Goal: Check status: Check status

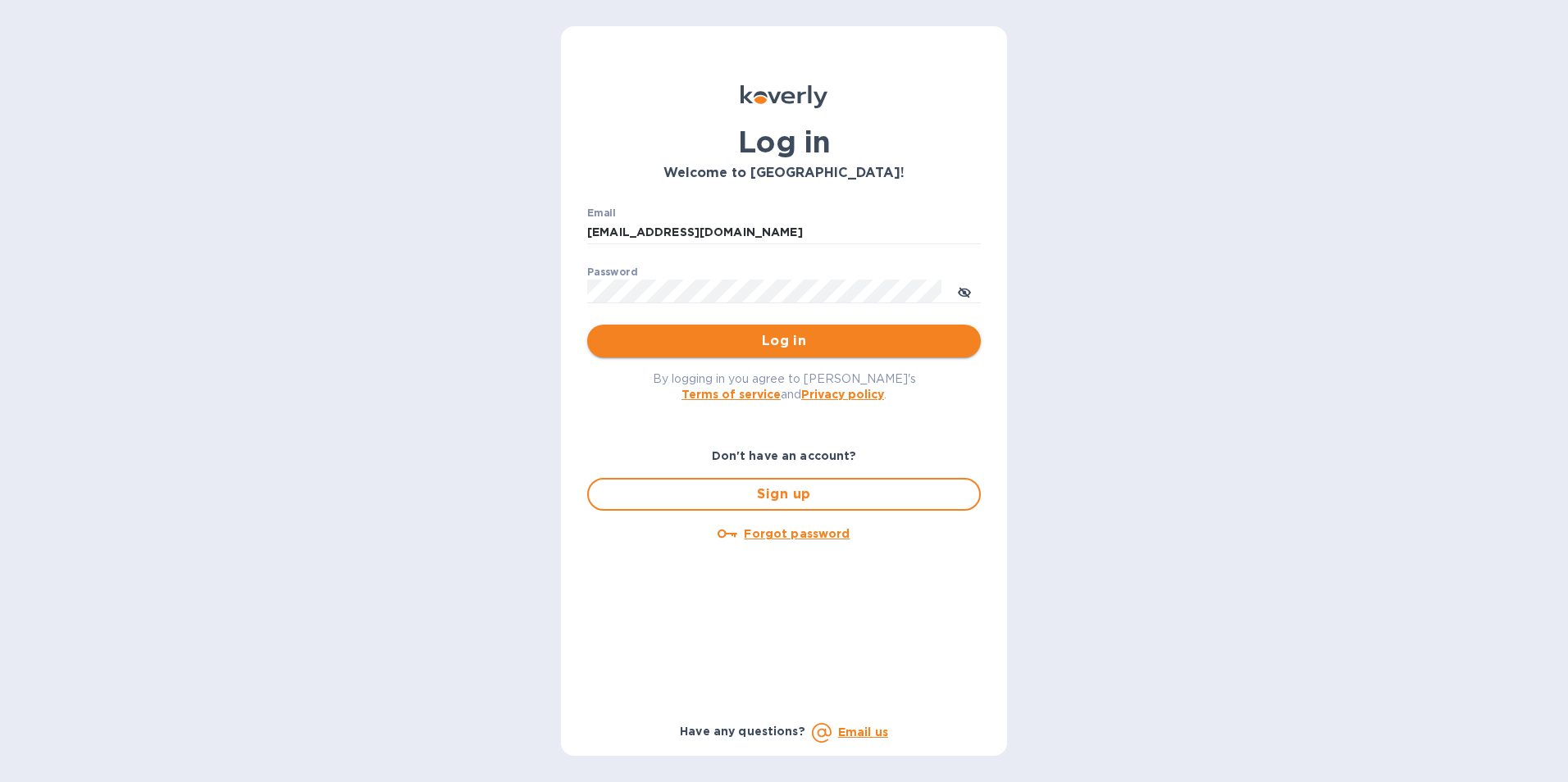
click at [773, 337] on span "Log in" at bounding box center [784, 341] width 368 height 20
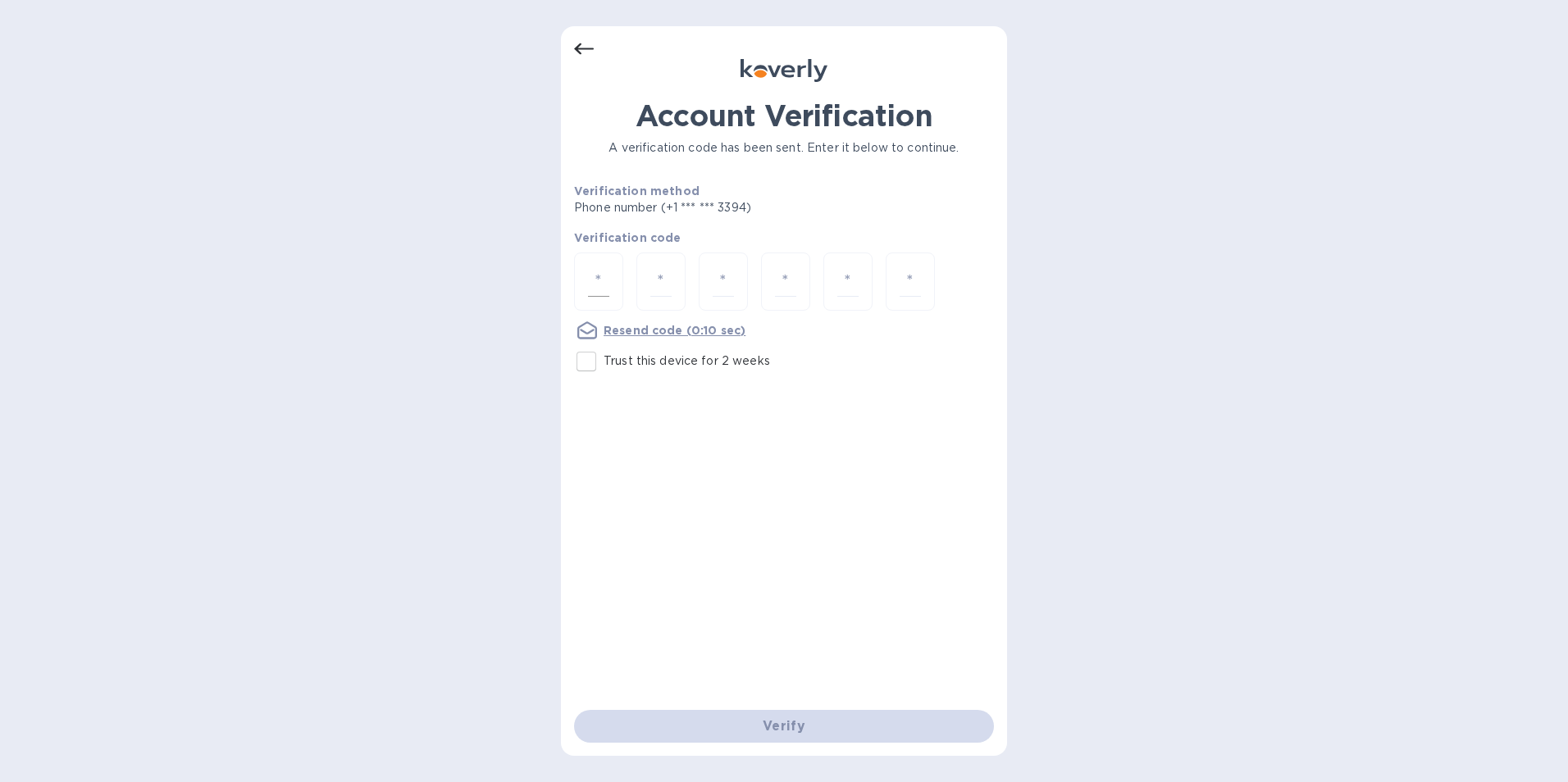
click at [605, 279] on input "number" at bounding box center [599, 281] width 21 height 30
type input "4"
type input "9"
type input "5"
type input "0"
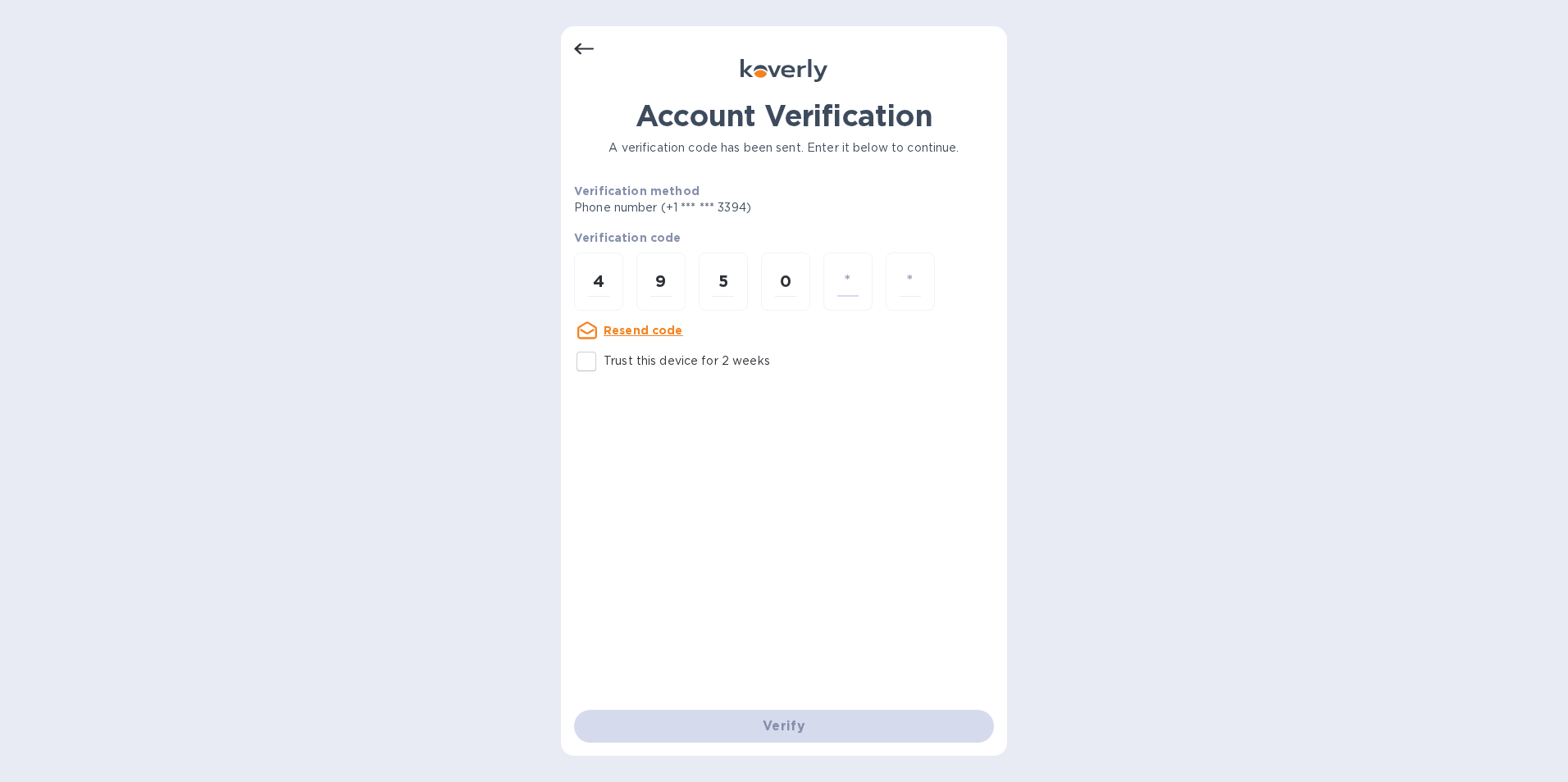
type input "8"
type input "7"
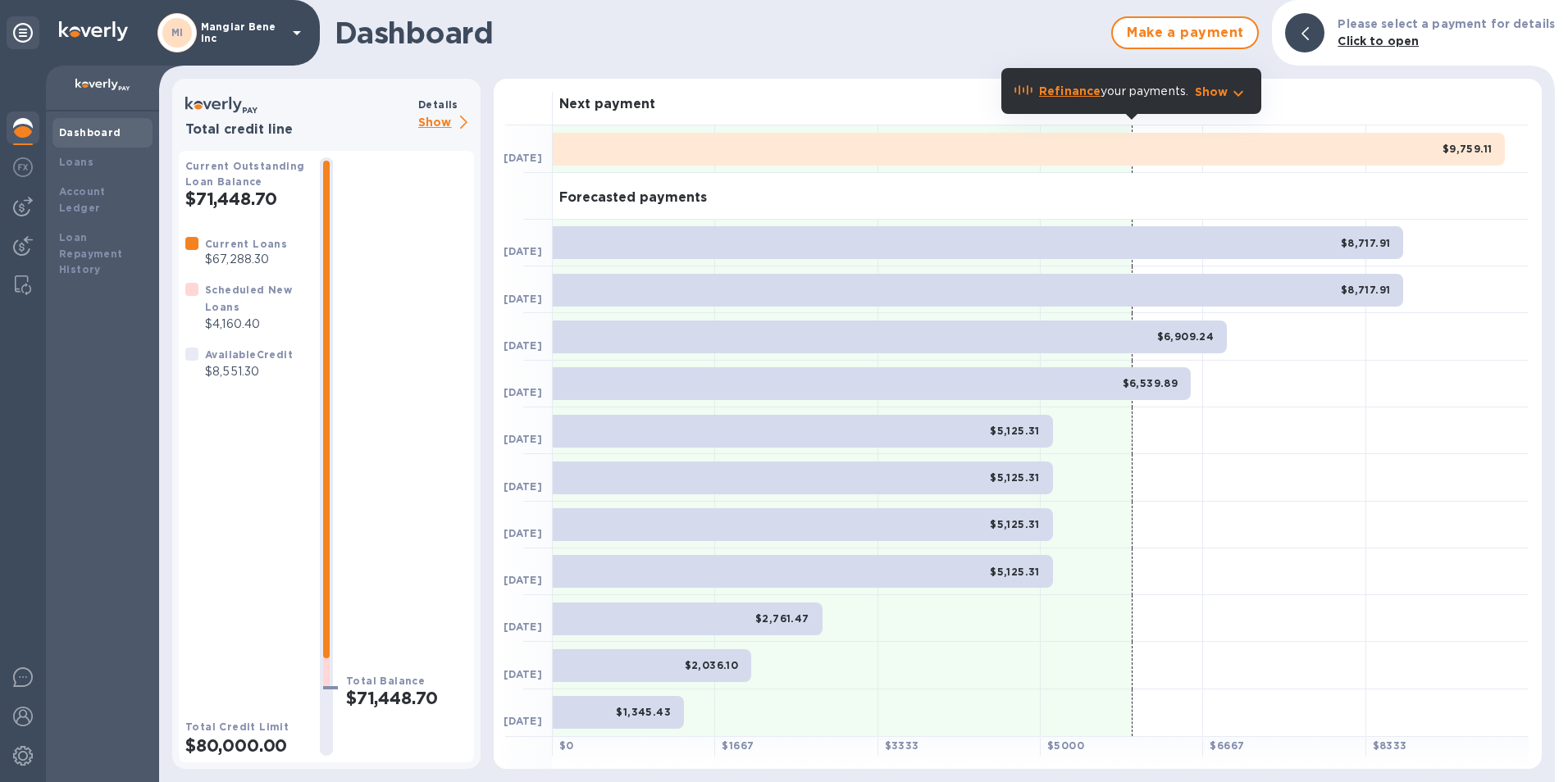
click at [295, 28] on icon at bounding box center [296, 33] width 20 height 20
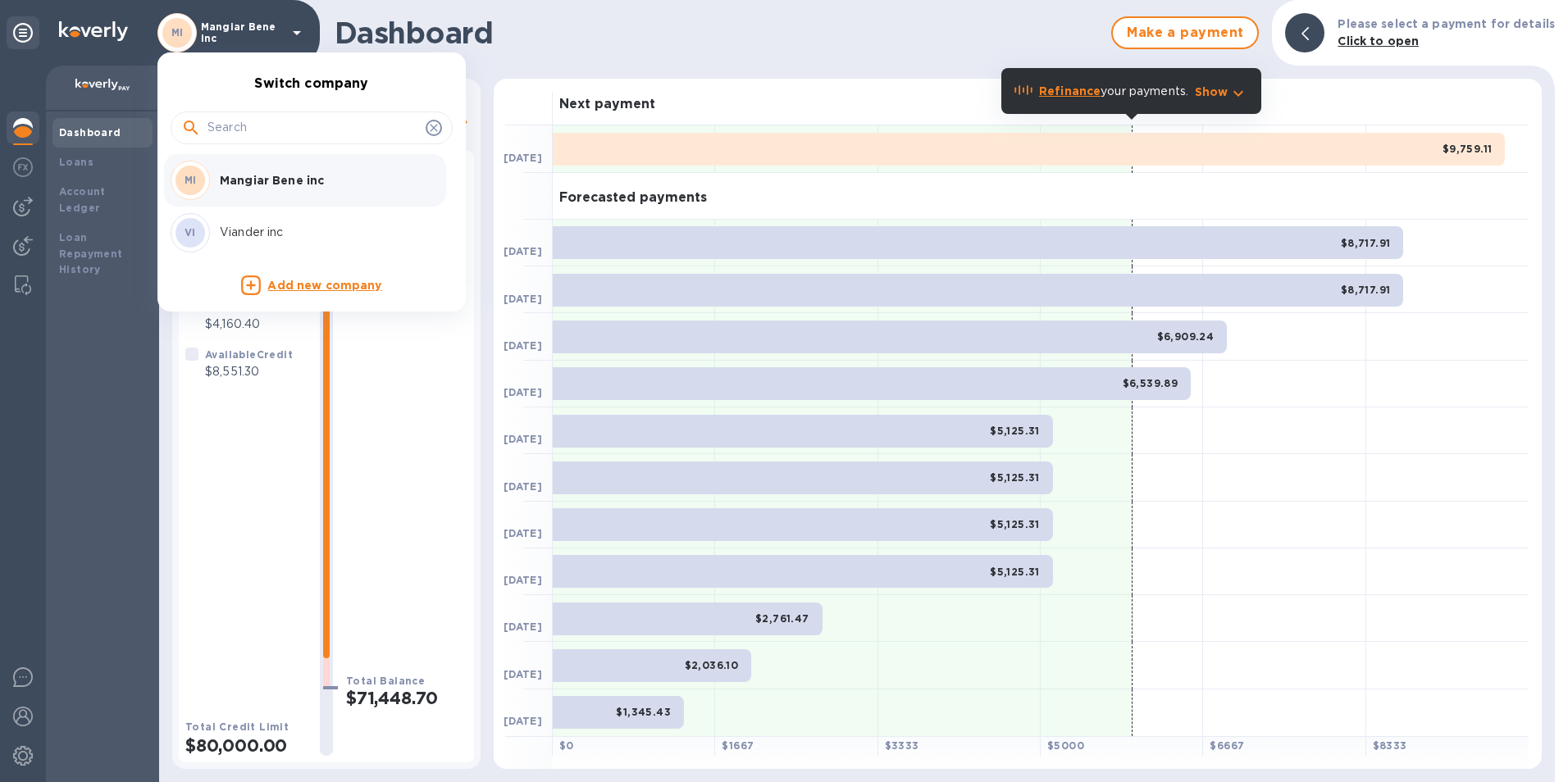
click at [248, 233] on p "Viander inc" at bounding box center [323, 233] width 207 height 17
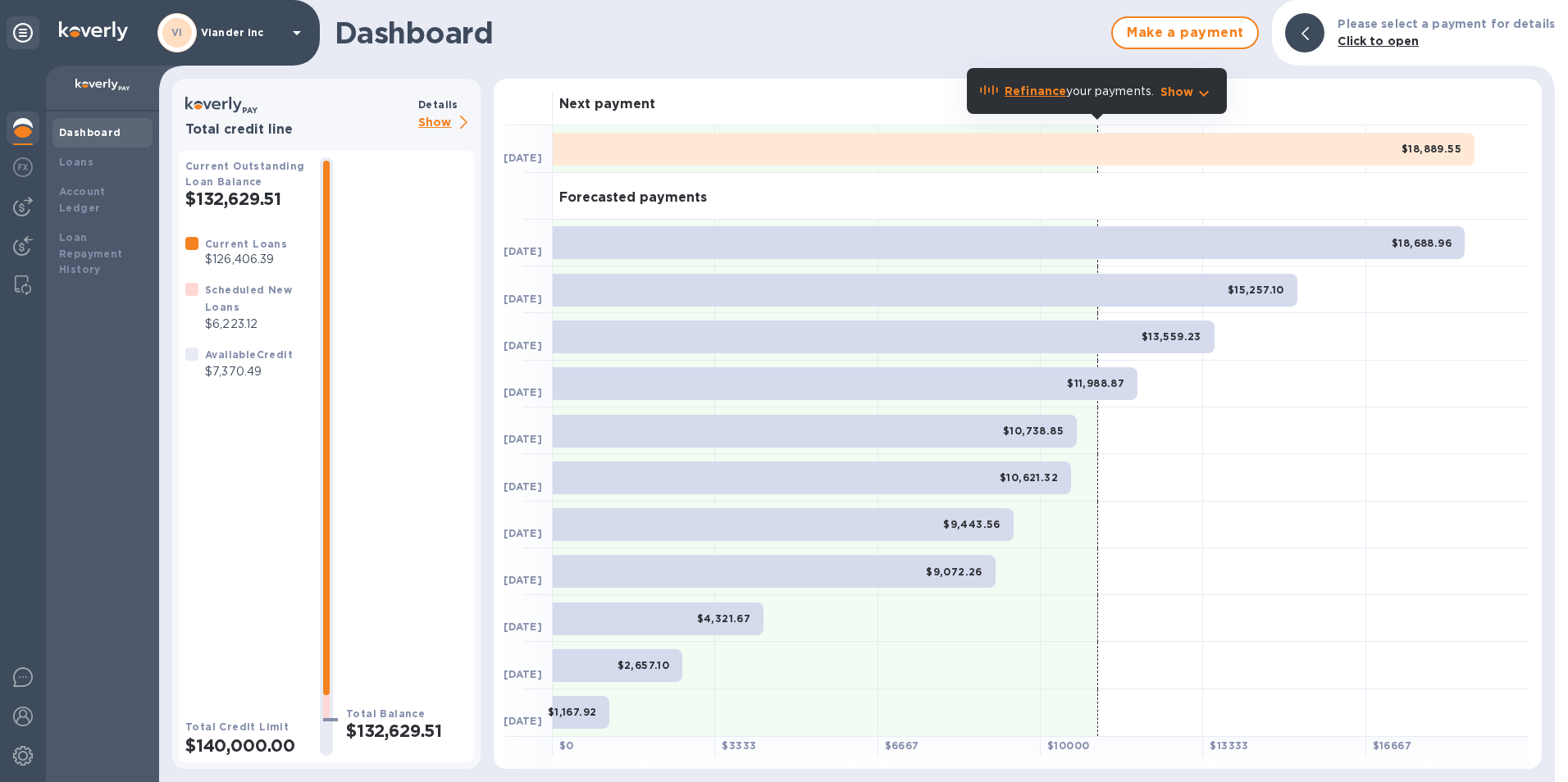
click at [291, 27] on icon at bounding box center [296, 33] width 20 height 20
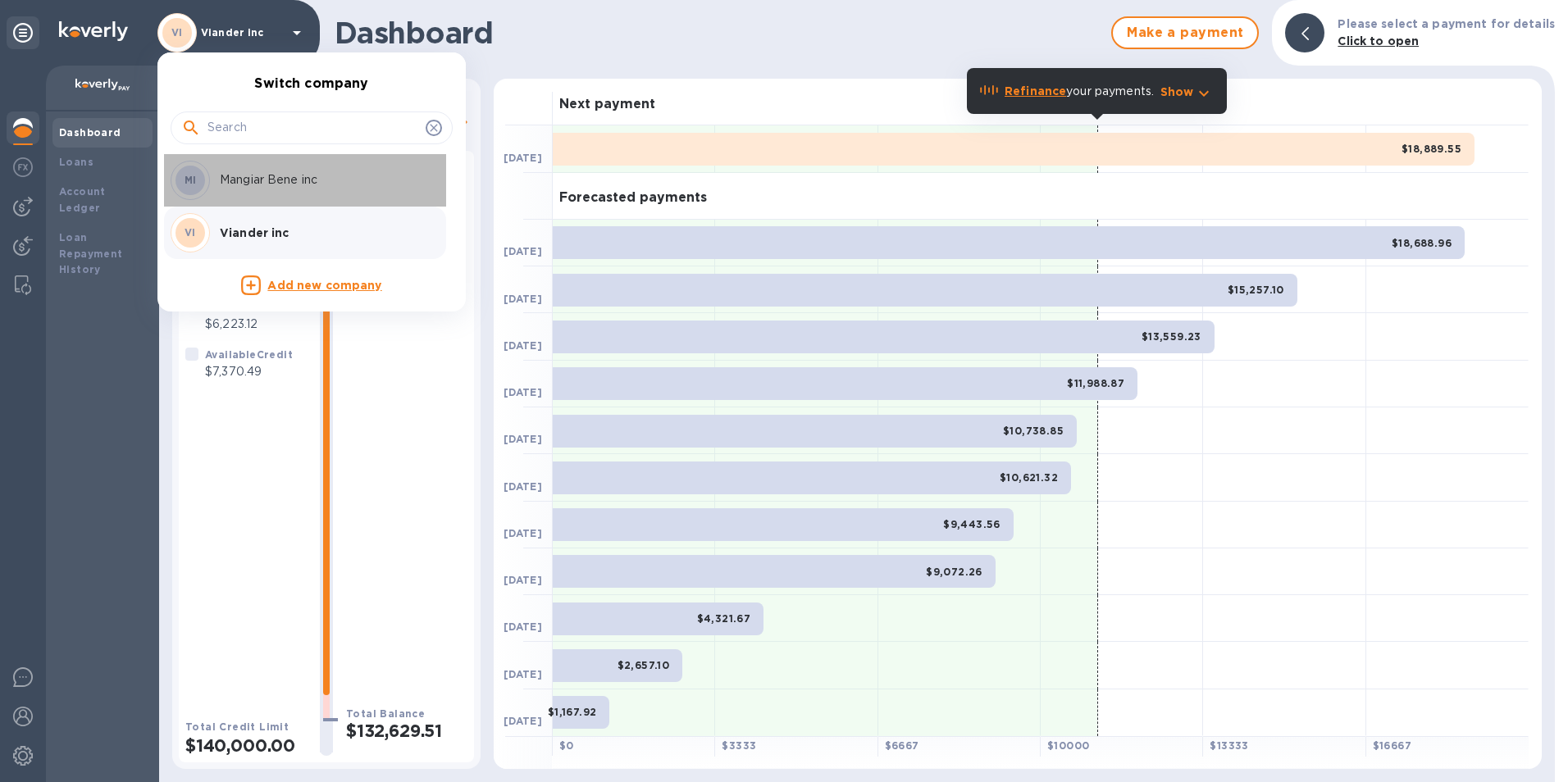
click at [250, 178] on p "Mangiar Bene inc" at bounding box center [323, 180] width 207 height 17
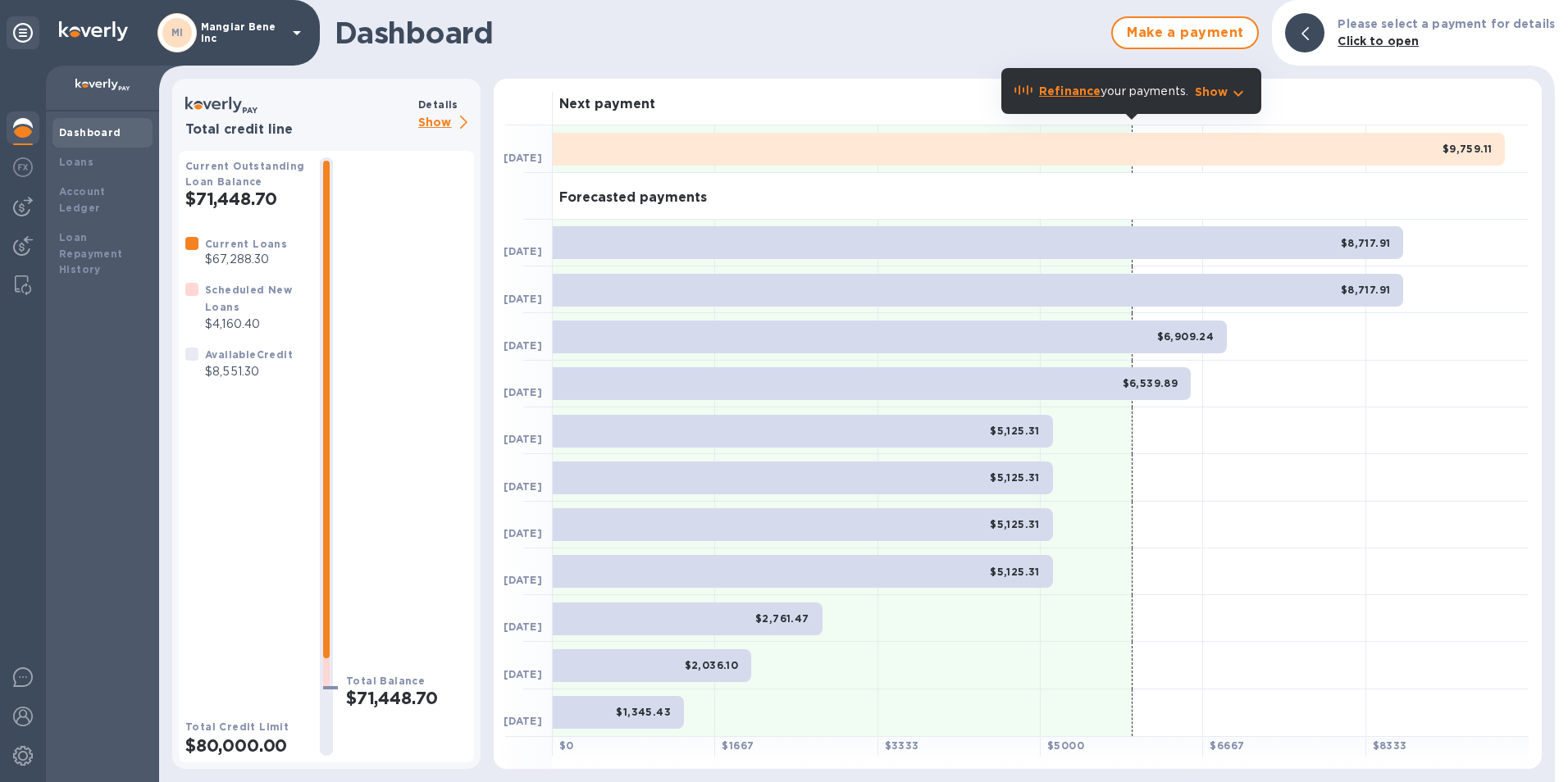
click at [434, 122] on p "Show" at bounding box center [446, 124] width 56 height 21
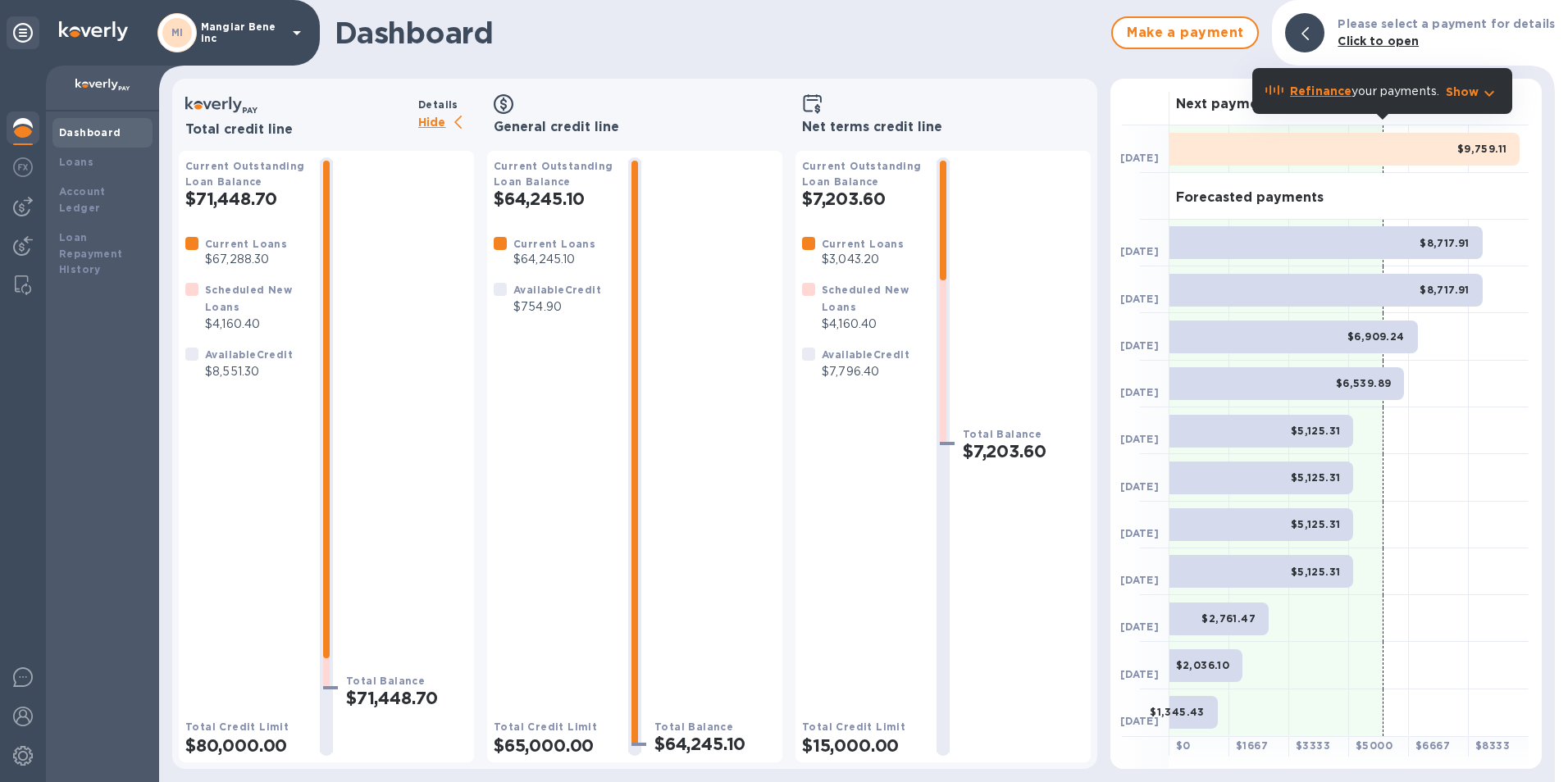
click at [83, 133] on b "Dashboard" at bounding box center [90, 132] width 63 height 12
click at [27, 206] on img at bounding box center [22, 206] width 20 height 20
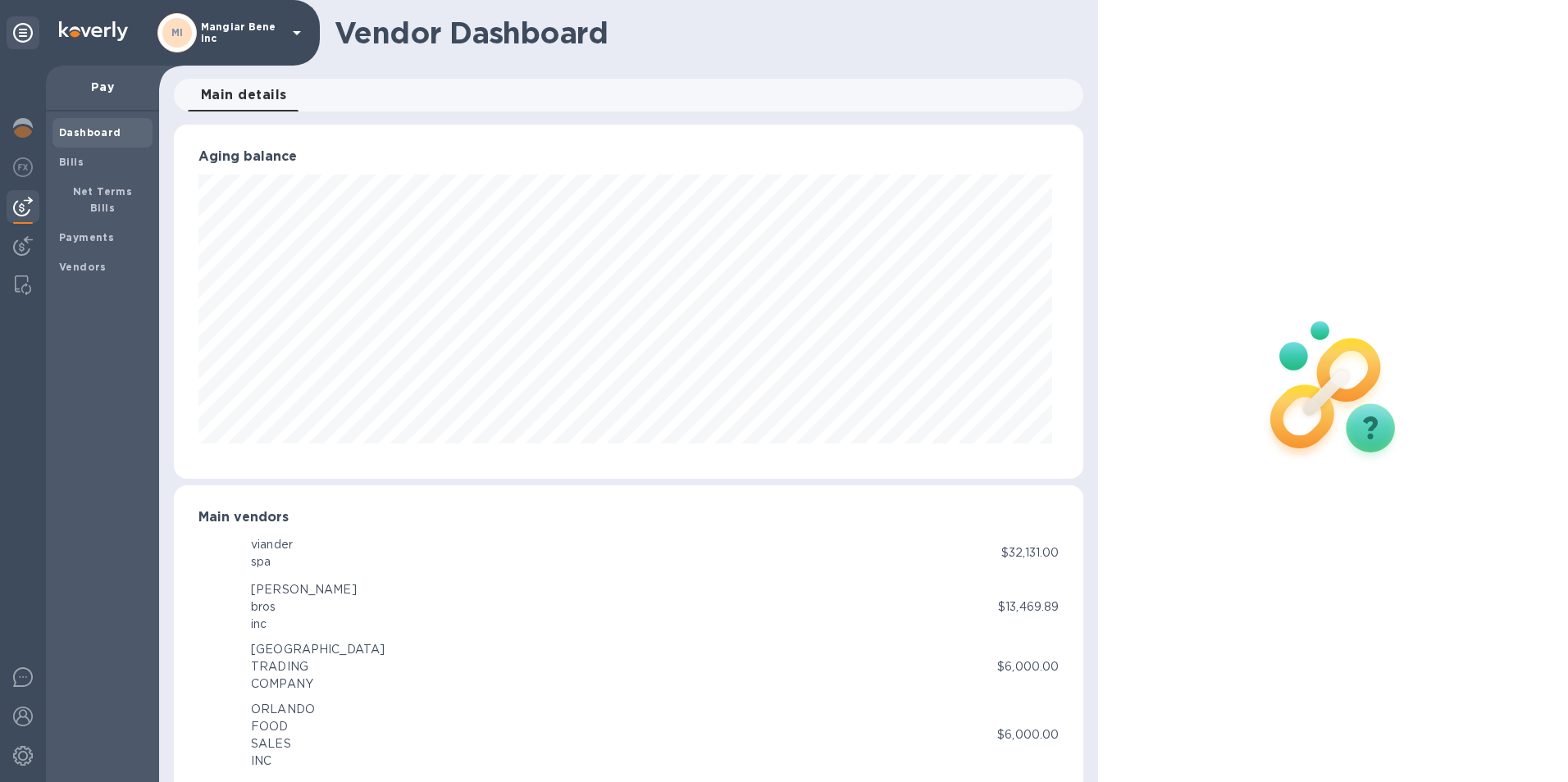
scroll to position [819324, 819071]
click at [69, 162] on b "Bills" at bounding box center [71, 161] width 25 height 12
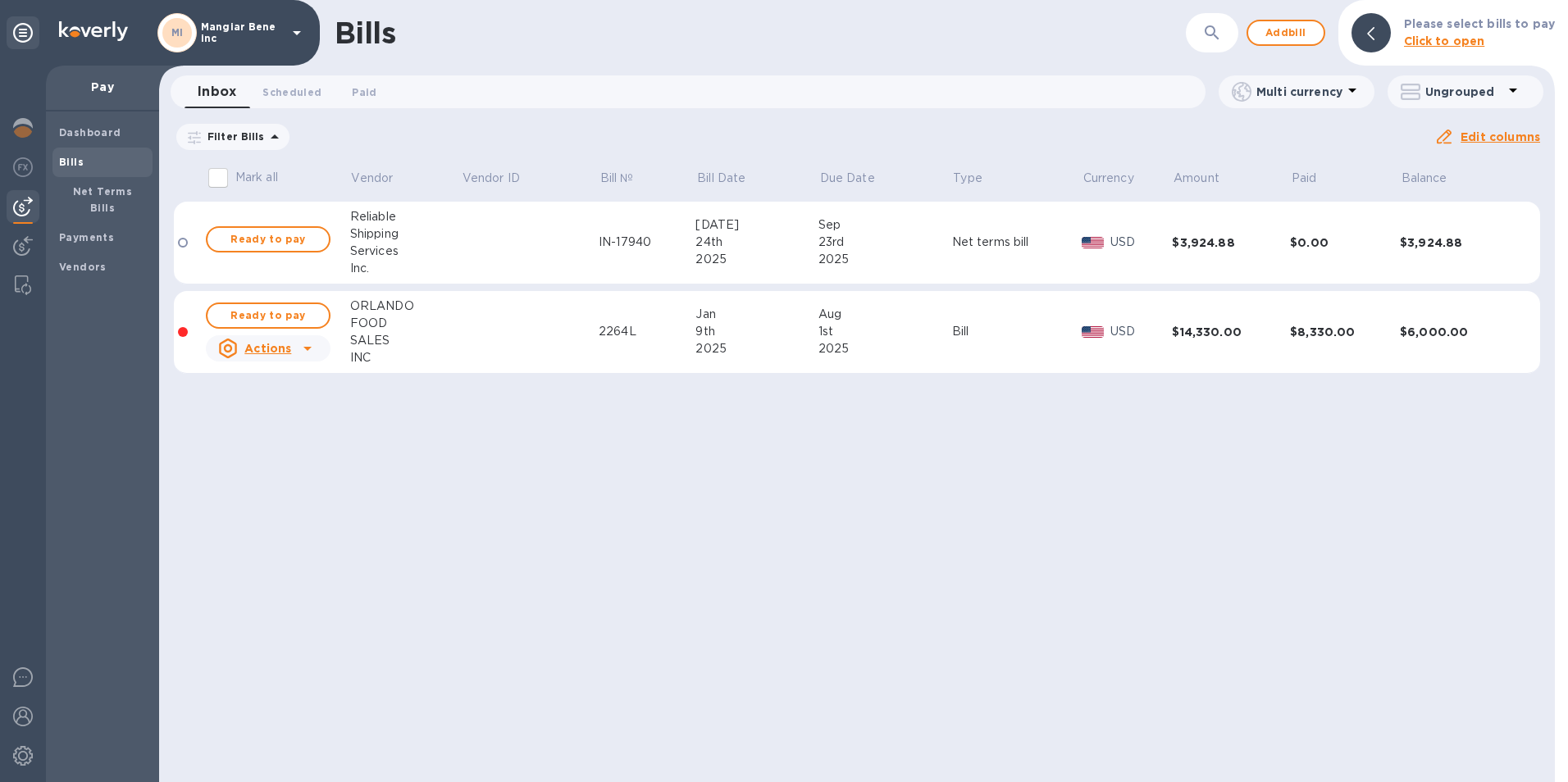
click at [295, 33] on icon at bounding box center [297, 33] width 9 height 4
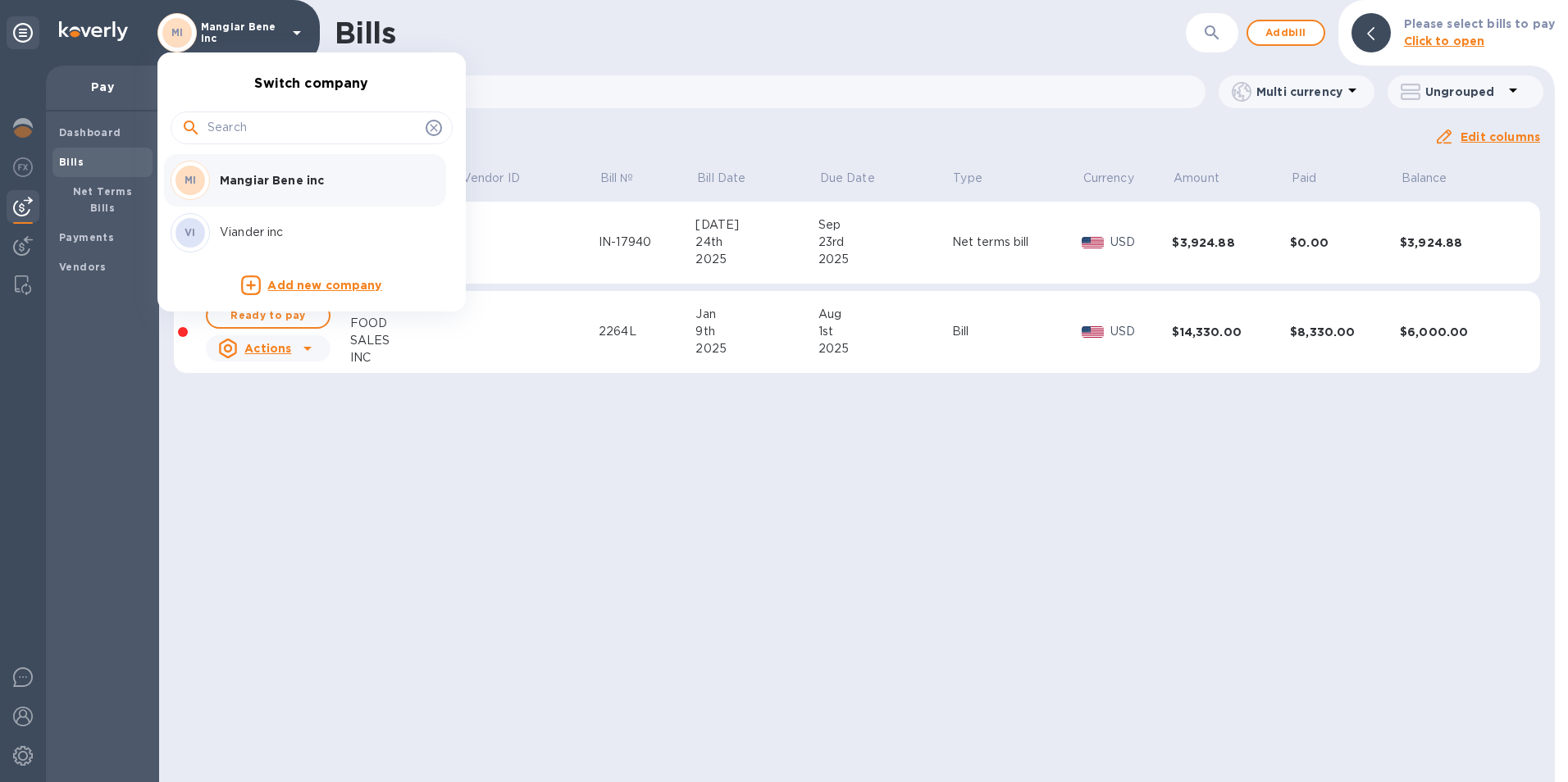
click at [239, 234] on p "Viander inc" at bounding box center [323, 233] width 207 height 17
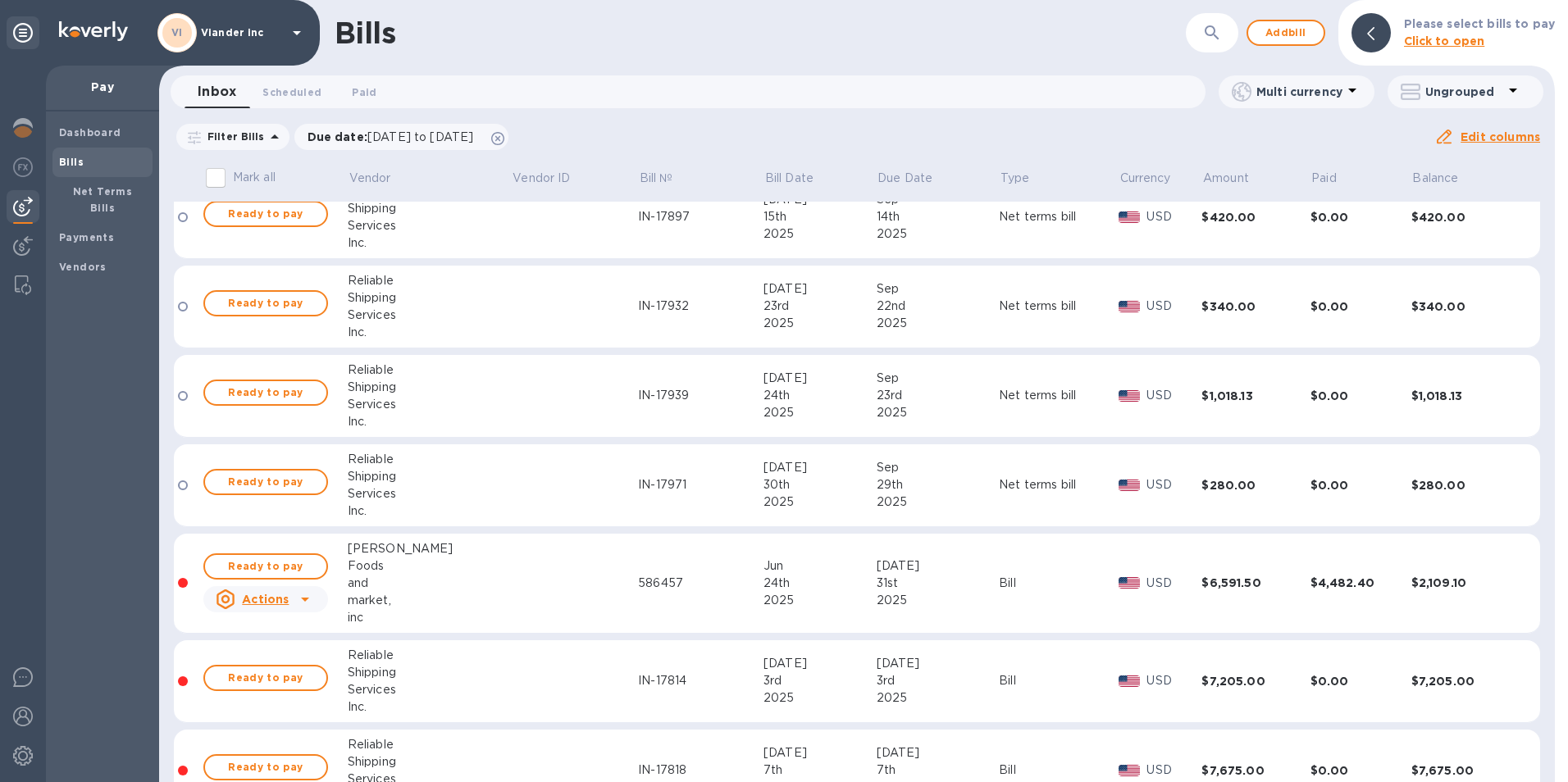
scroll to position [409, 0]
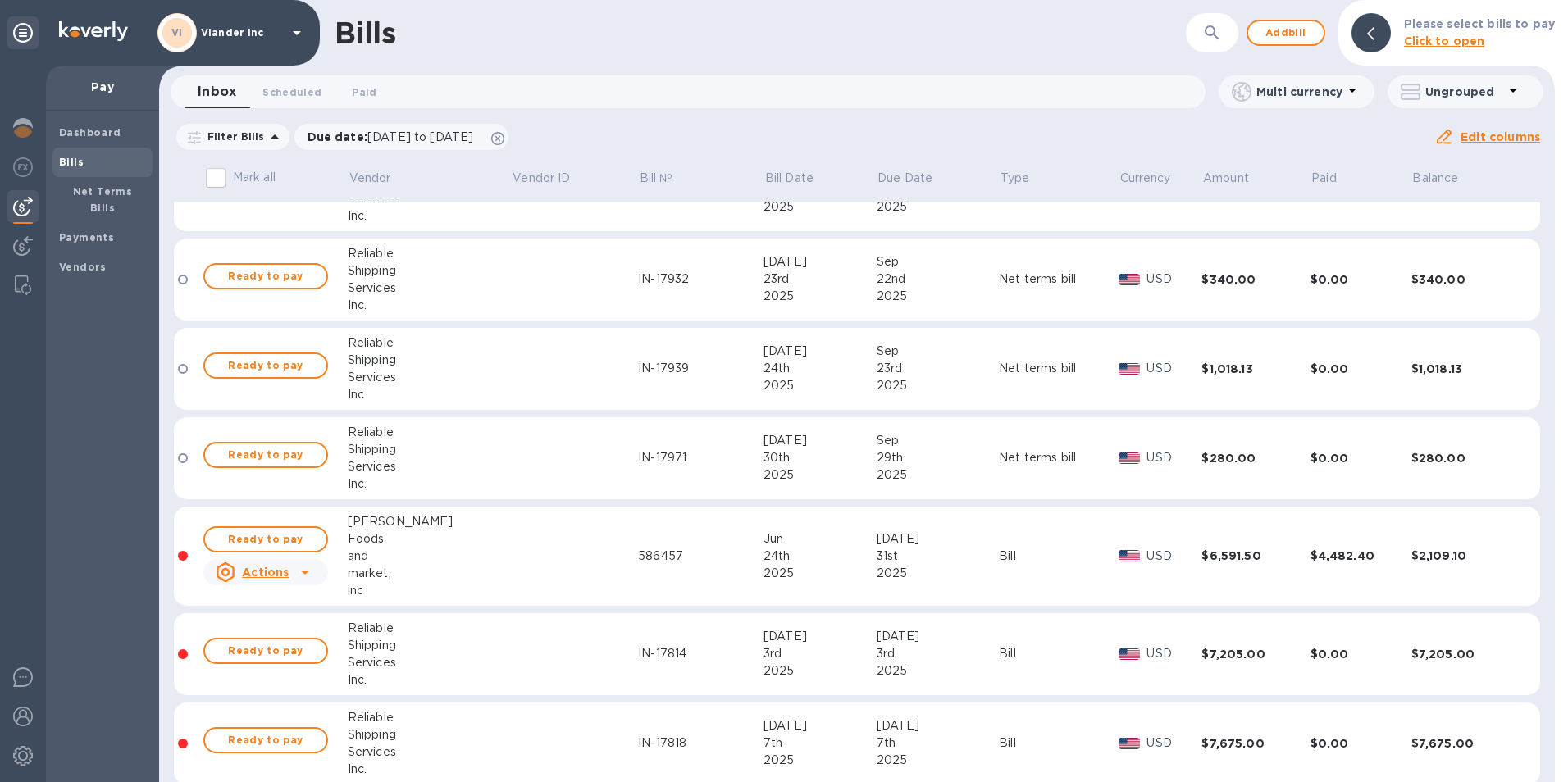
click at [66, 162] on b "Bills" at bounding box center [71, 161] width 25 height 12
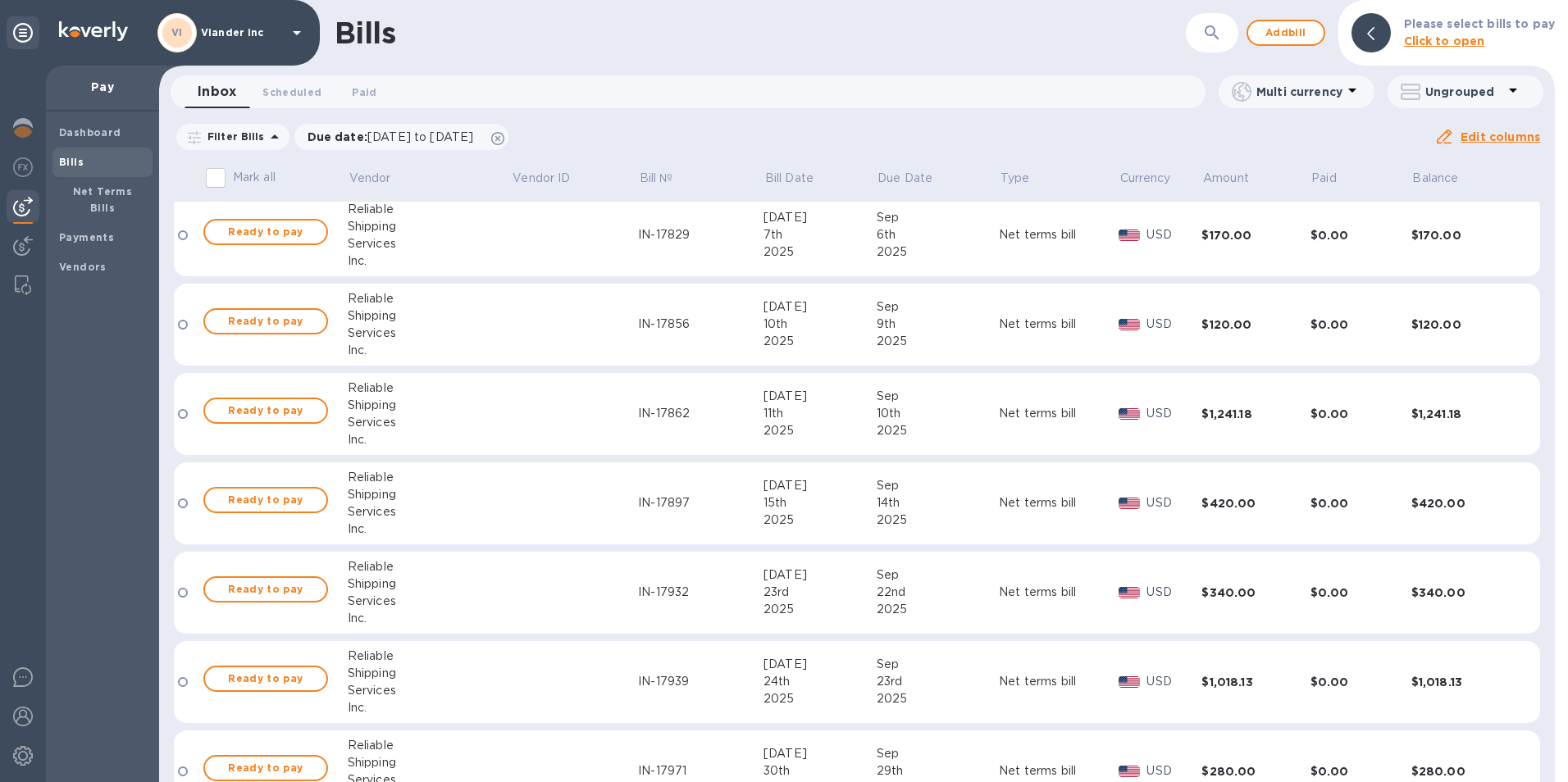
scroll to position [0, 0]
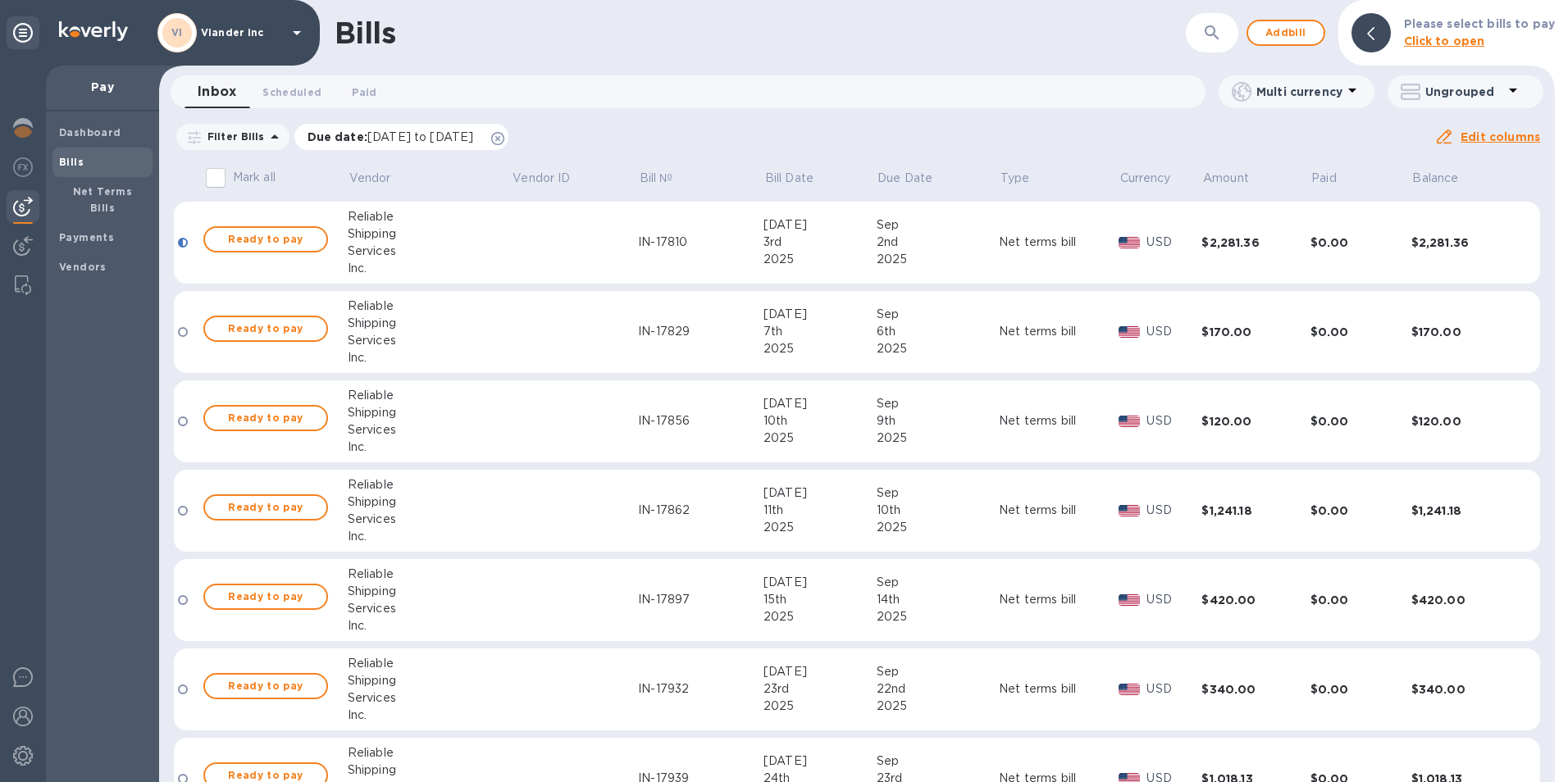
click at [504, 140] on icon at bounding box center [497, 138] width 13 height 13
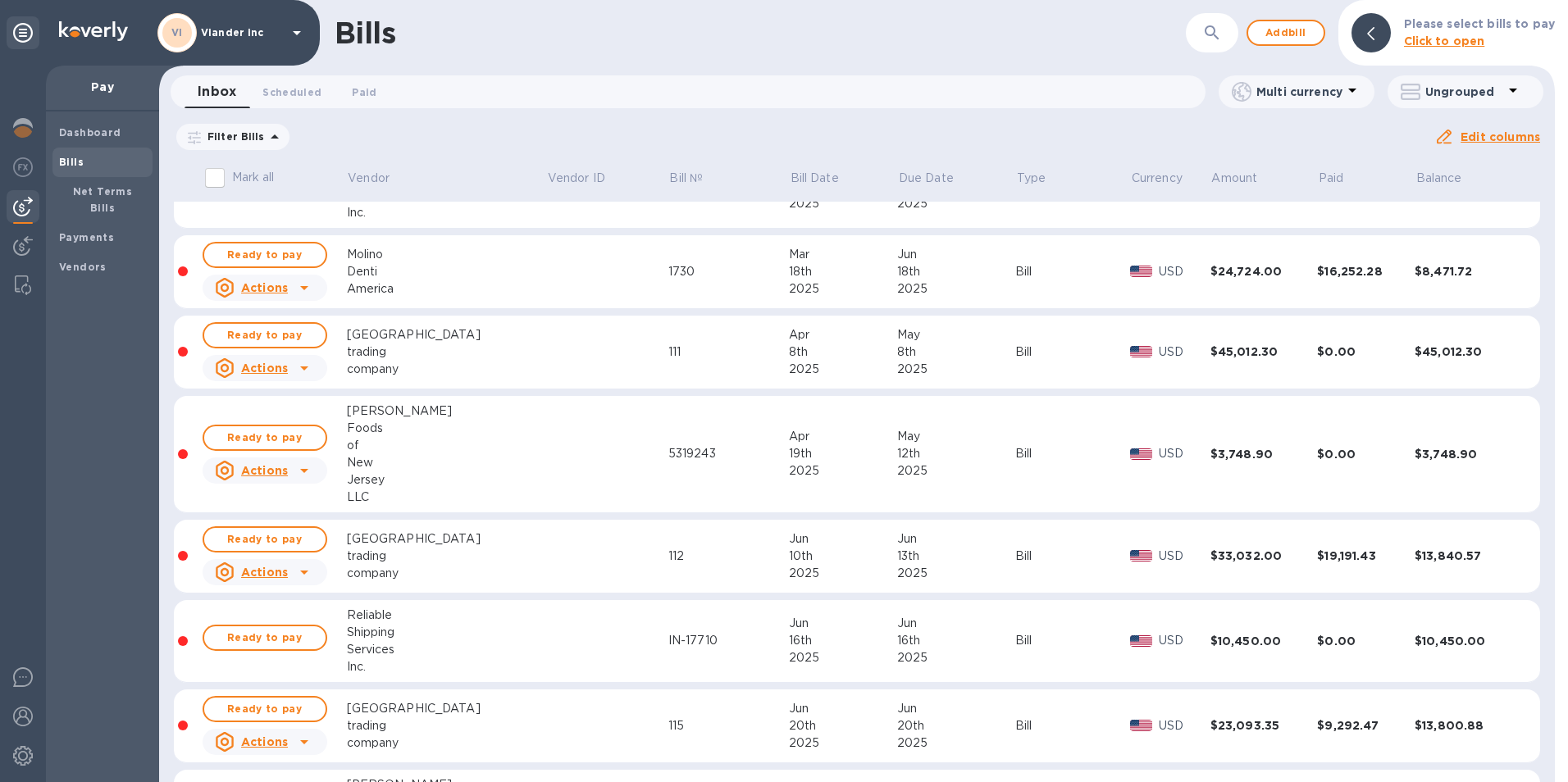
scroll to position [737, 0]
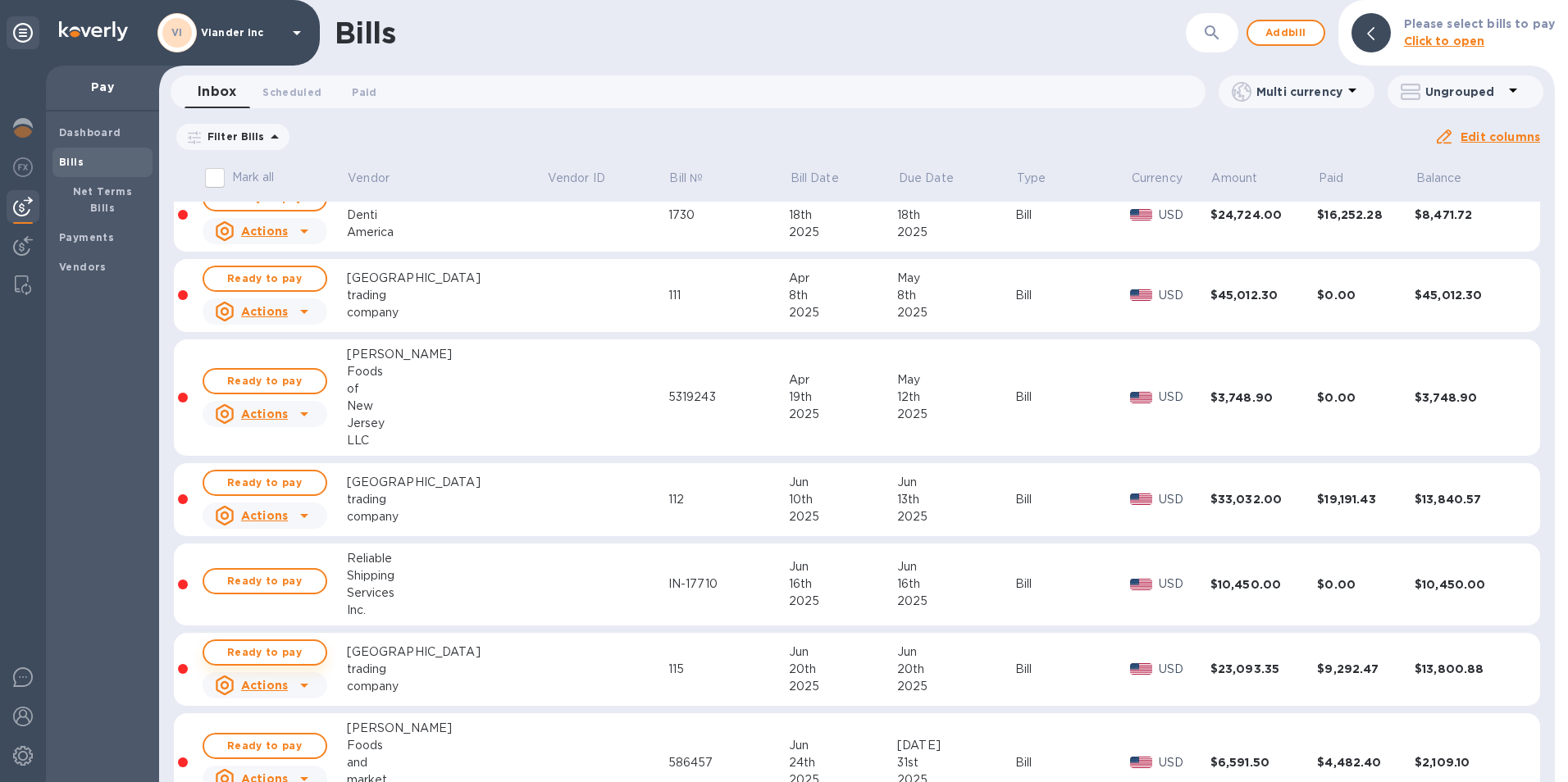
click at [292, 651] on span "Ready to pay" at bounding box center [264, 652] width 95 height 20
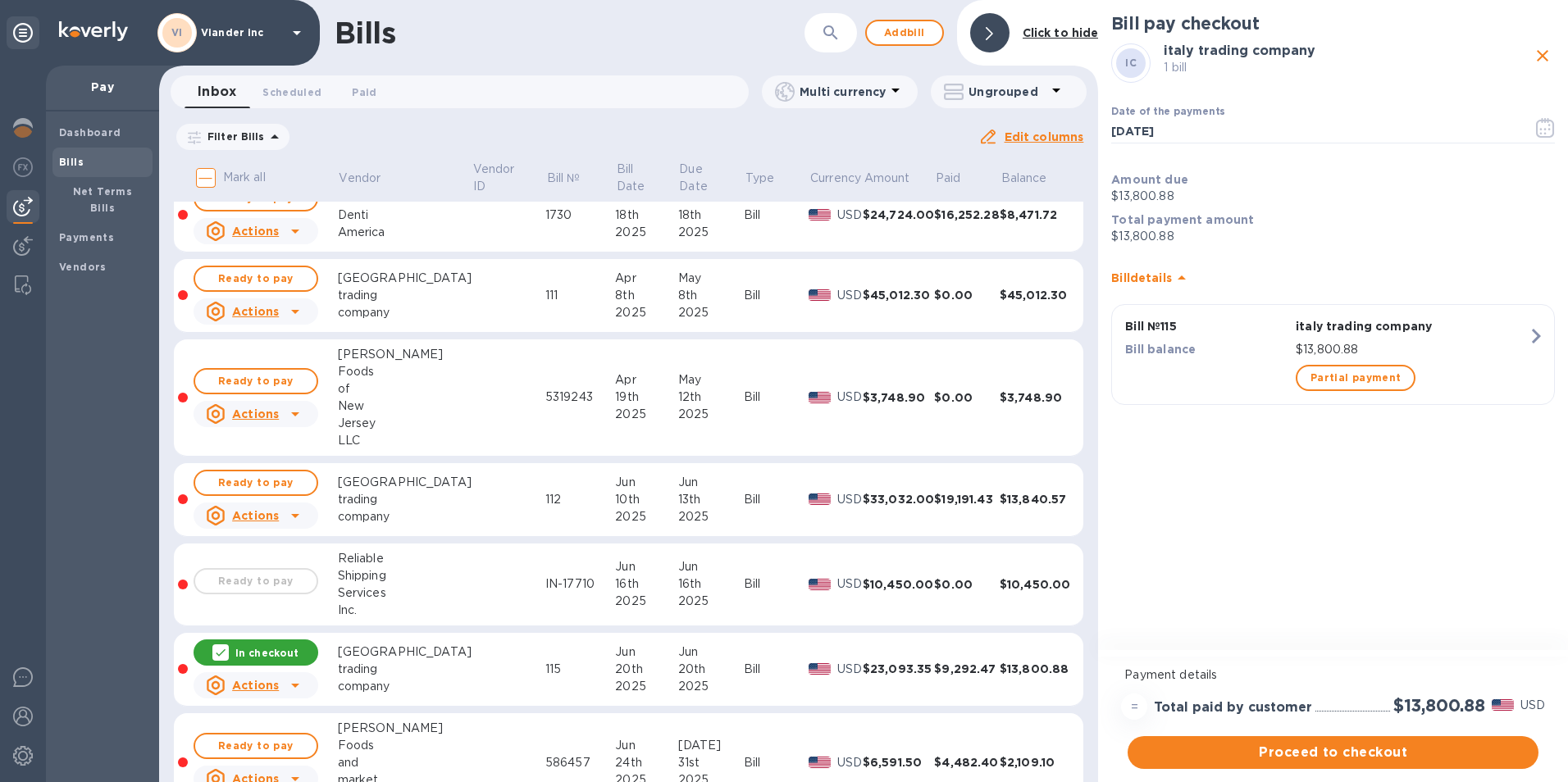
click at [1178, 275] on icon at bounding box center [1182, 277] width 20 height 20
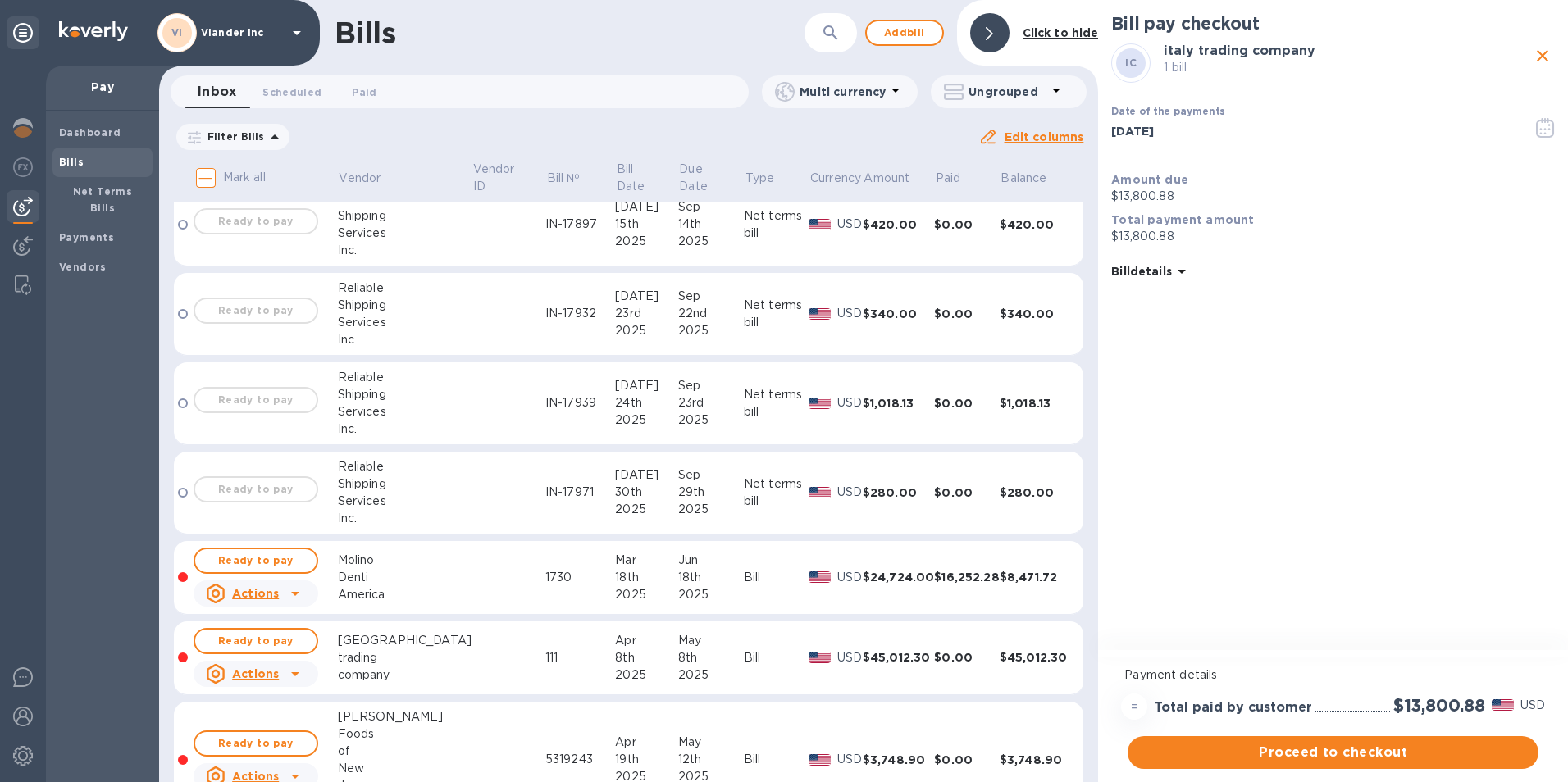
scroll to position [328, 0]
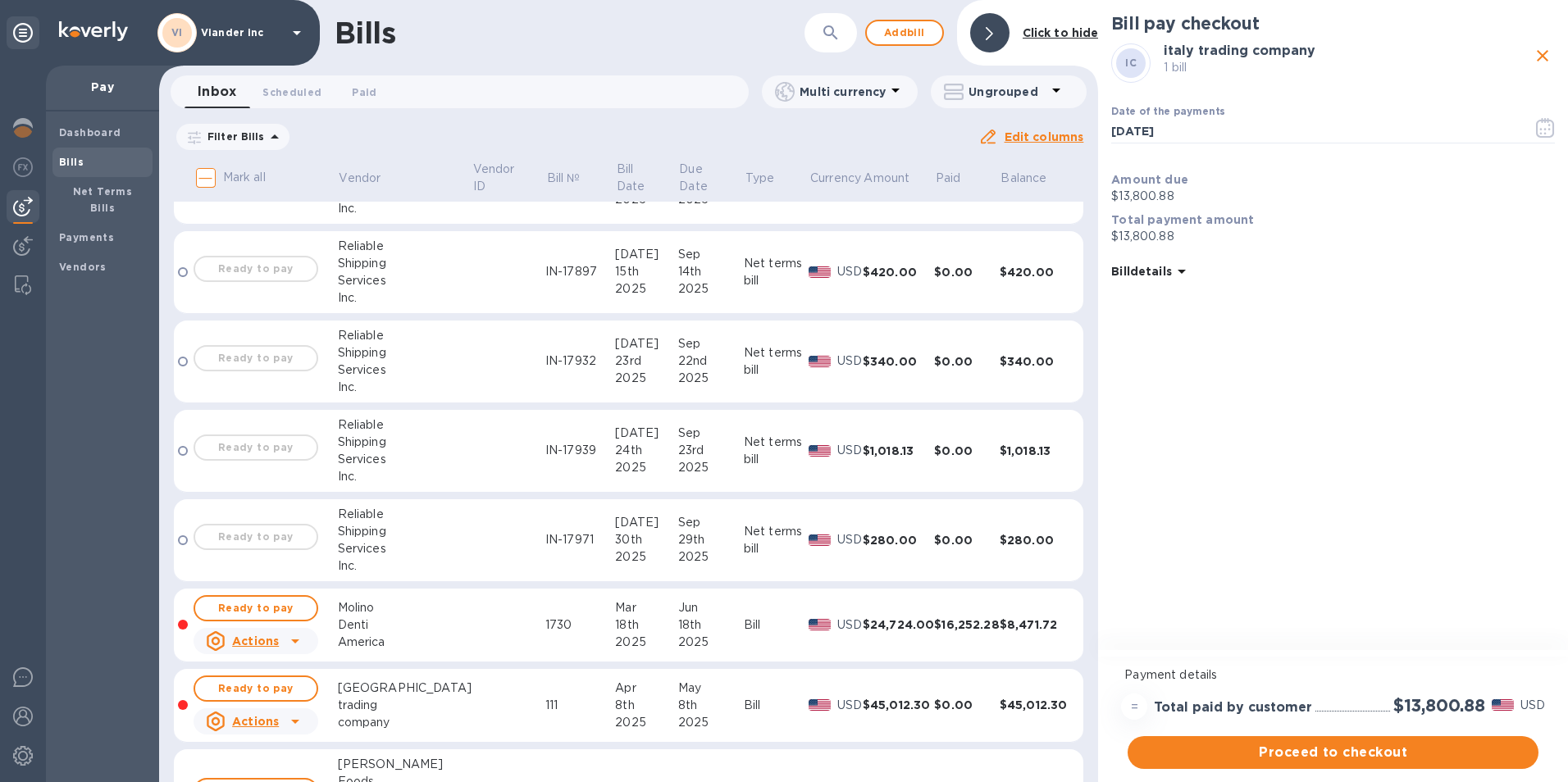
click at [298, 32] on icon at bounding box center [297, 33] width 9 height 4
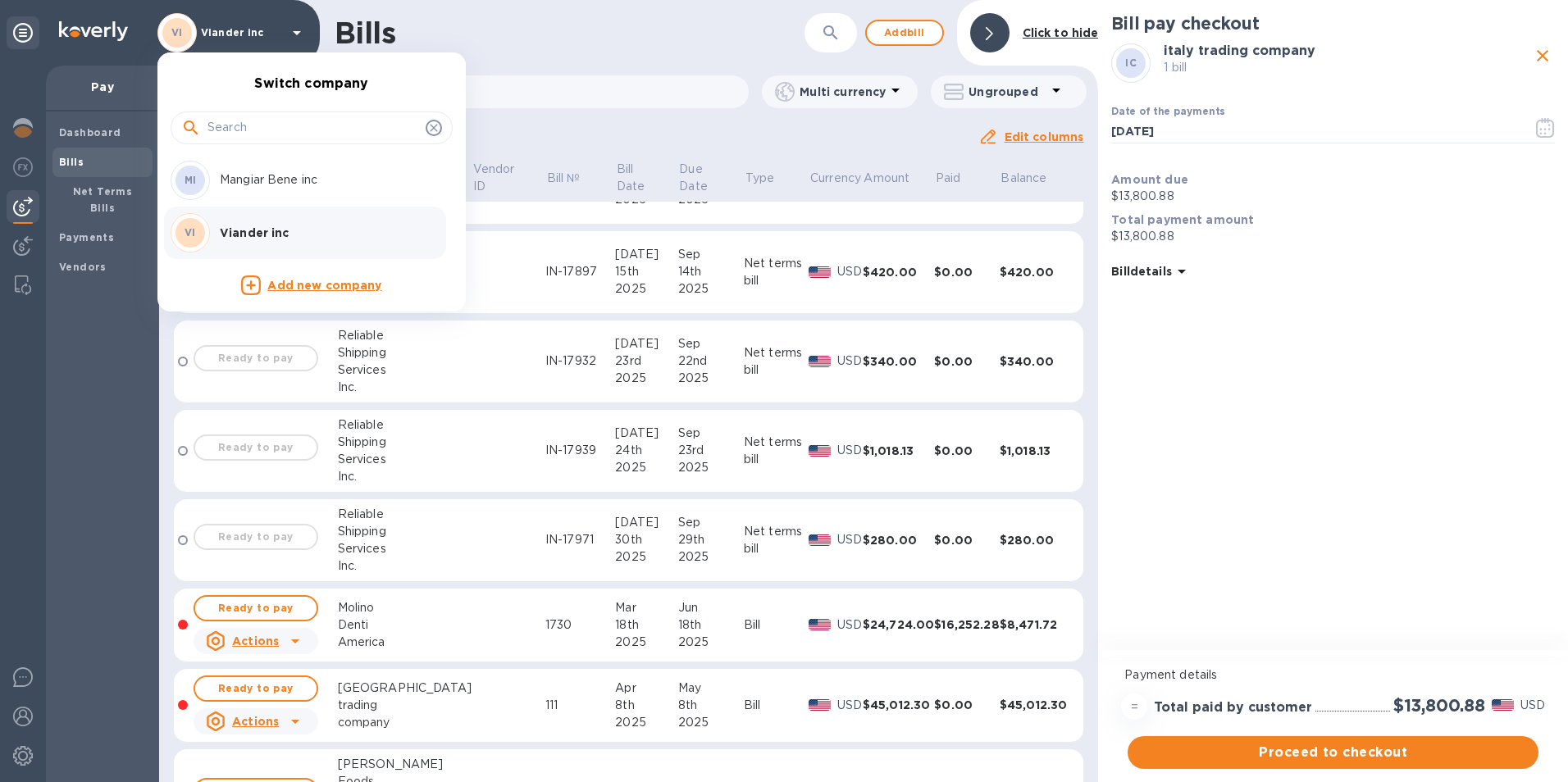
drag, startPoint x: 1097, startPoint y: 312, endPoint x: 1105, endPoint y: 427, distance: 115.3
click at [1105, 427] on div at bounding box center [784, 391] width 1568 height 782
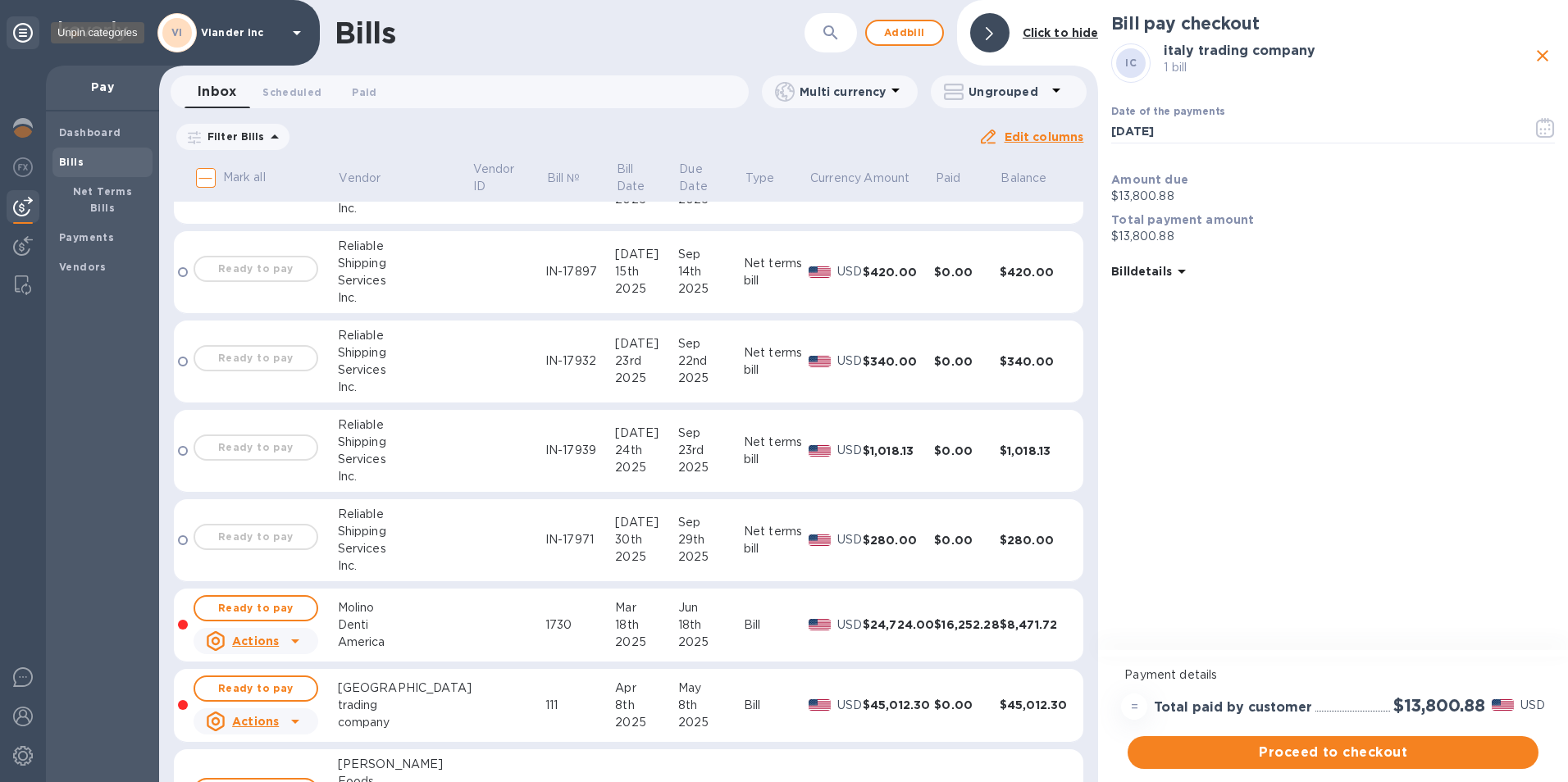
click at [27, 33] on icon at bounding box center [22, 33] width 20 height 20
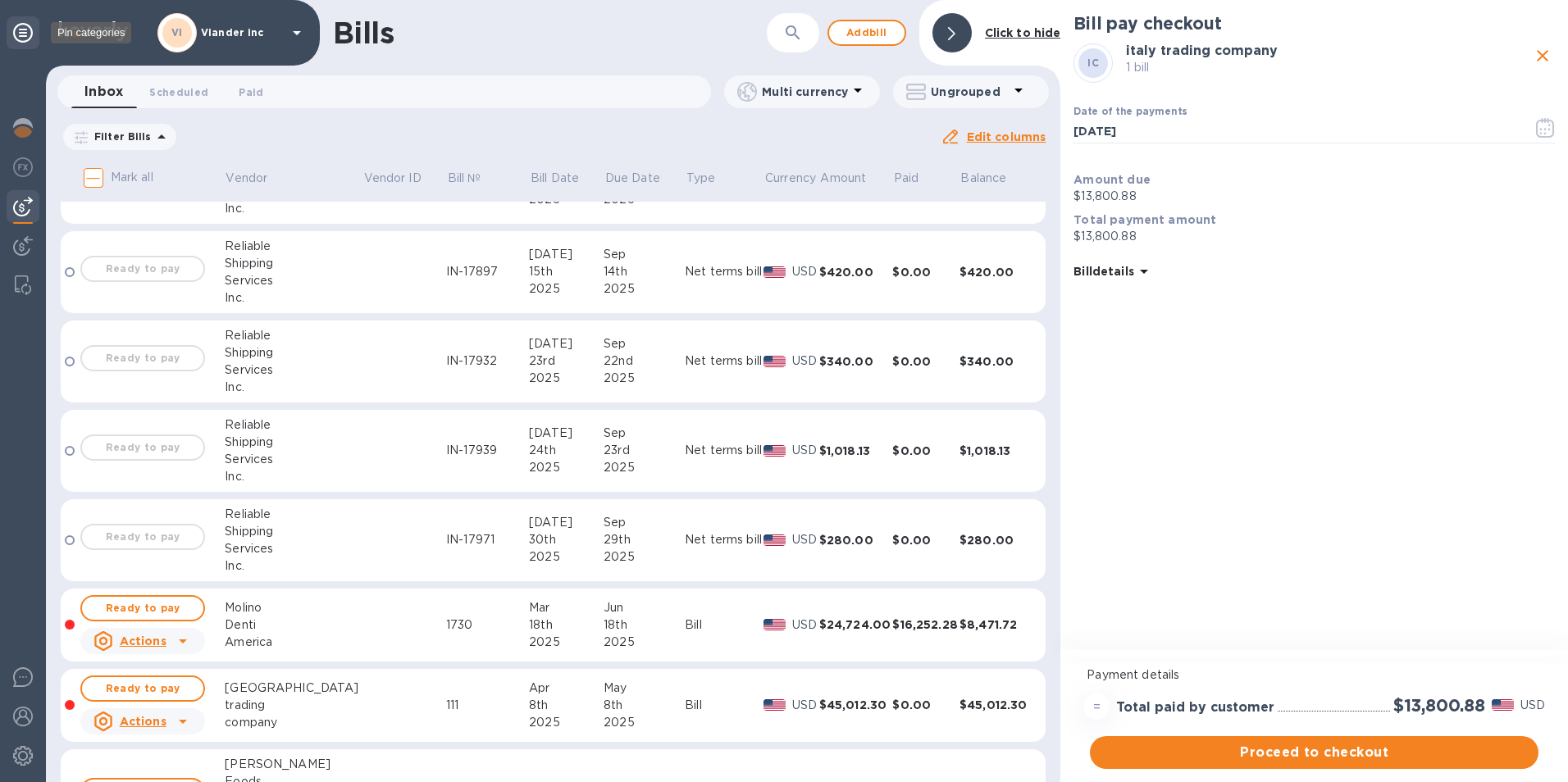
click at [24, 41] on icon at bounding box center [22, 33] width 20 height 20
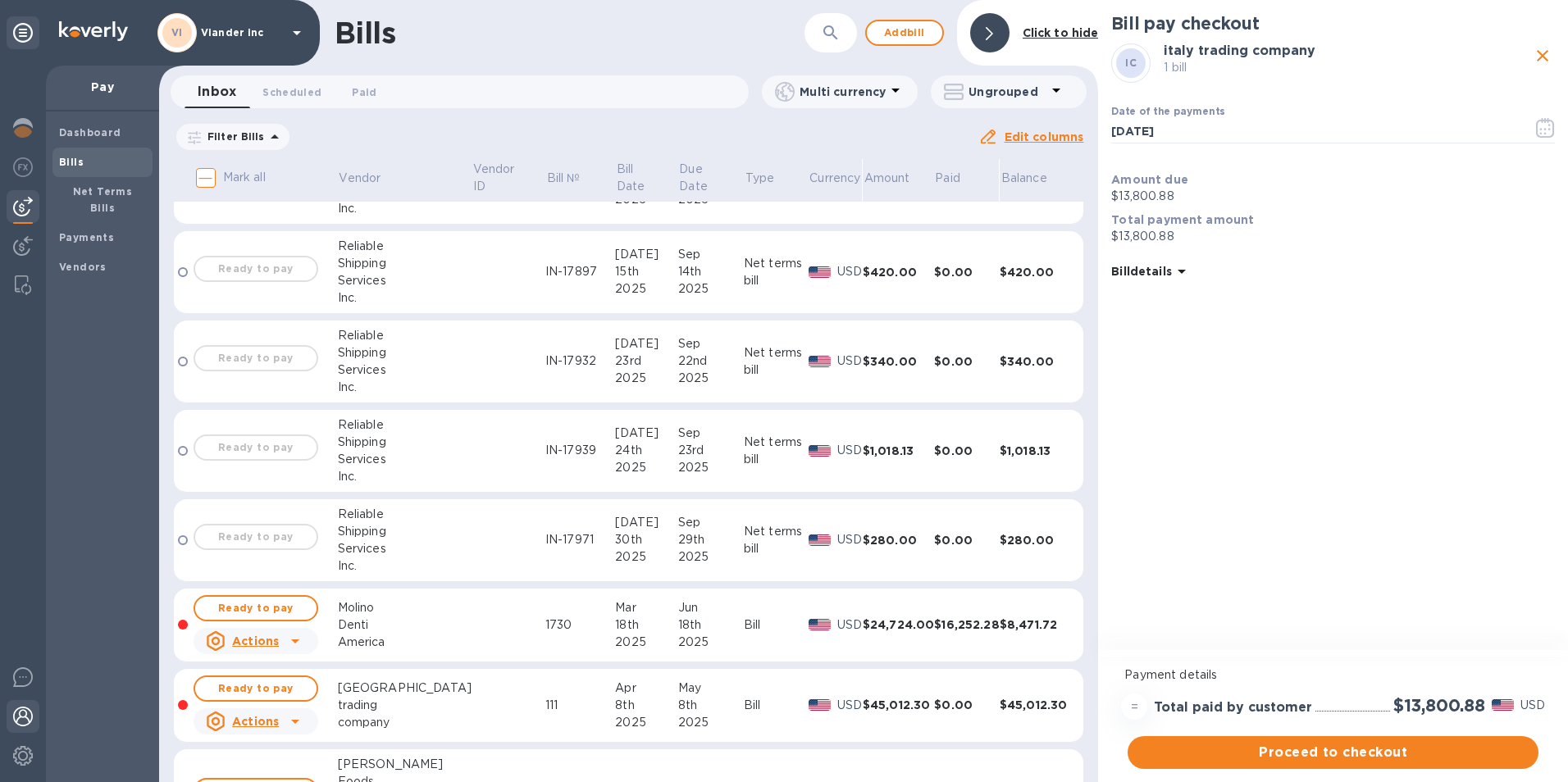
click at [26, 715] on img at bounding box center [22, 716] width 20 height 20
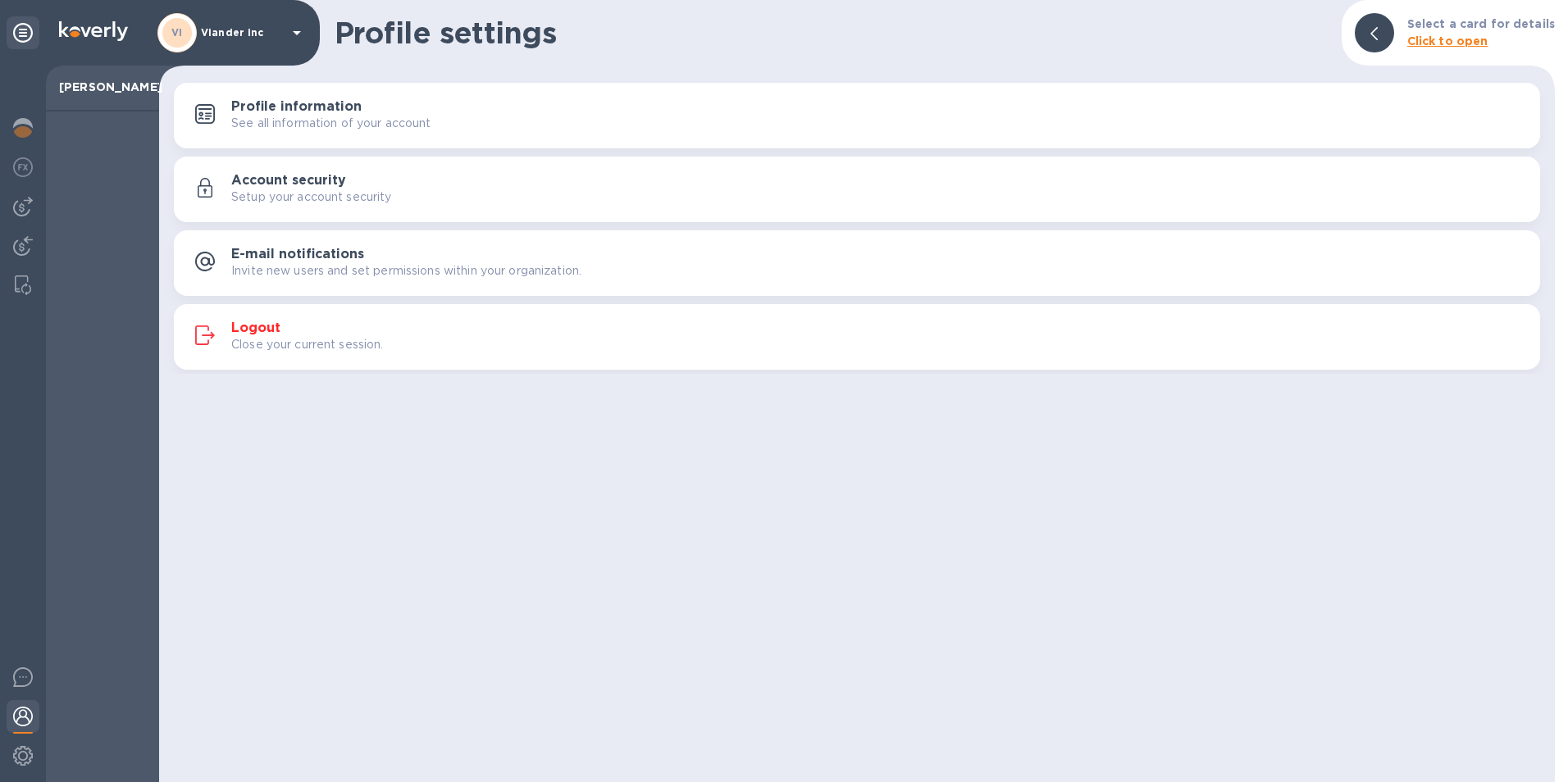
click at [259, 323] on h3 "Logout" at bounding box center [255, 328] width 49 height 15
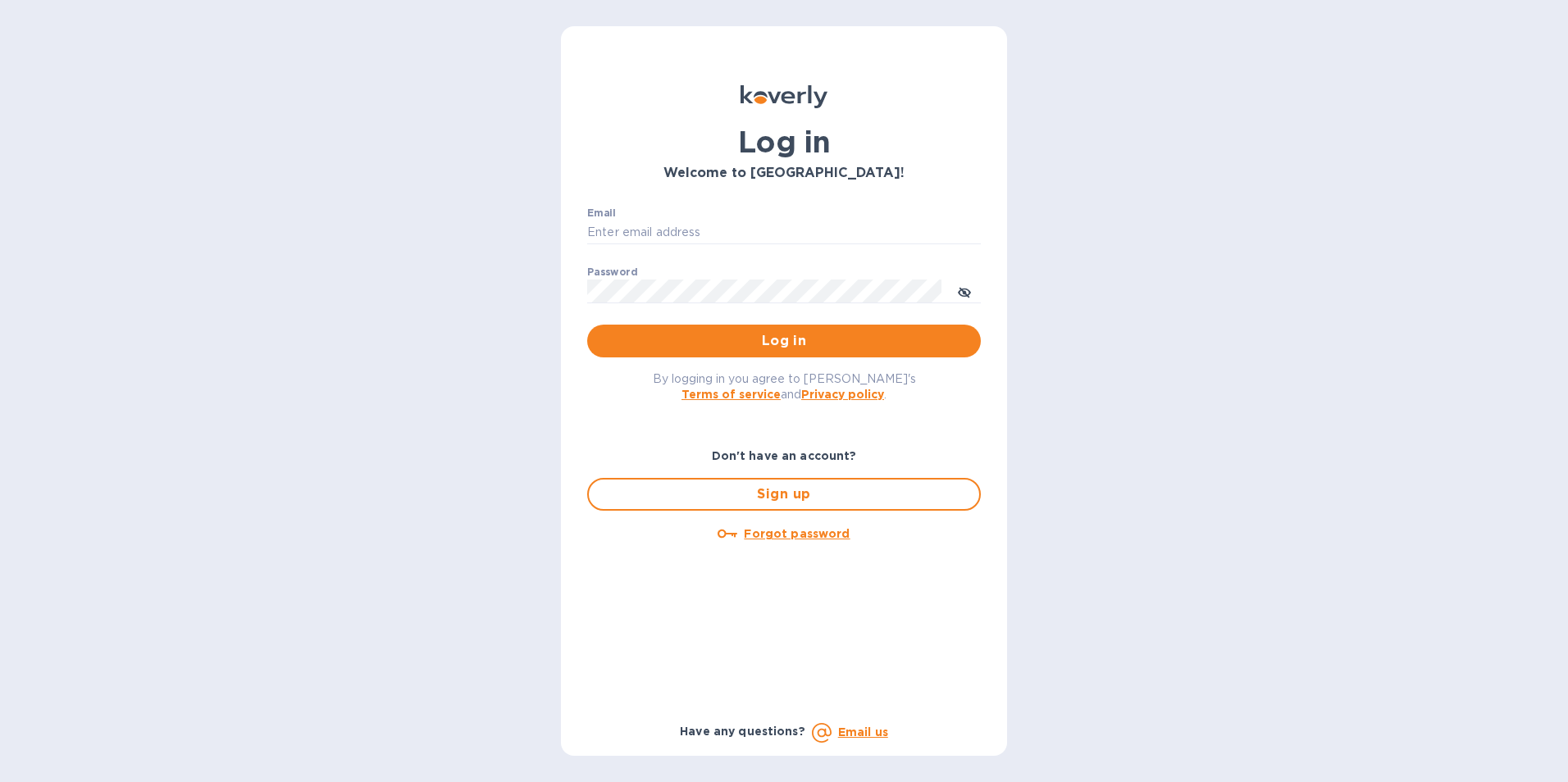
type input "ESEVERINO@VIANDERFOODS.COM"
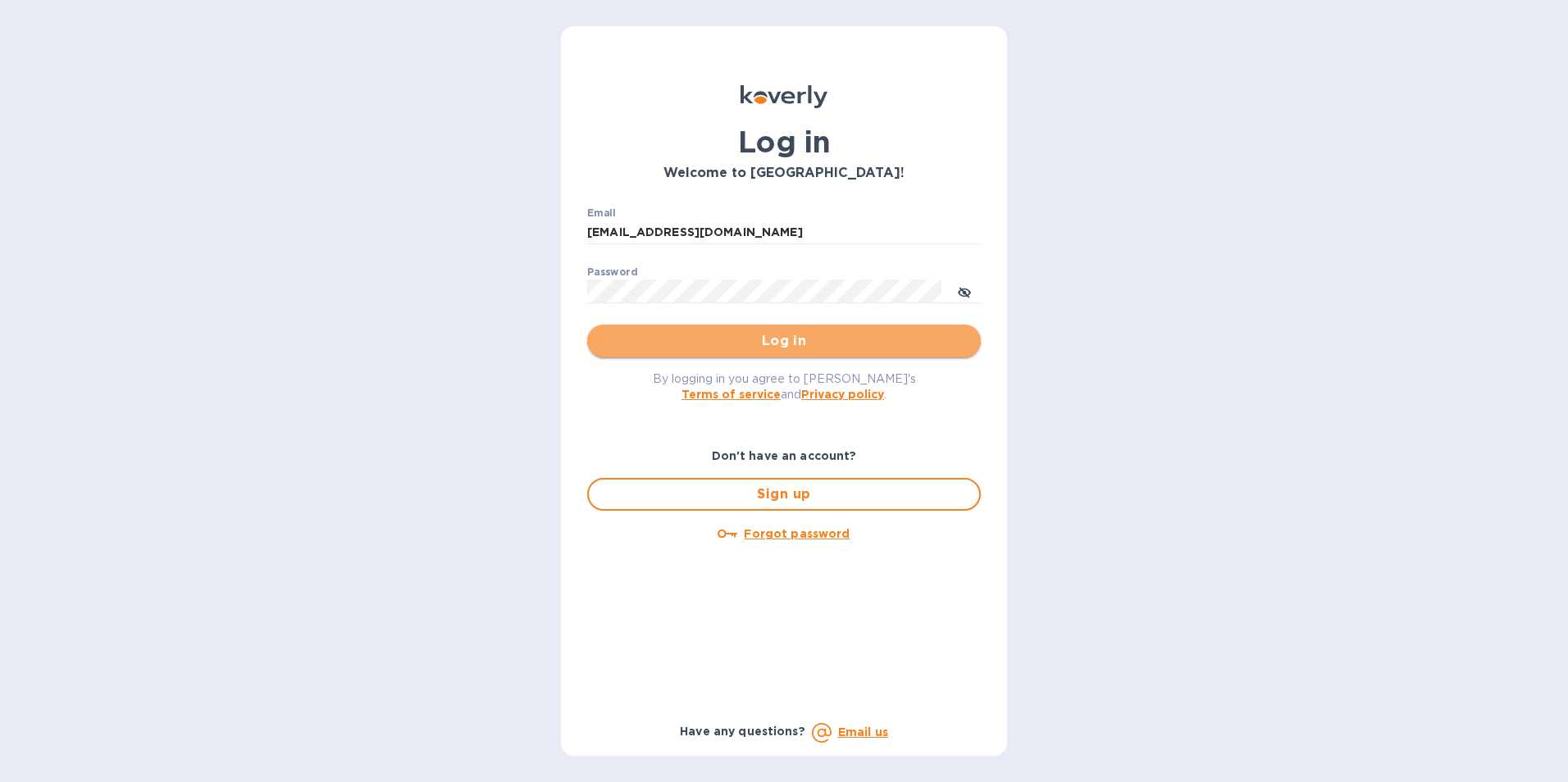
click at [780, 334] on span "Log in" at bounding box center [784, 341] width 368 height 20
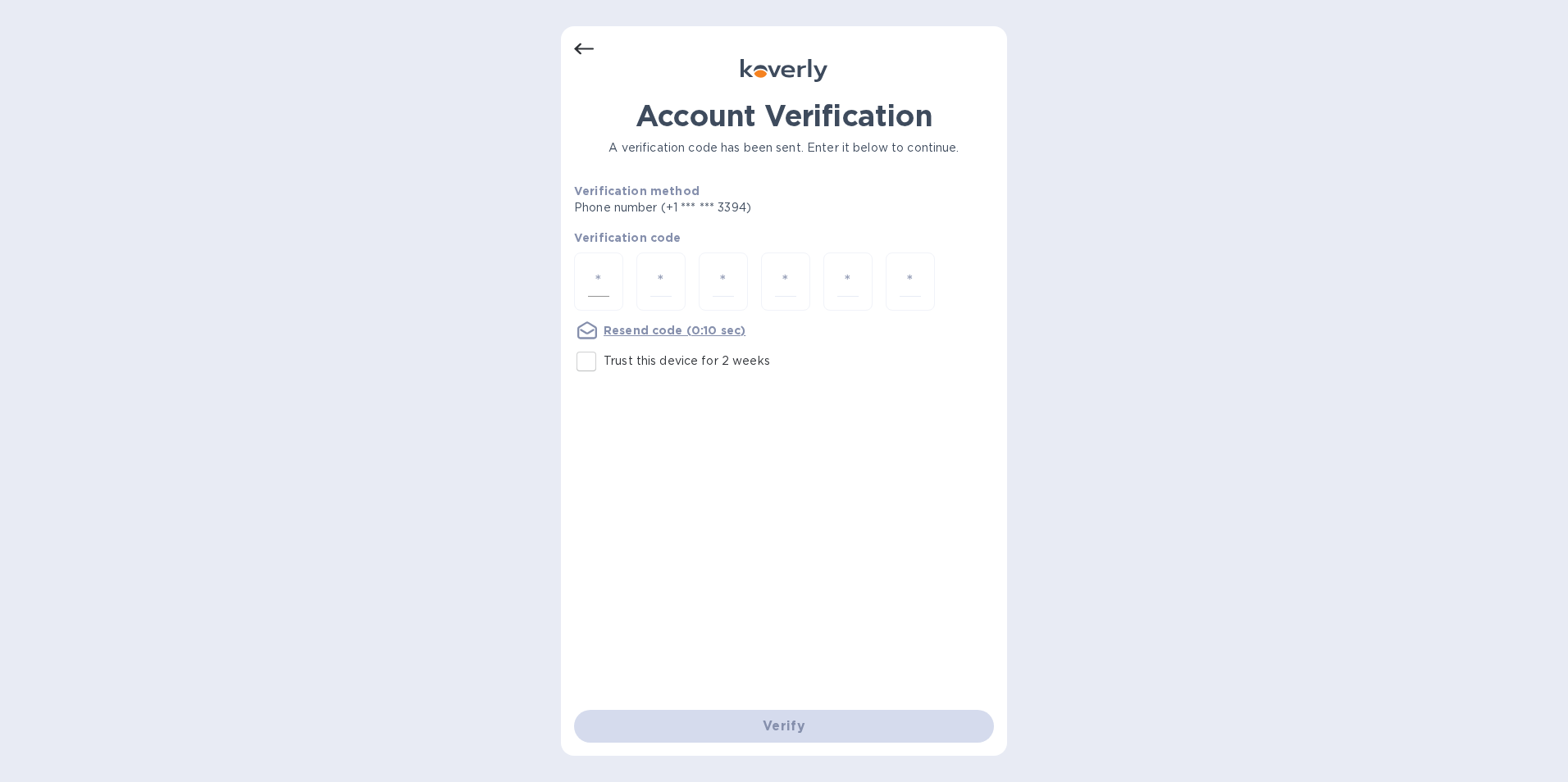
click at [599, 282] on input "number" at bounding box center [599, 281] width 21 height 30
type input "3"
type input "9"
type input "2"
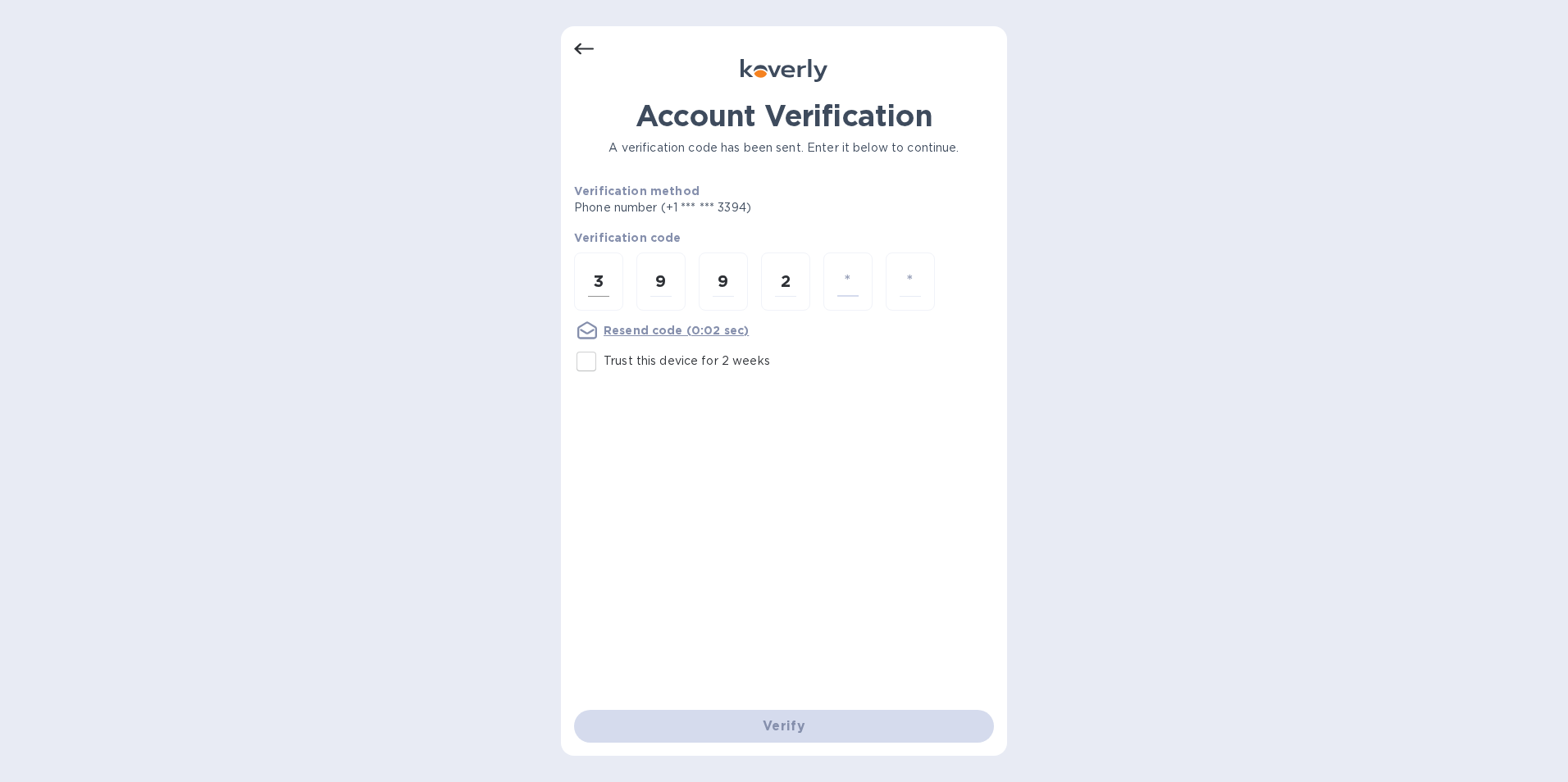
type input "8"
type input "6"
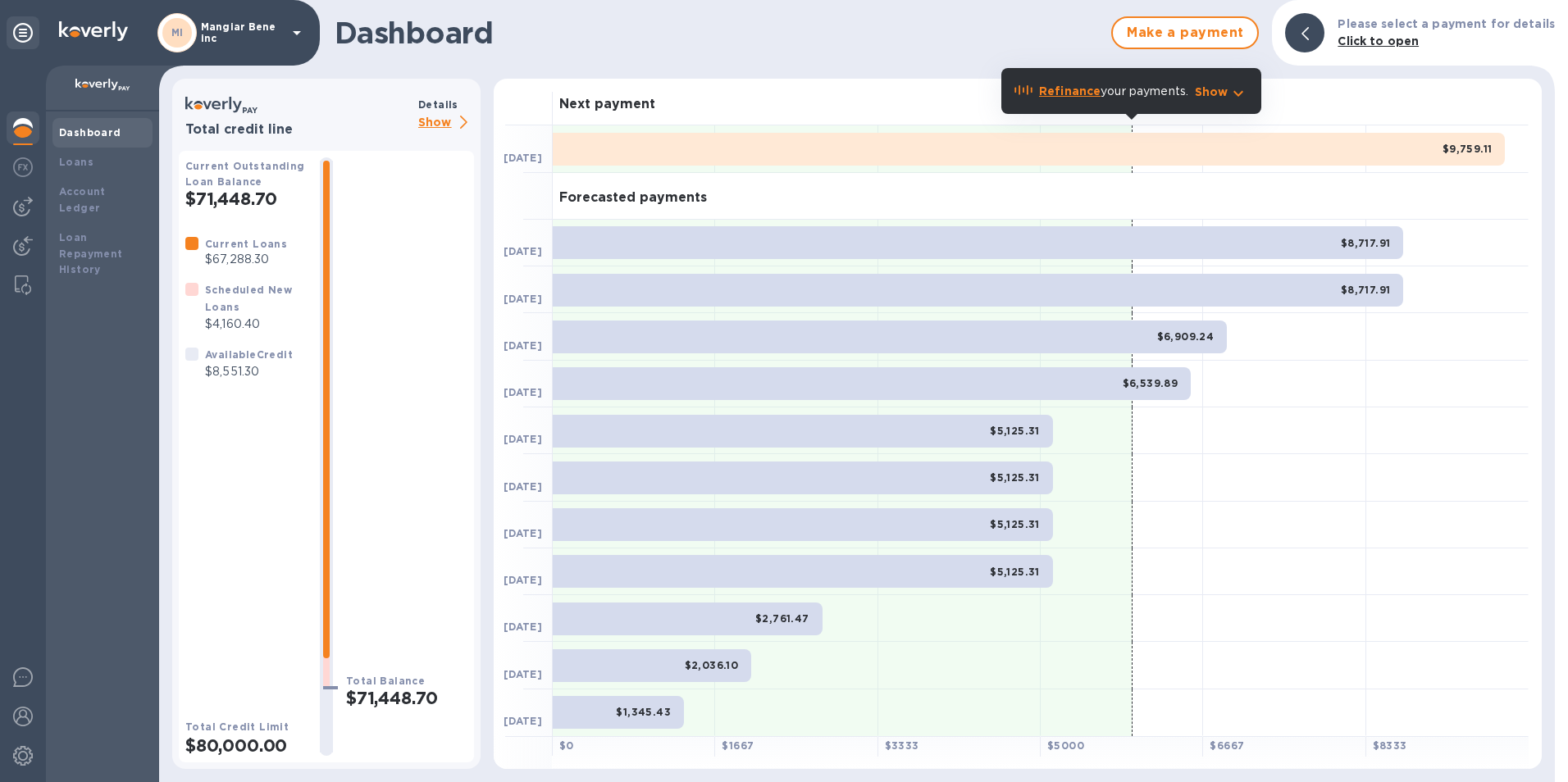
click at [296, 31] on icon at bounding box center [297, 33] width 9 height 4
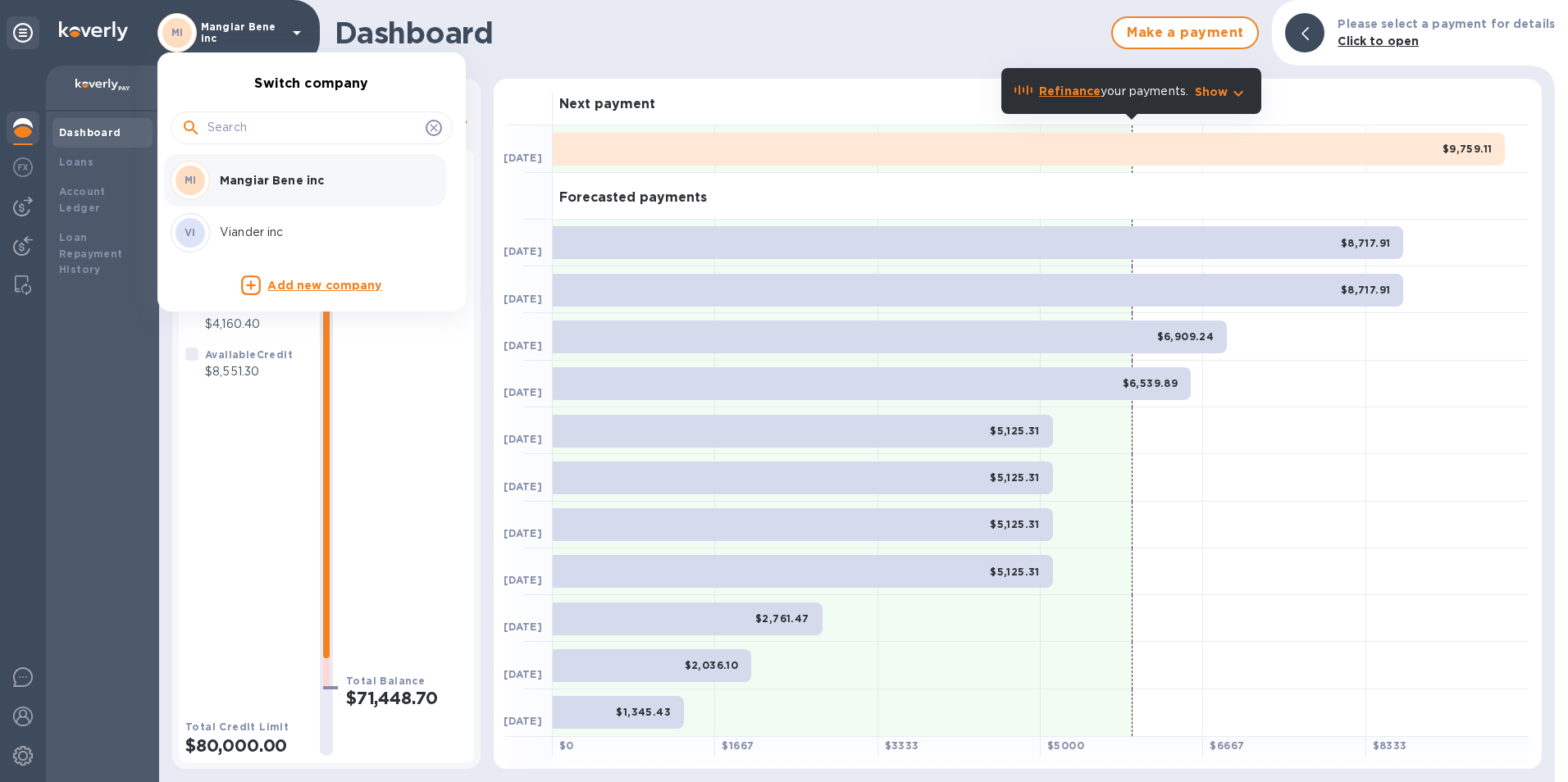
click at [240, 239] on p "Viander inc" at bounding box center [323, 233] width 207 height 17
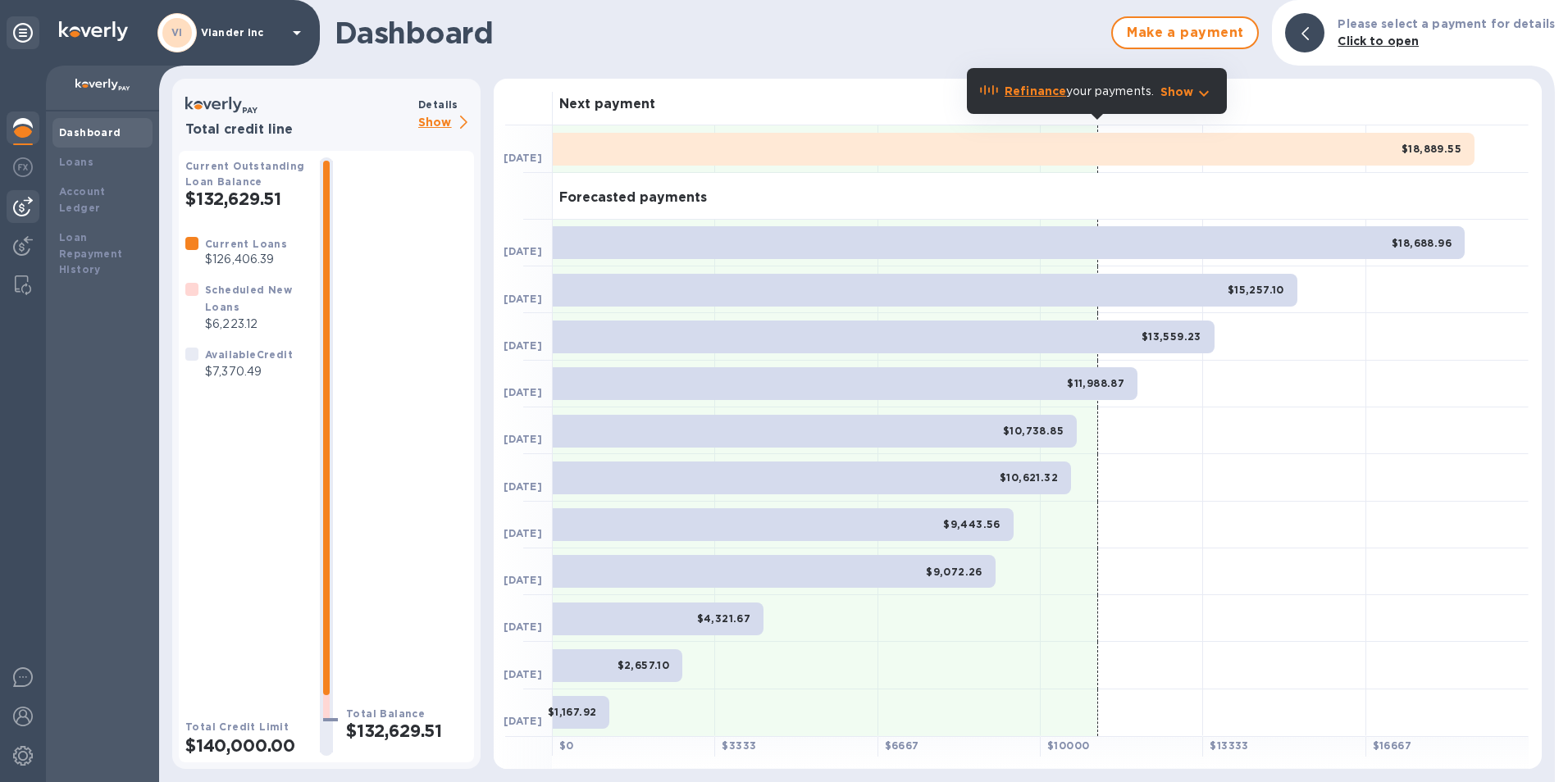
click at [21, 200] on img at bounding box center [22, 206] width 20 height 20
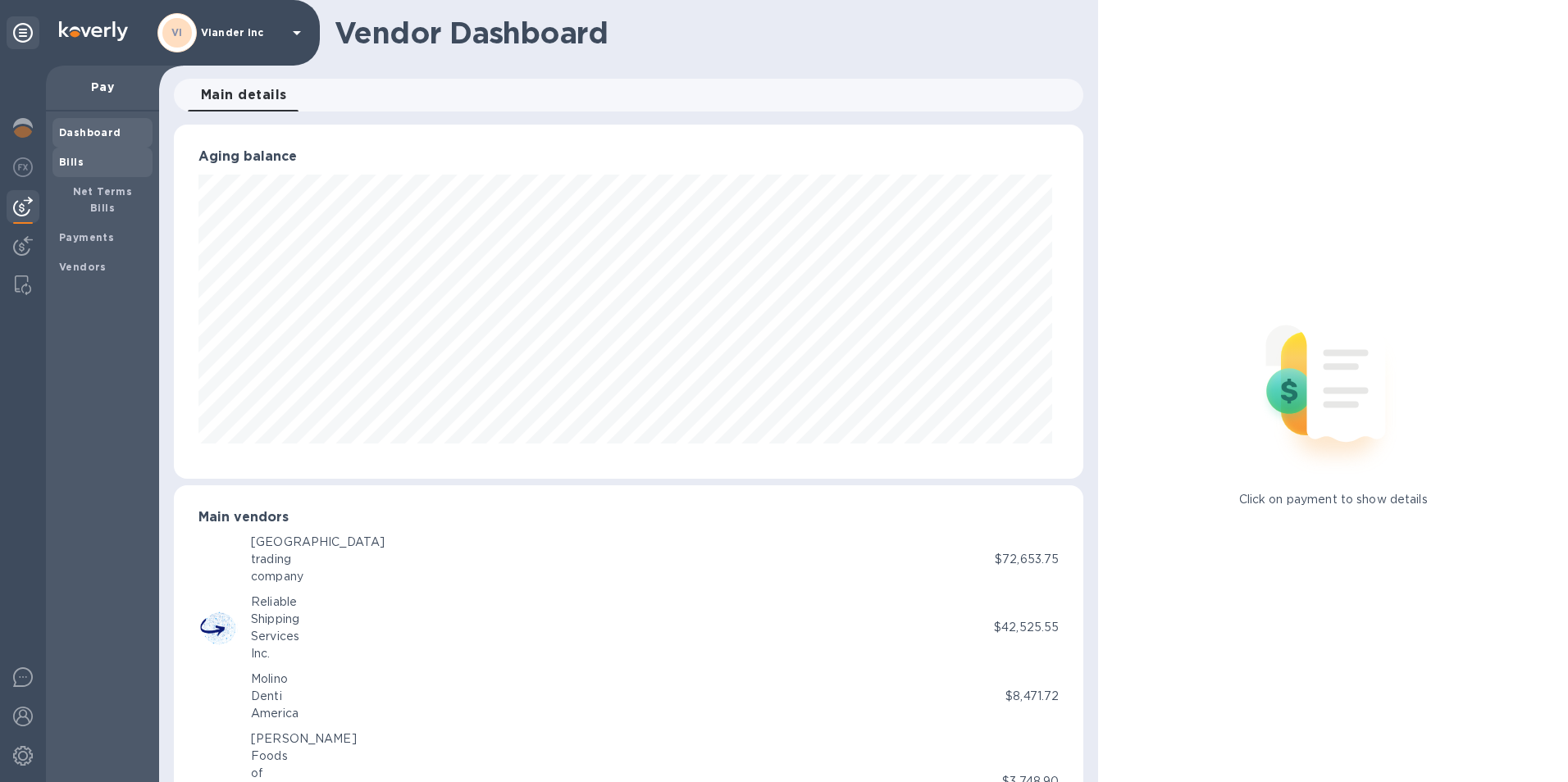
scroll to position [819324, 819071]
click at [67, 162] on b "Bills" at bounding box center [71, 161] width 25 height 12
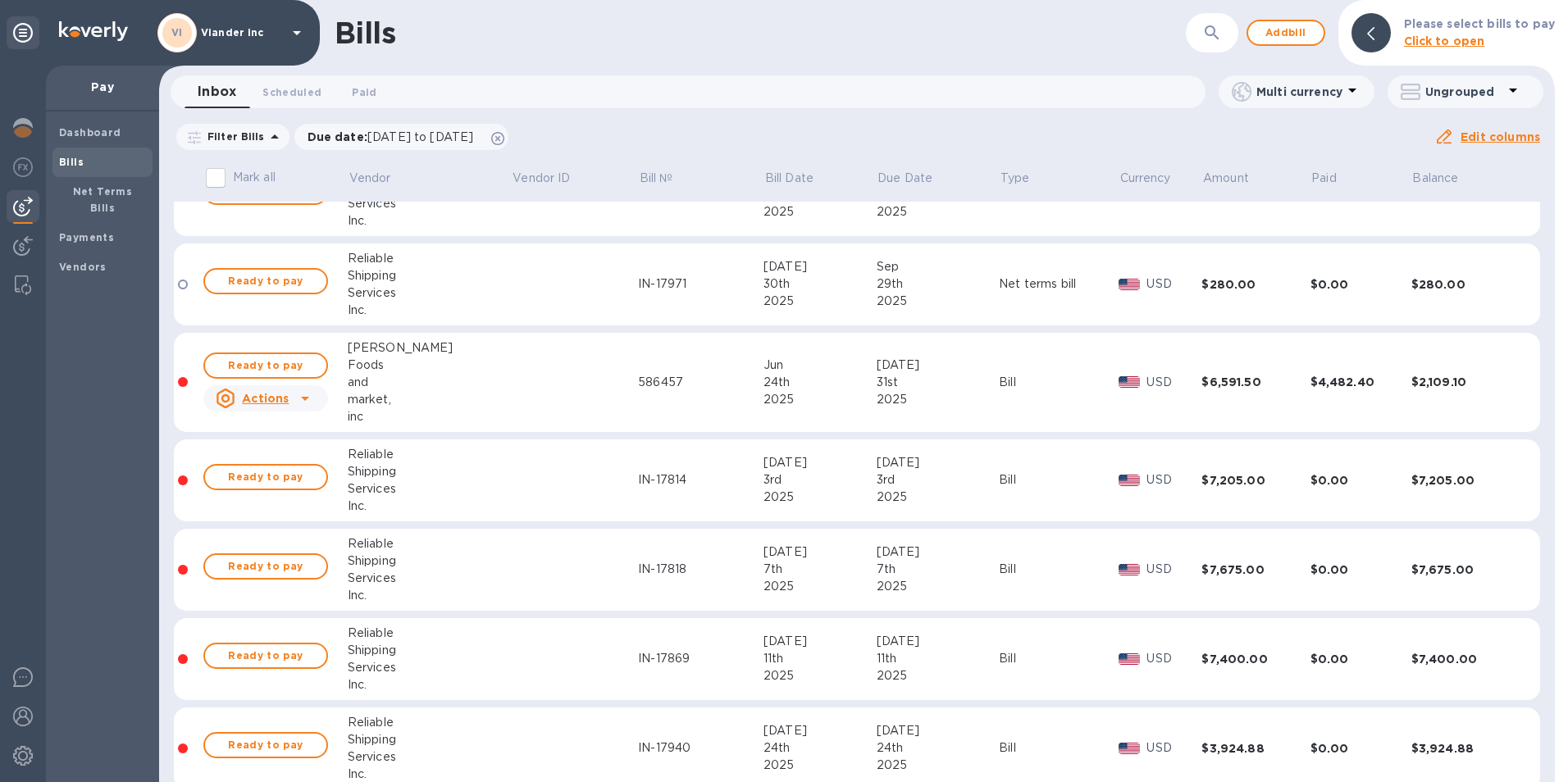
scroll to position [694, 0]
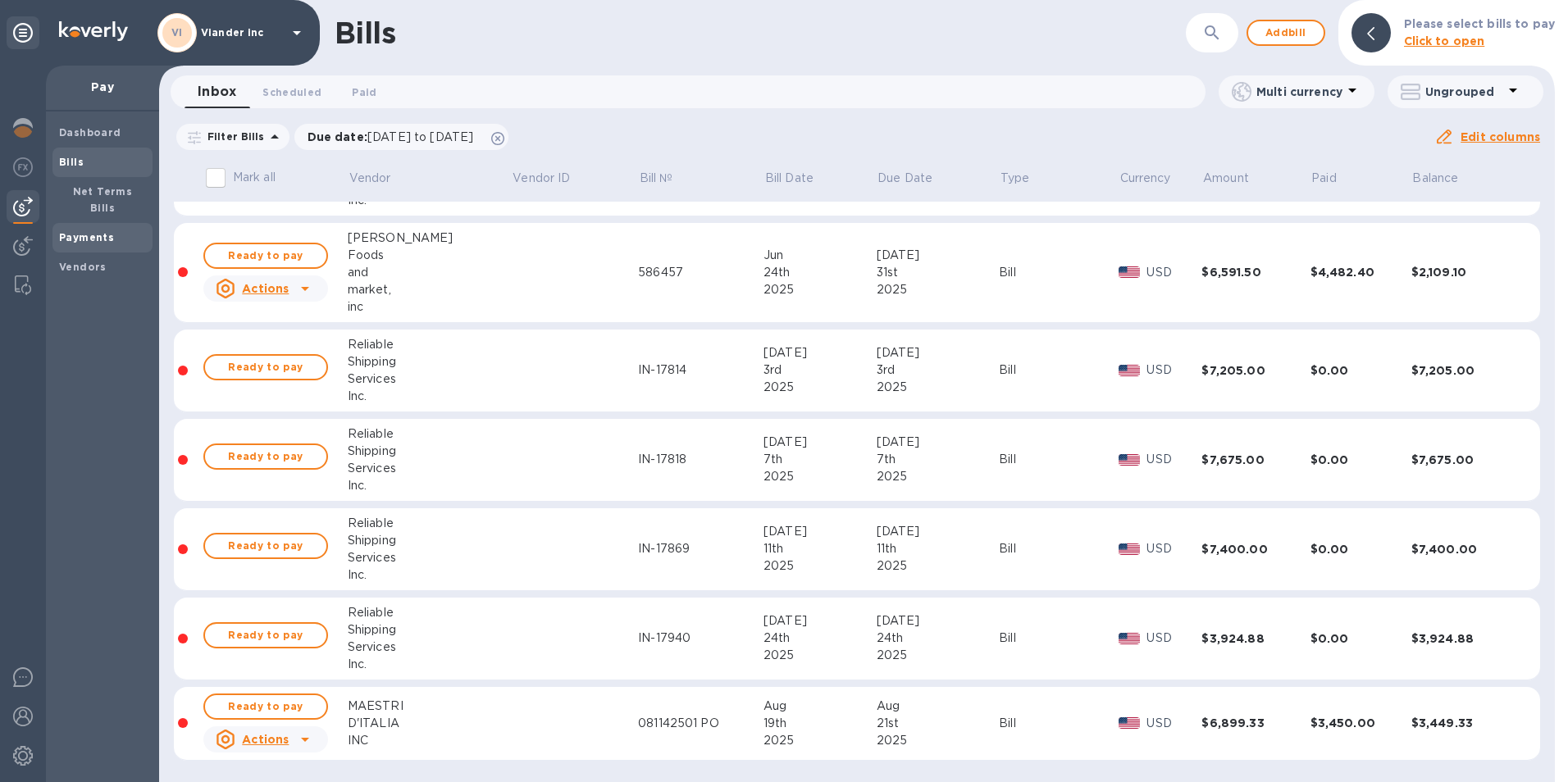
click at [86, 231] on b "Payments" at bounding box center [87, 237] width 55 height 12
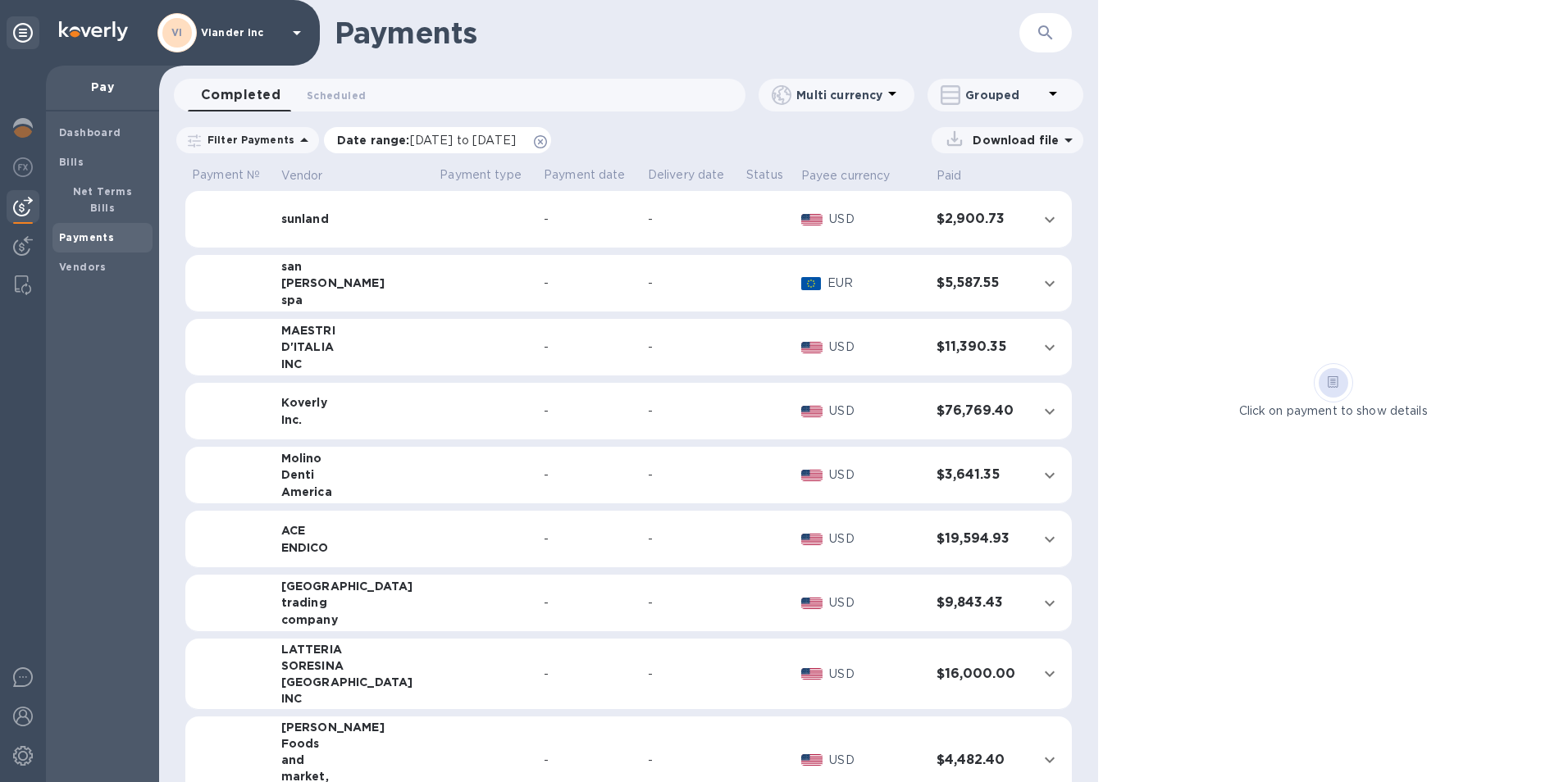
click at [547, 140] on icon at bounding box center [540, 142] width 13 height 13
click at [737, 597] on td at bounding box center [763, 603] width 54 height 58
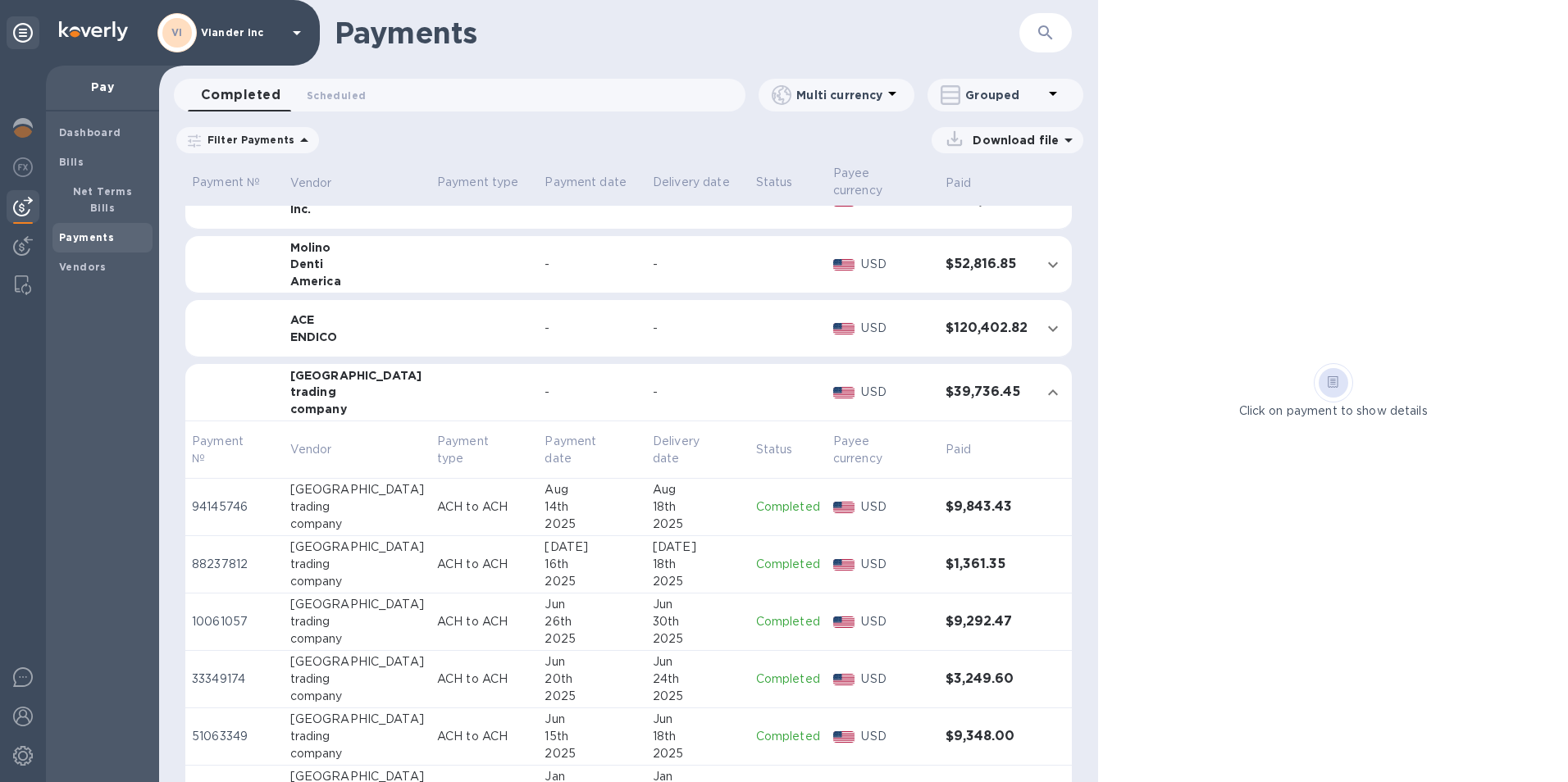
scroll to position [246, 0]
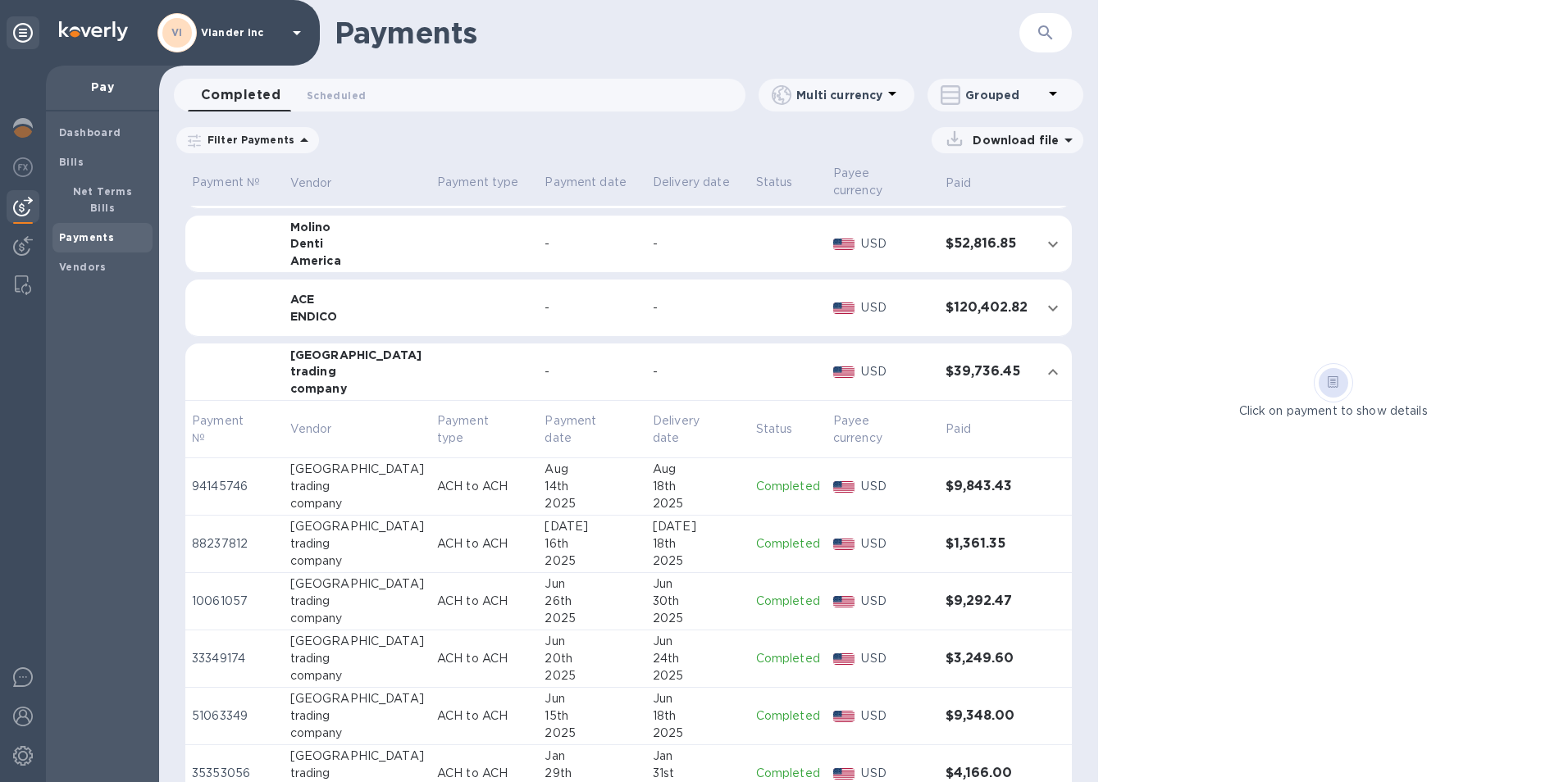
click at [692, 602] on div "30th" at bounding box center [697, 601] width 90 height 17
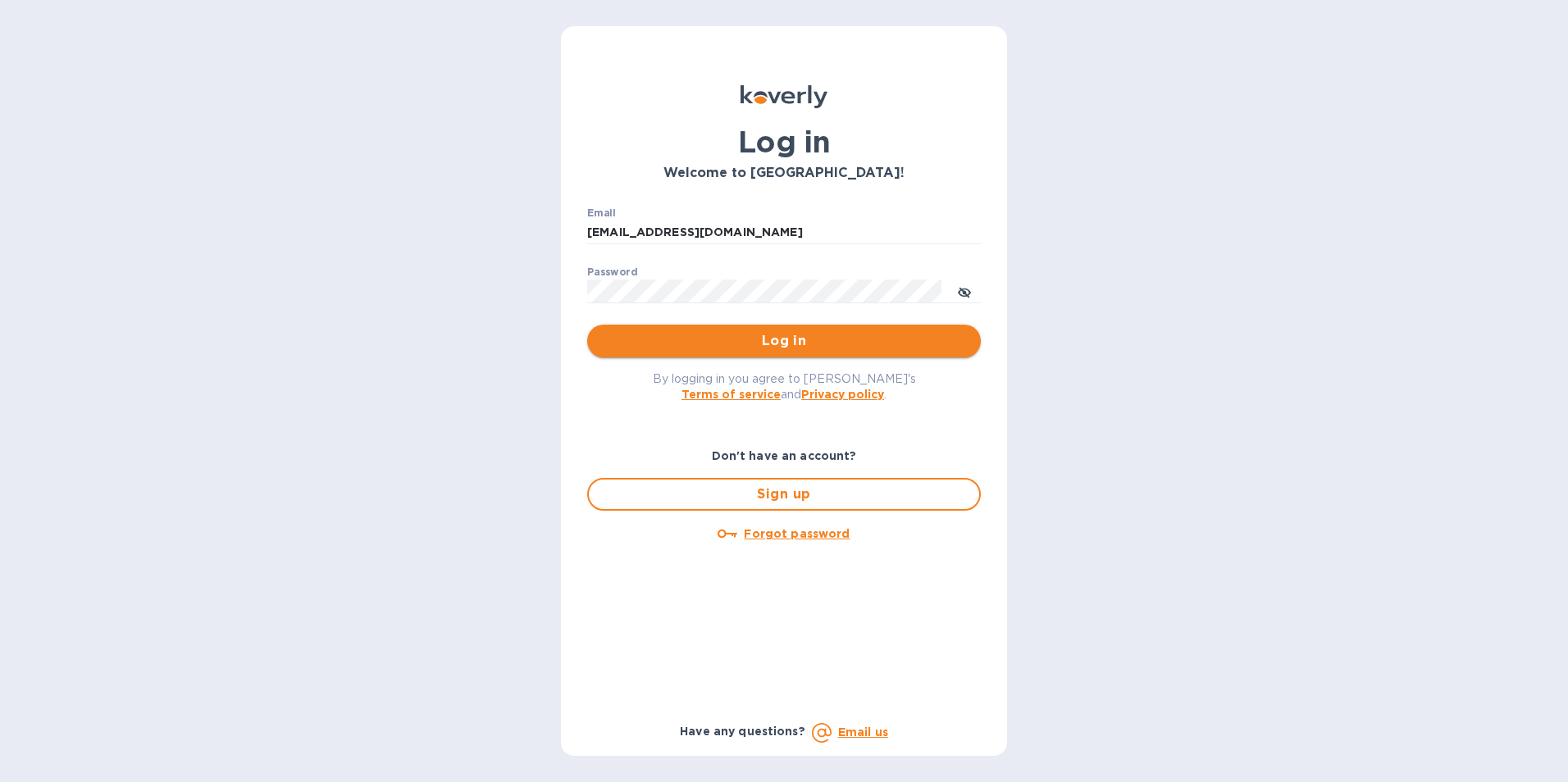
click at [789, 336] on span "Log in" at bounding box center [784, 341] width 368 height 20
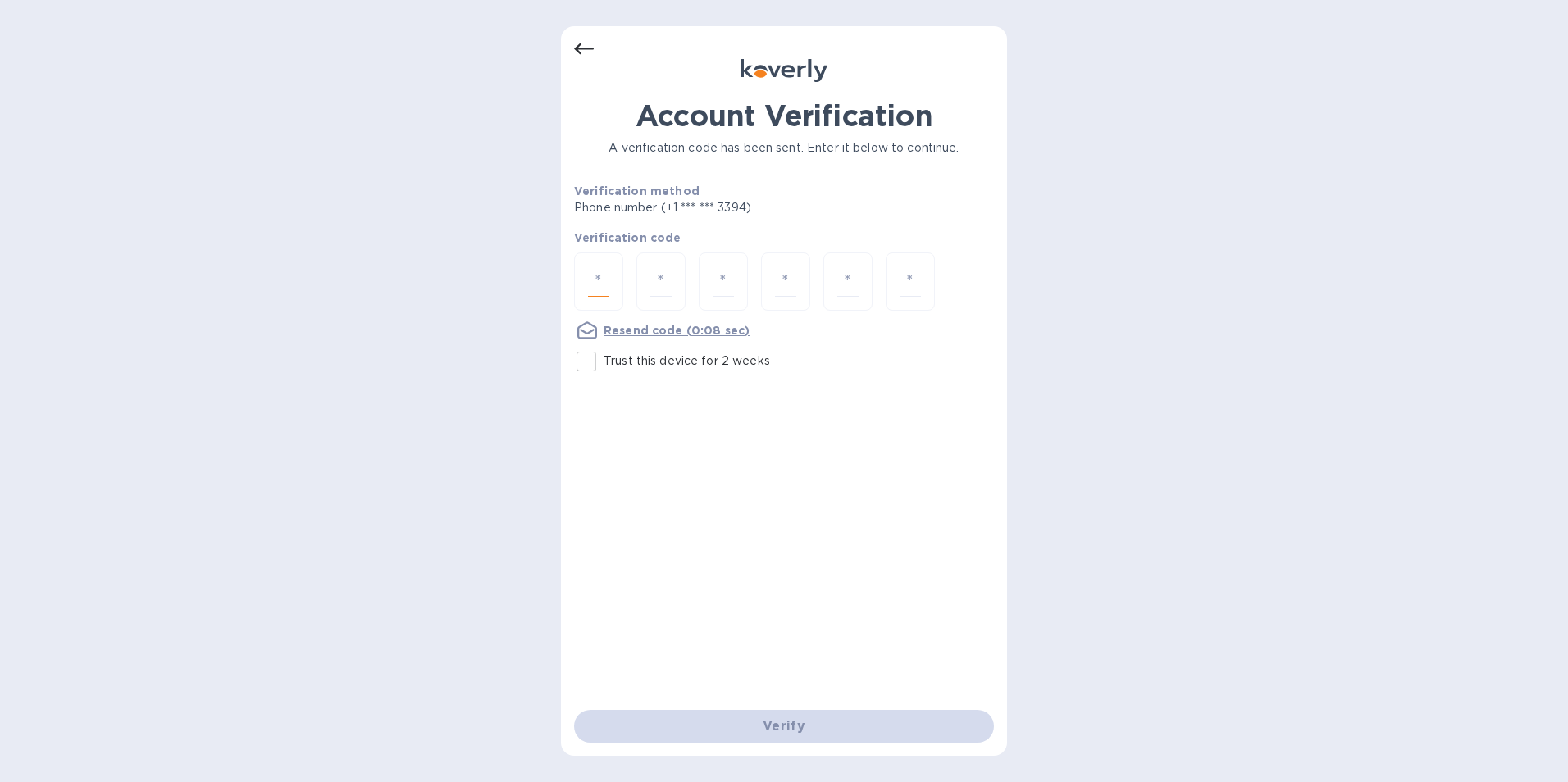
click at [591, 275] on input "number" at bounding box center [599, 281] width 21 height 30
type input "3"
type input "2"
type input "0"
type input "8"
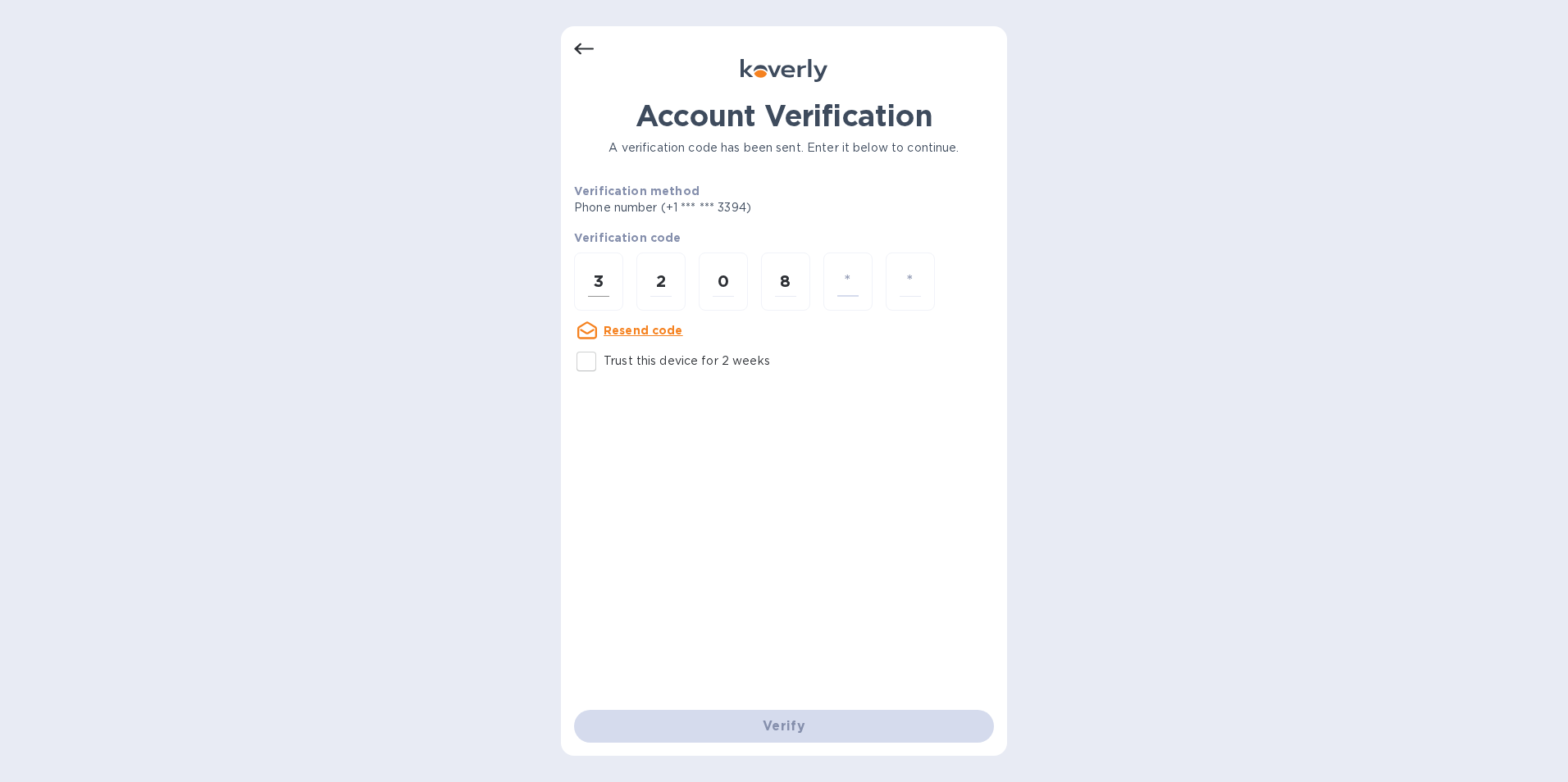
type input "7"
type input "1"
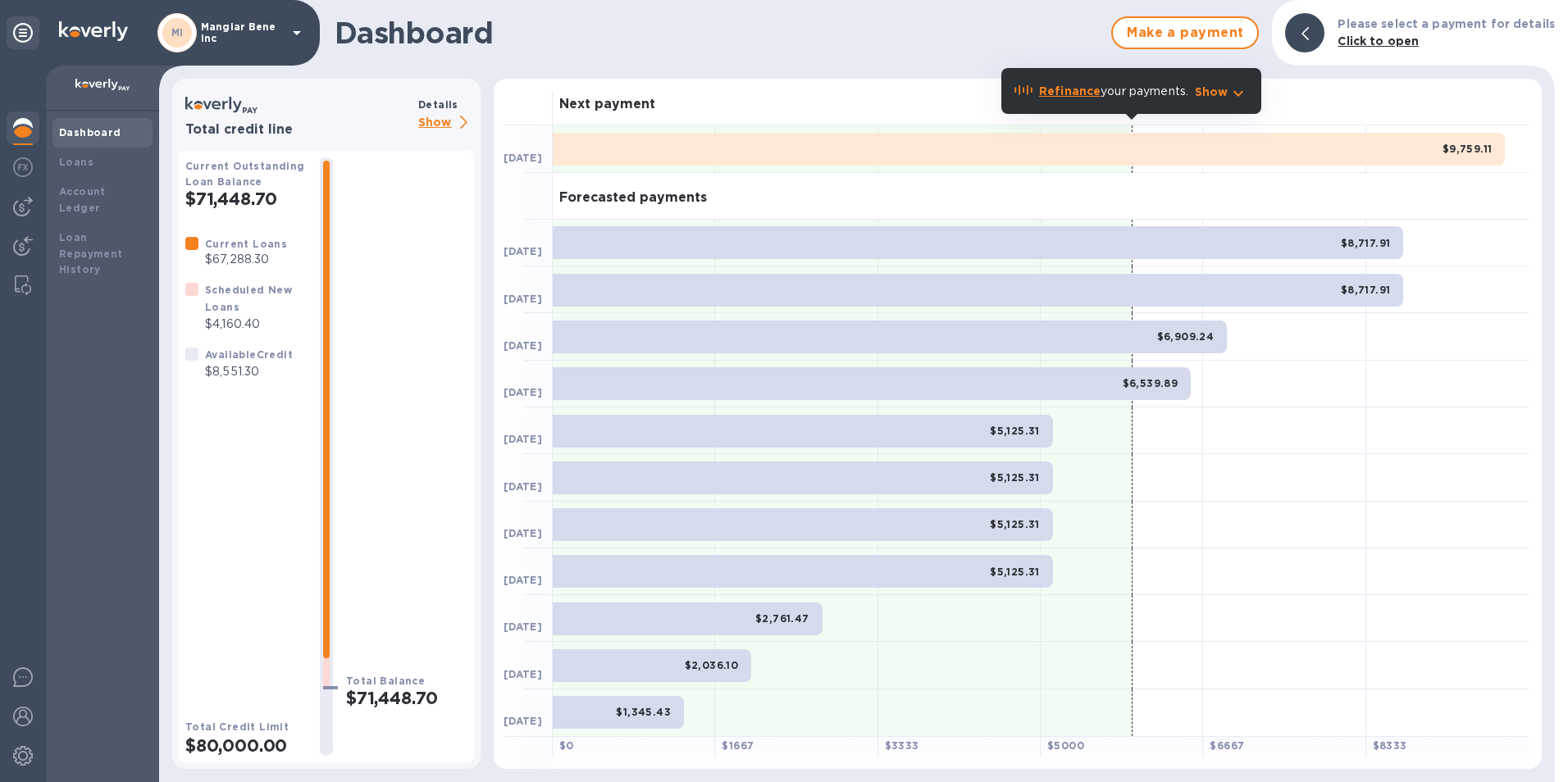
click at [295, 28] on icon at bounding box center [296, 33] width 20 height 20
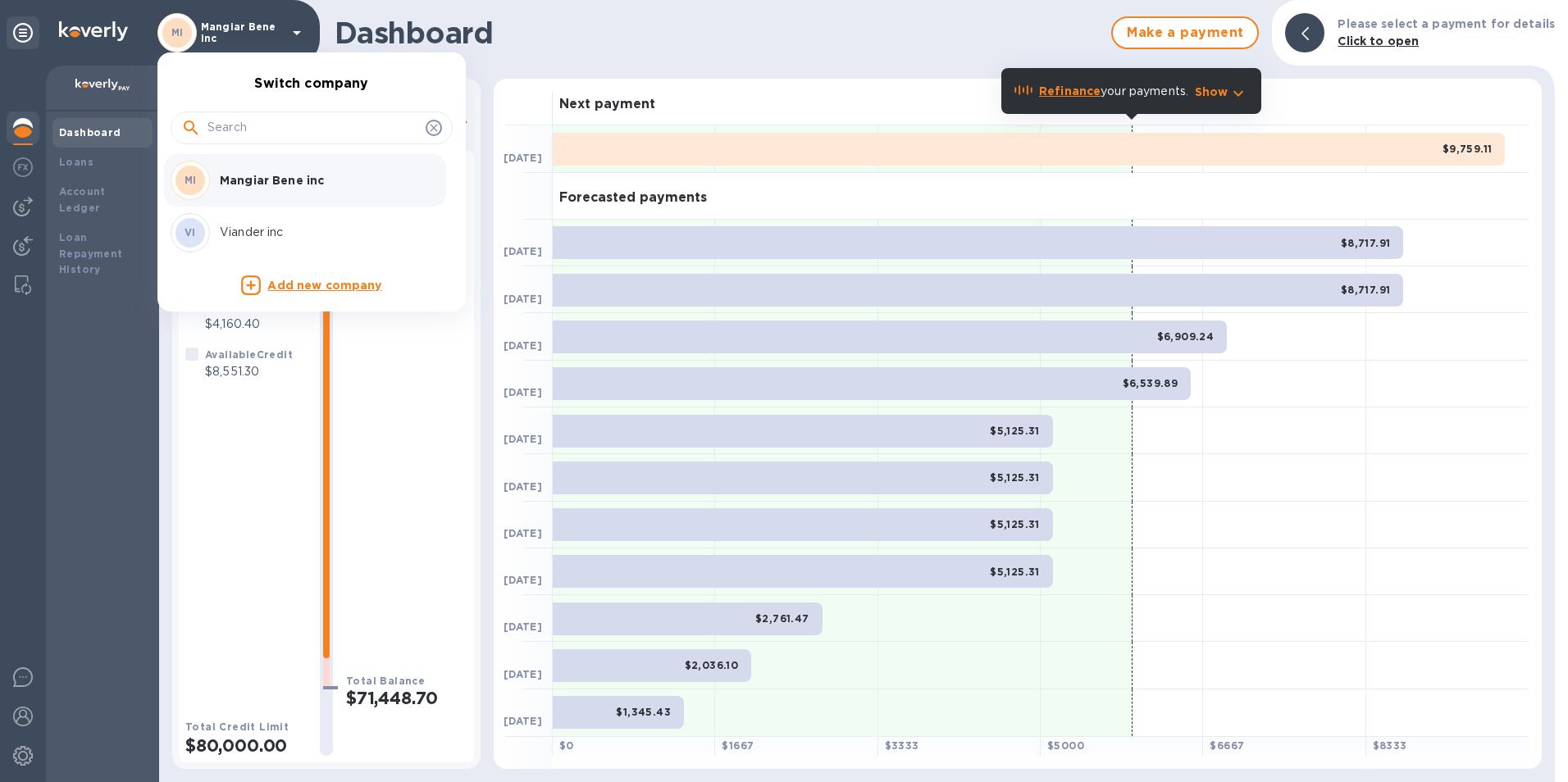
click at [246, 231] on p "Viander inc" at bounding box center [323, 233] width 207 height 17
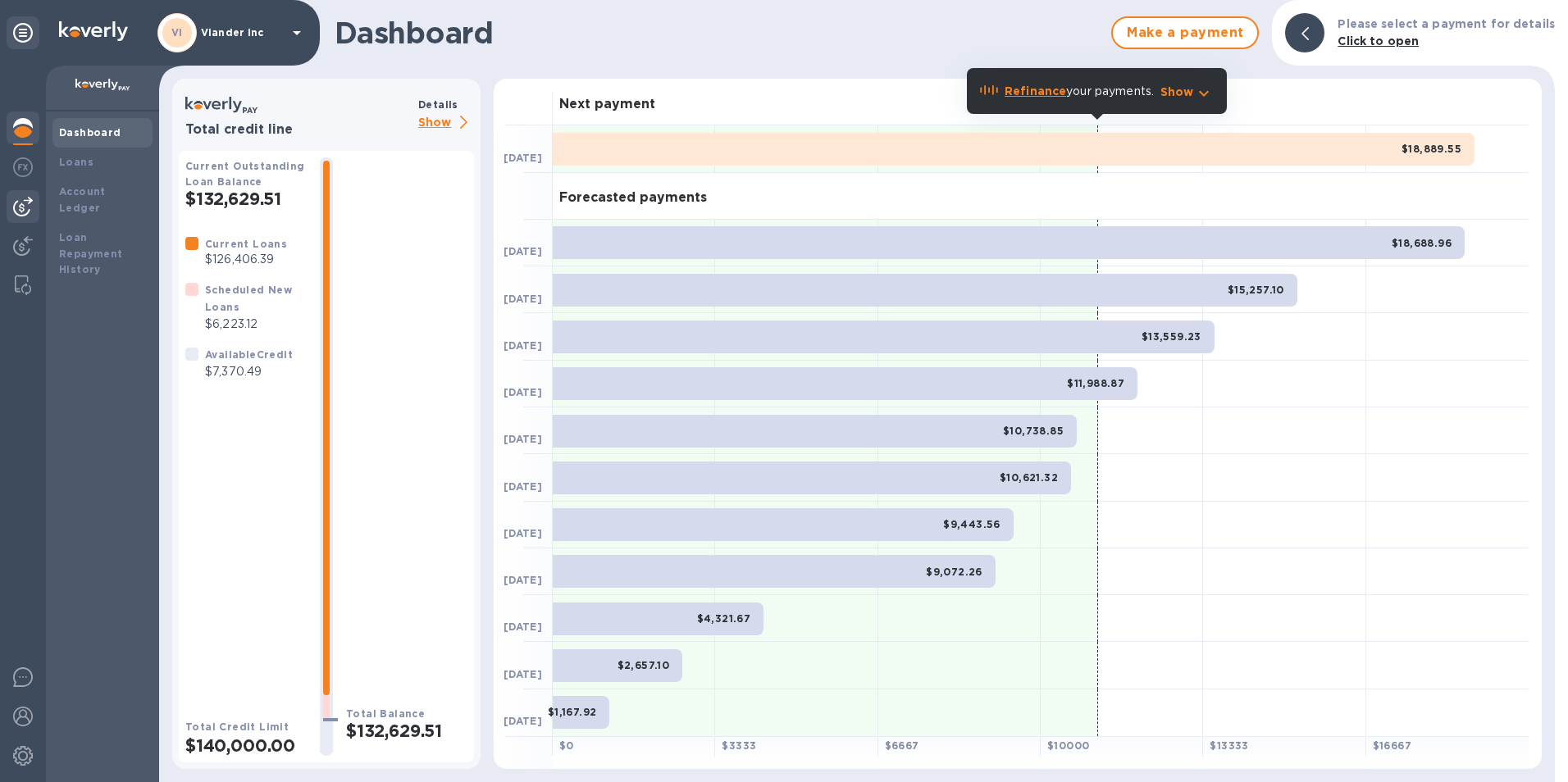
click at [26, 203] on img at bounding box center [22, 206] width 20 height 20
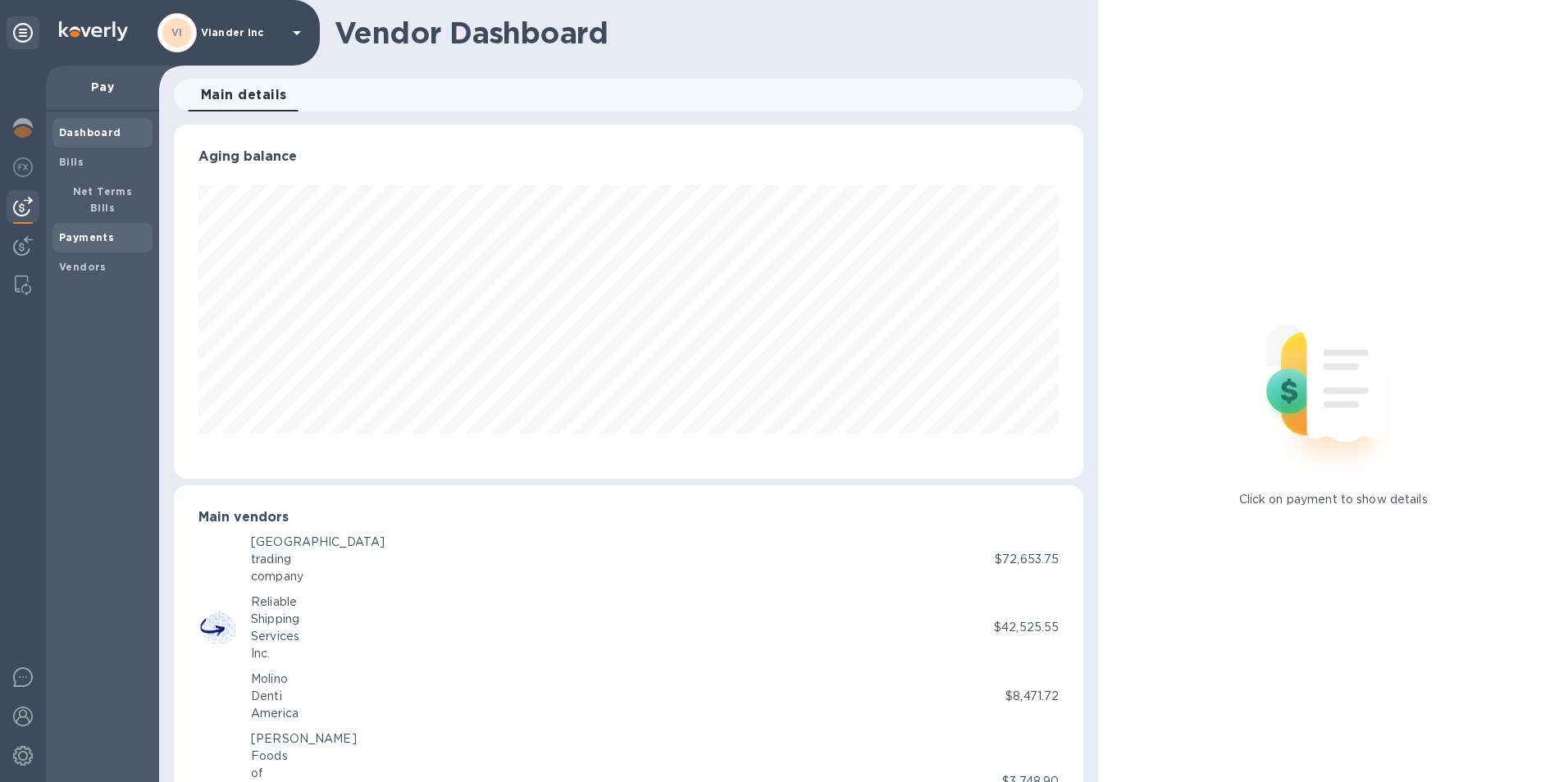
scroll to position [819324, 819071]
click at [88, 231] on b "Payments" at bounding box center [87, 237] width 55 height 12
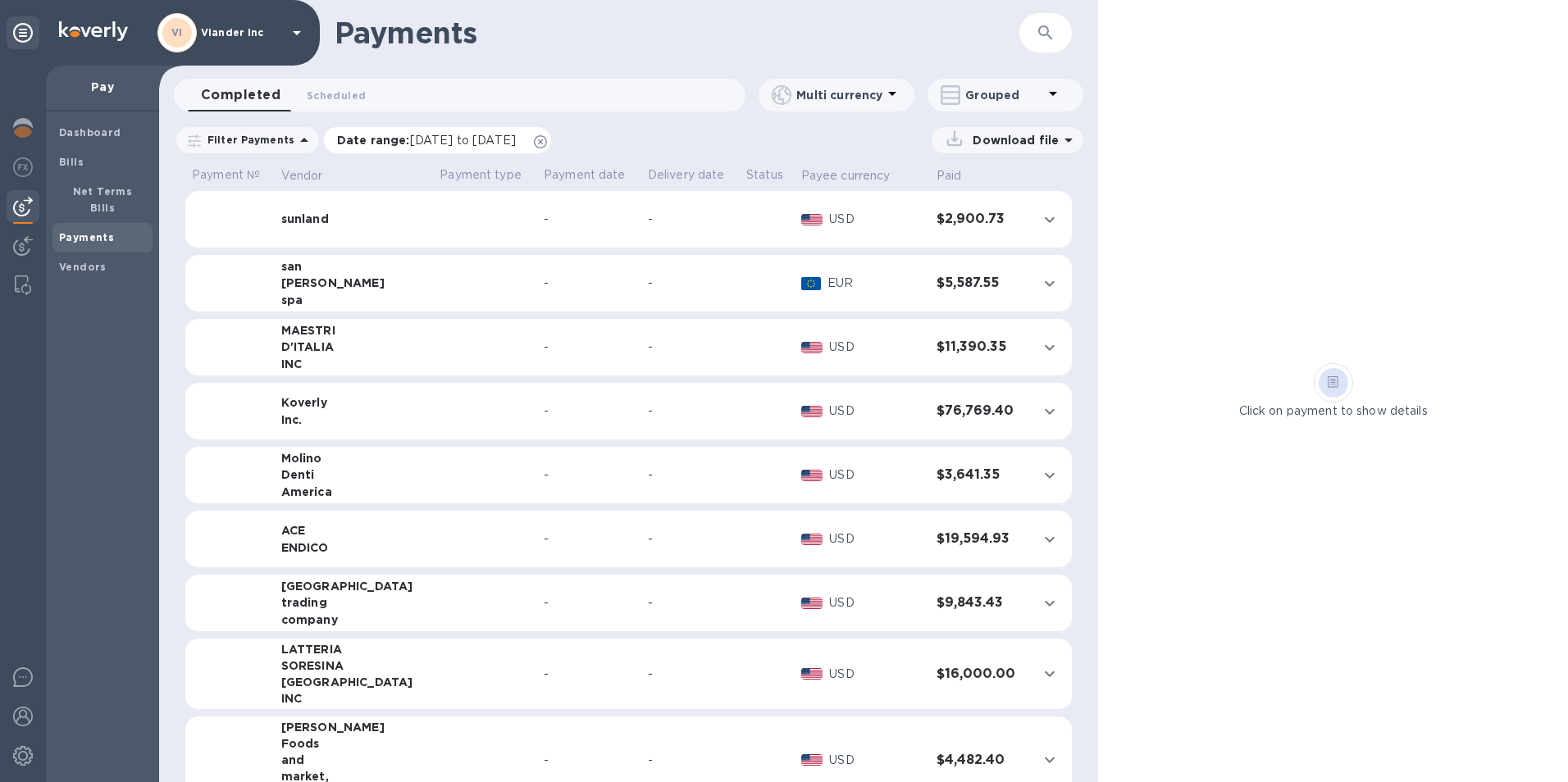
click at [547, 146] on icon at bounding box center [540, 142] width 13 height 13
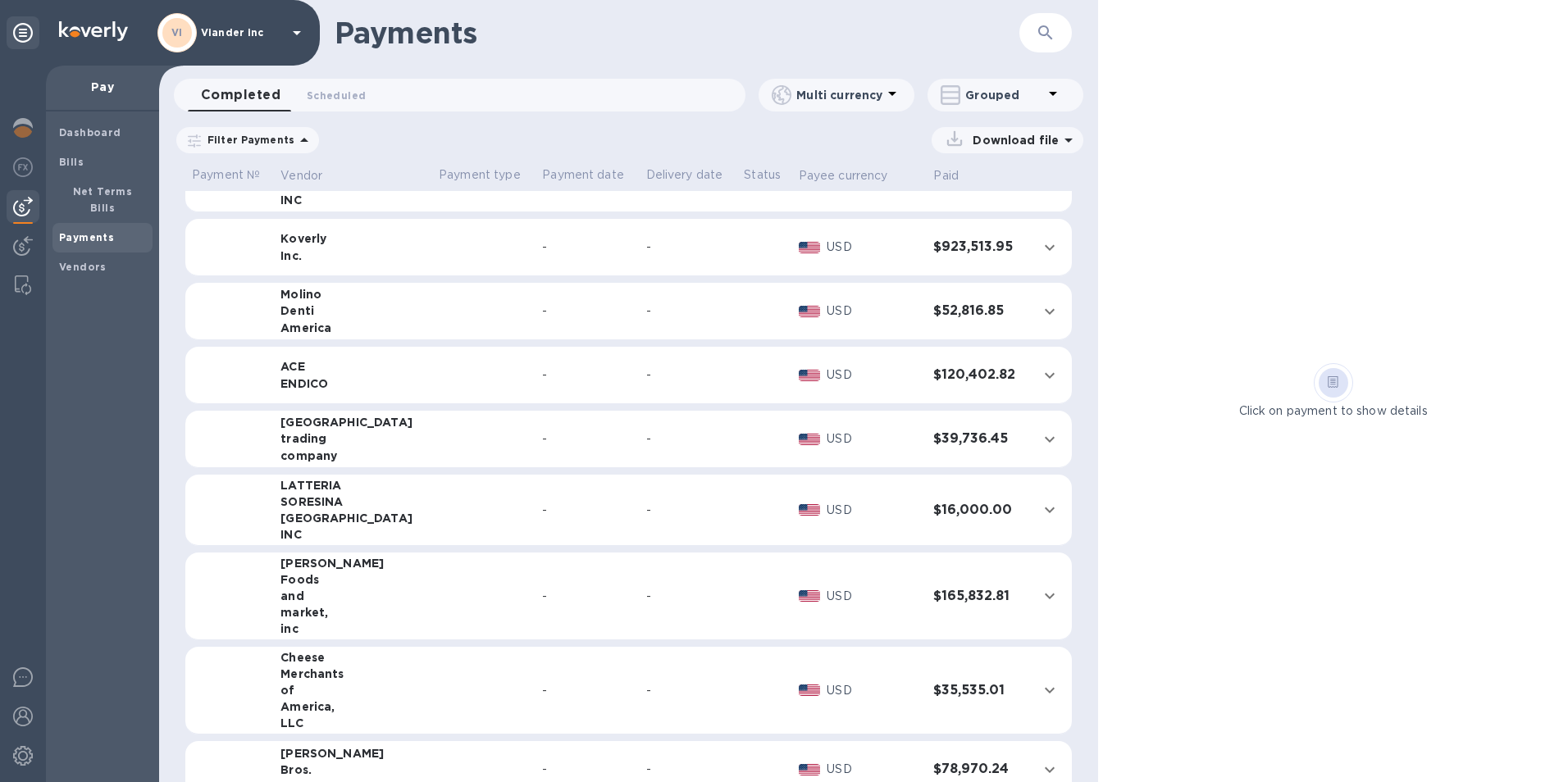
scroll to position [82, 0]
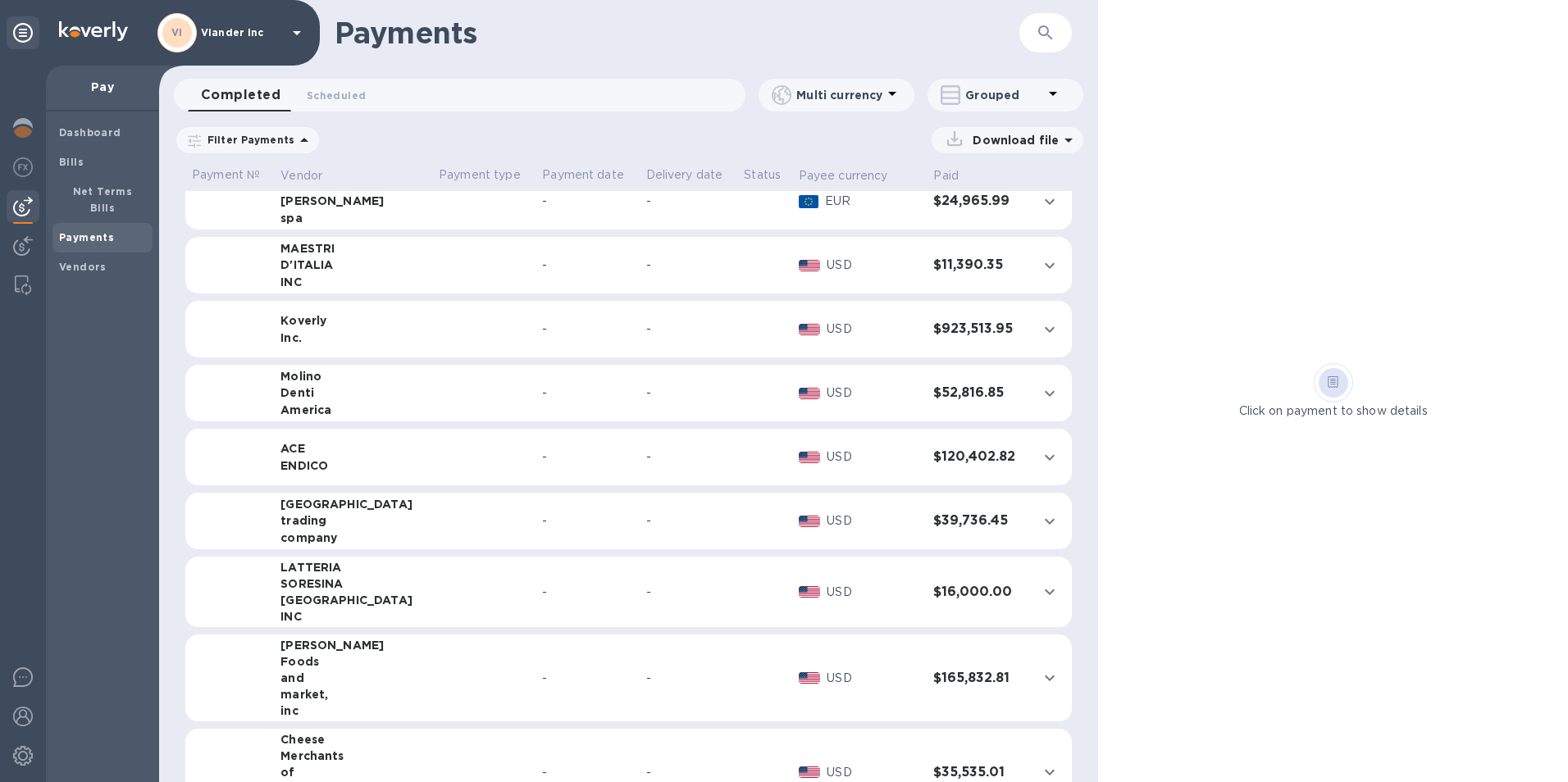
click at [750, 512] on td at bounding box center [763, 521] width 54 height 58
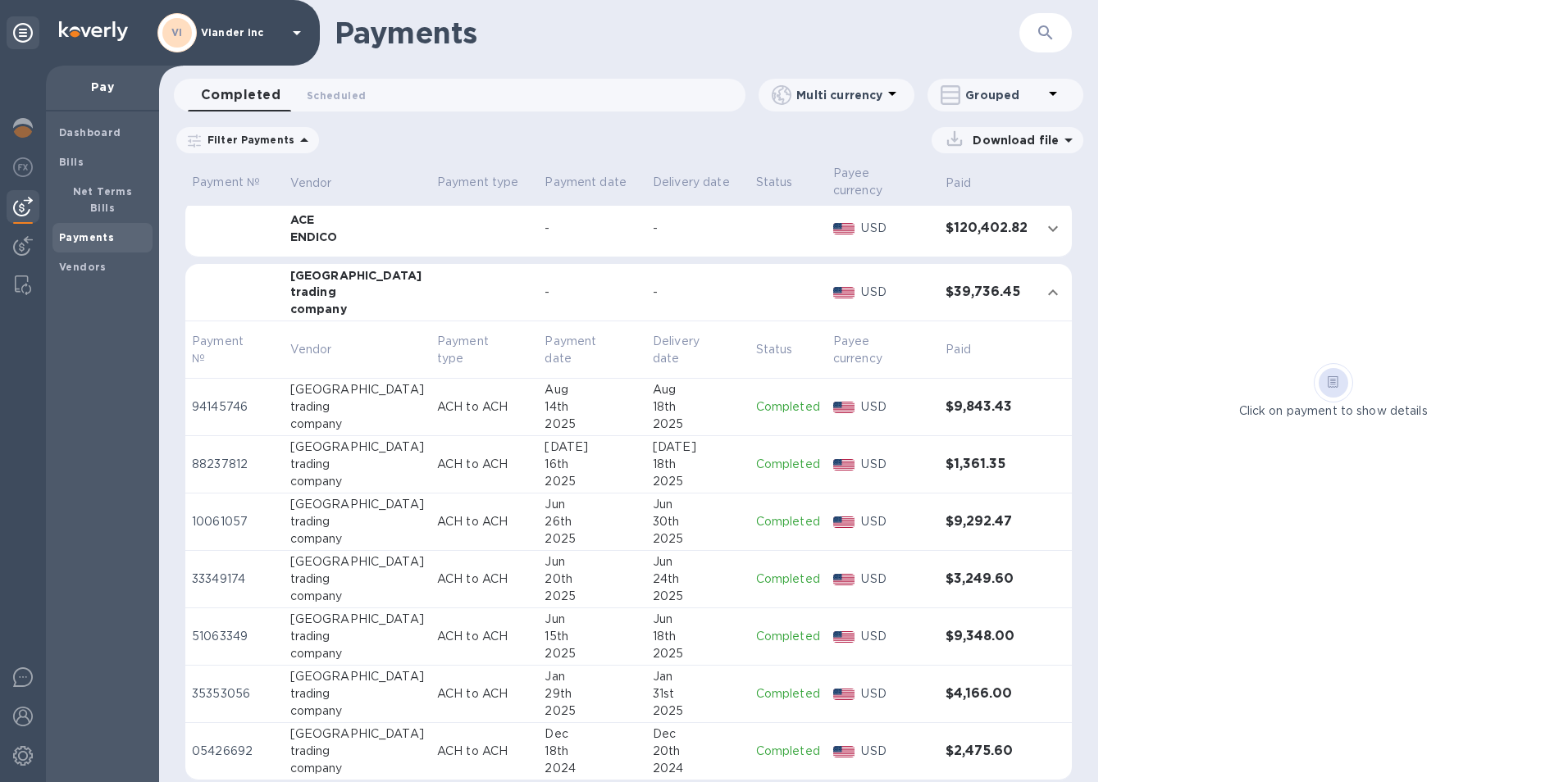
scroll to position [343, 0]
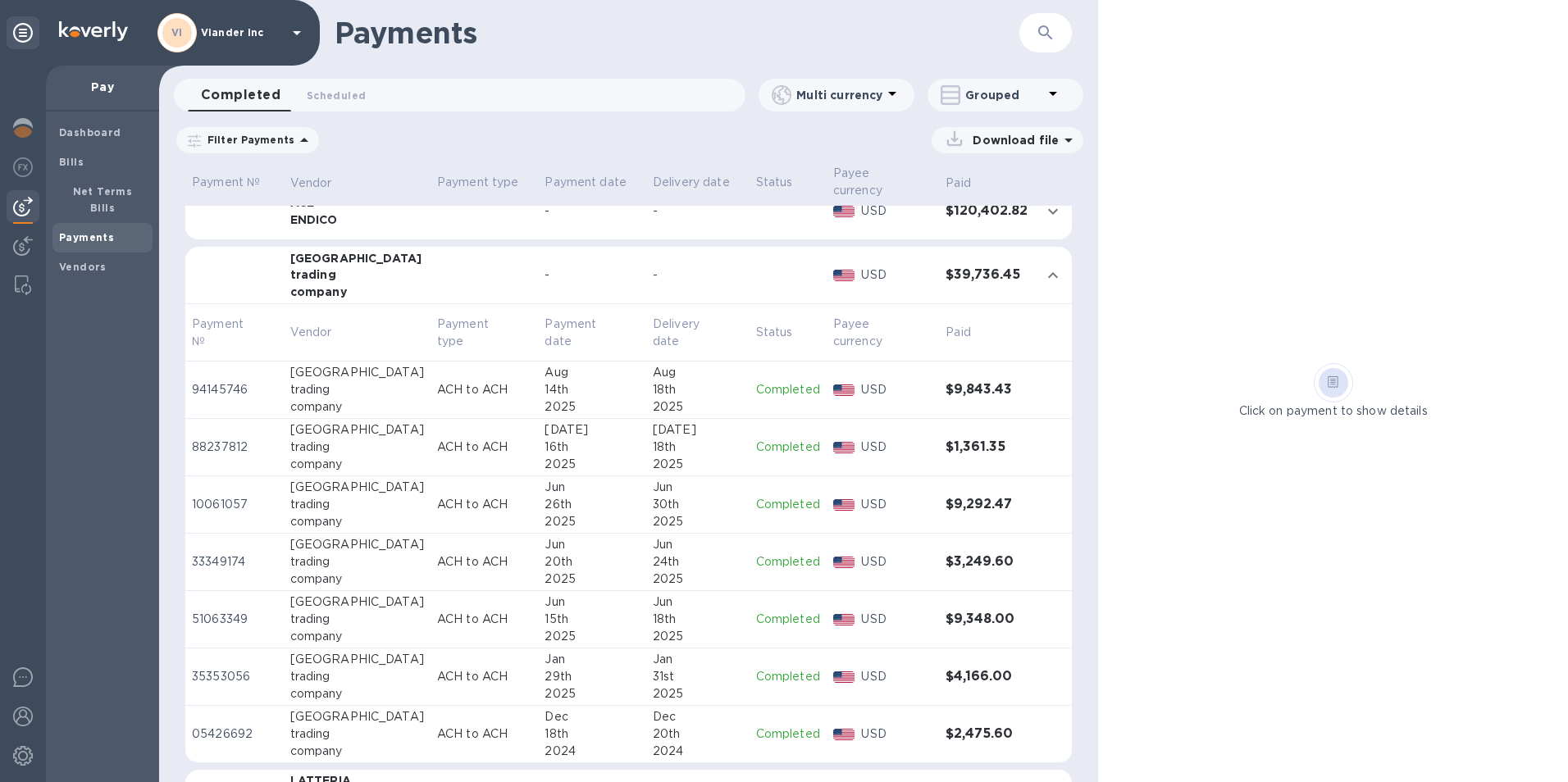
click at [726, 512] on td "Jun 30th 2025" at bounding box center [697, 505] width 103 height 58
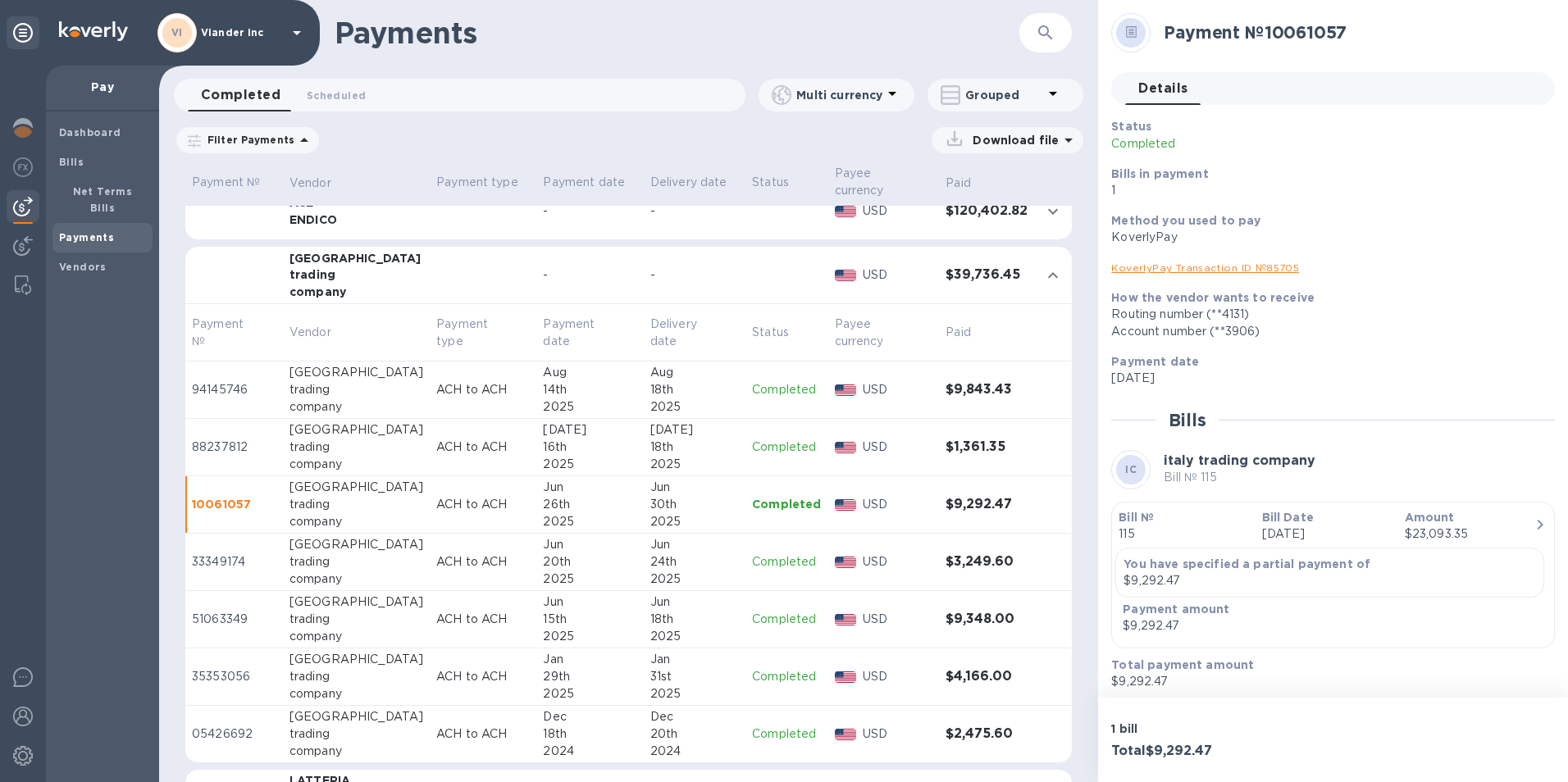
click at [1530, 526] on icon "button" at bounding box center [1540, 524] width 20 height 20
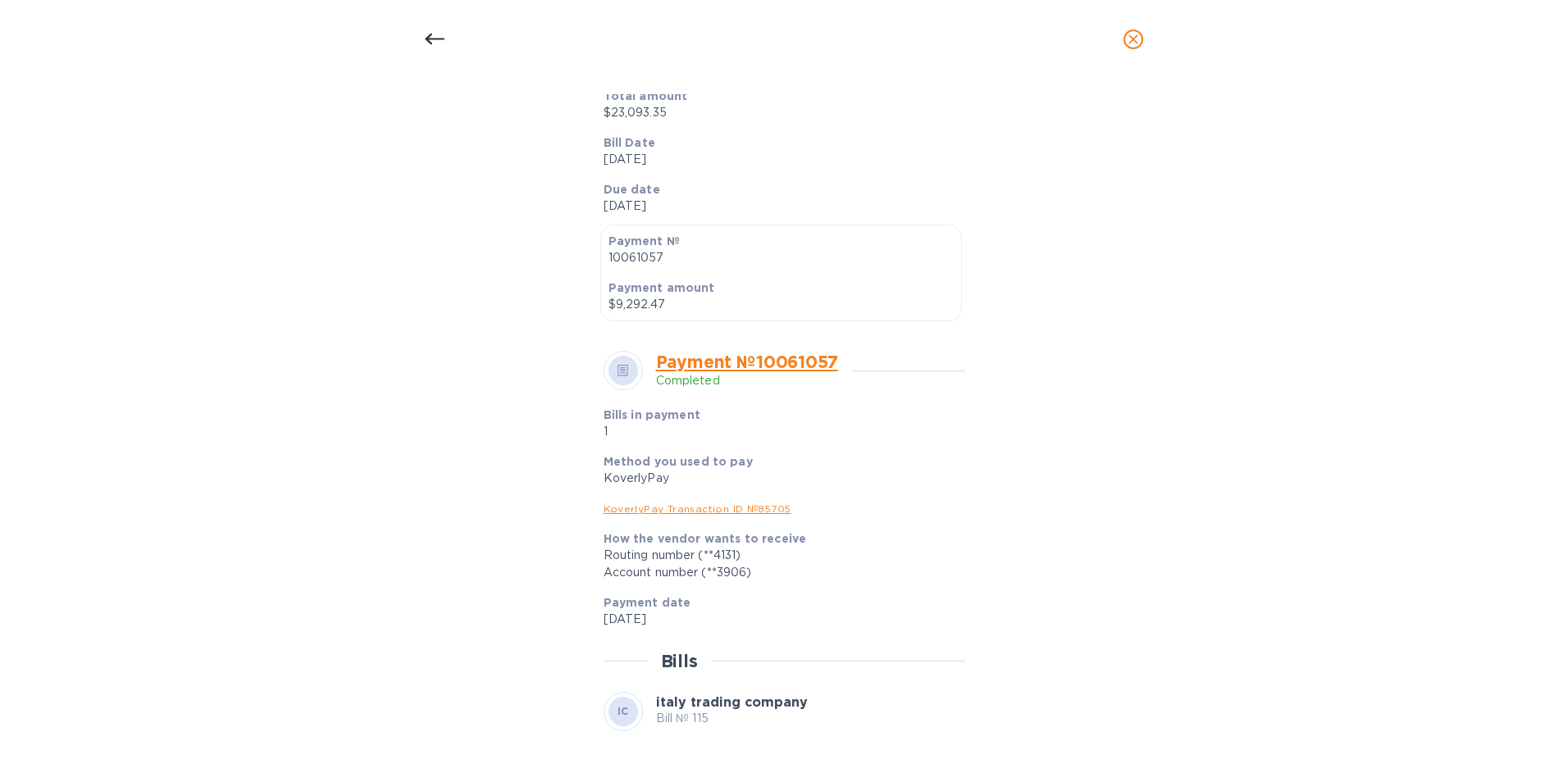
scroll to position [492, 0]
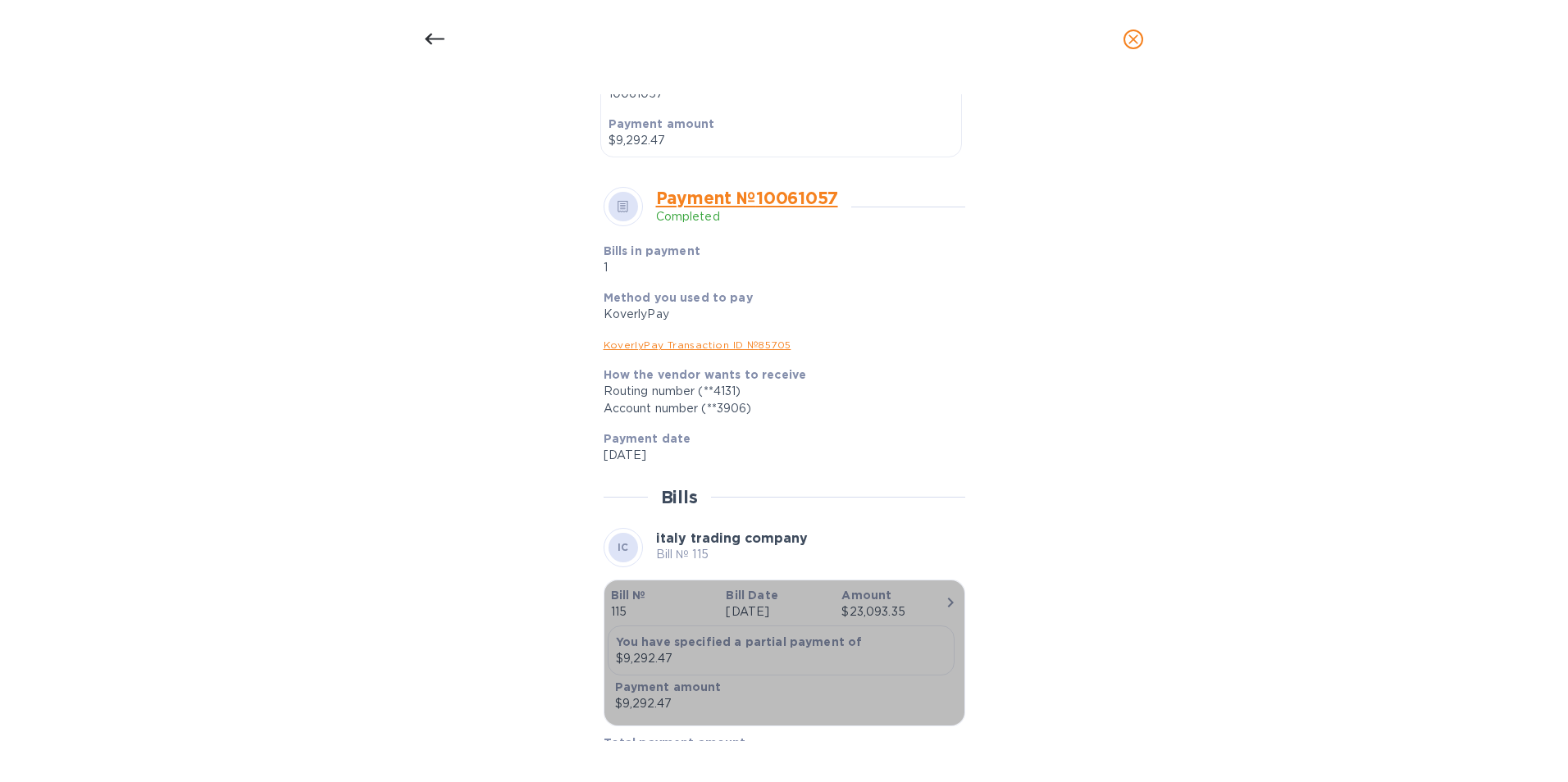
click at [940, 605] on icon "button" at bounding box center [950, 602] width 20 height 20
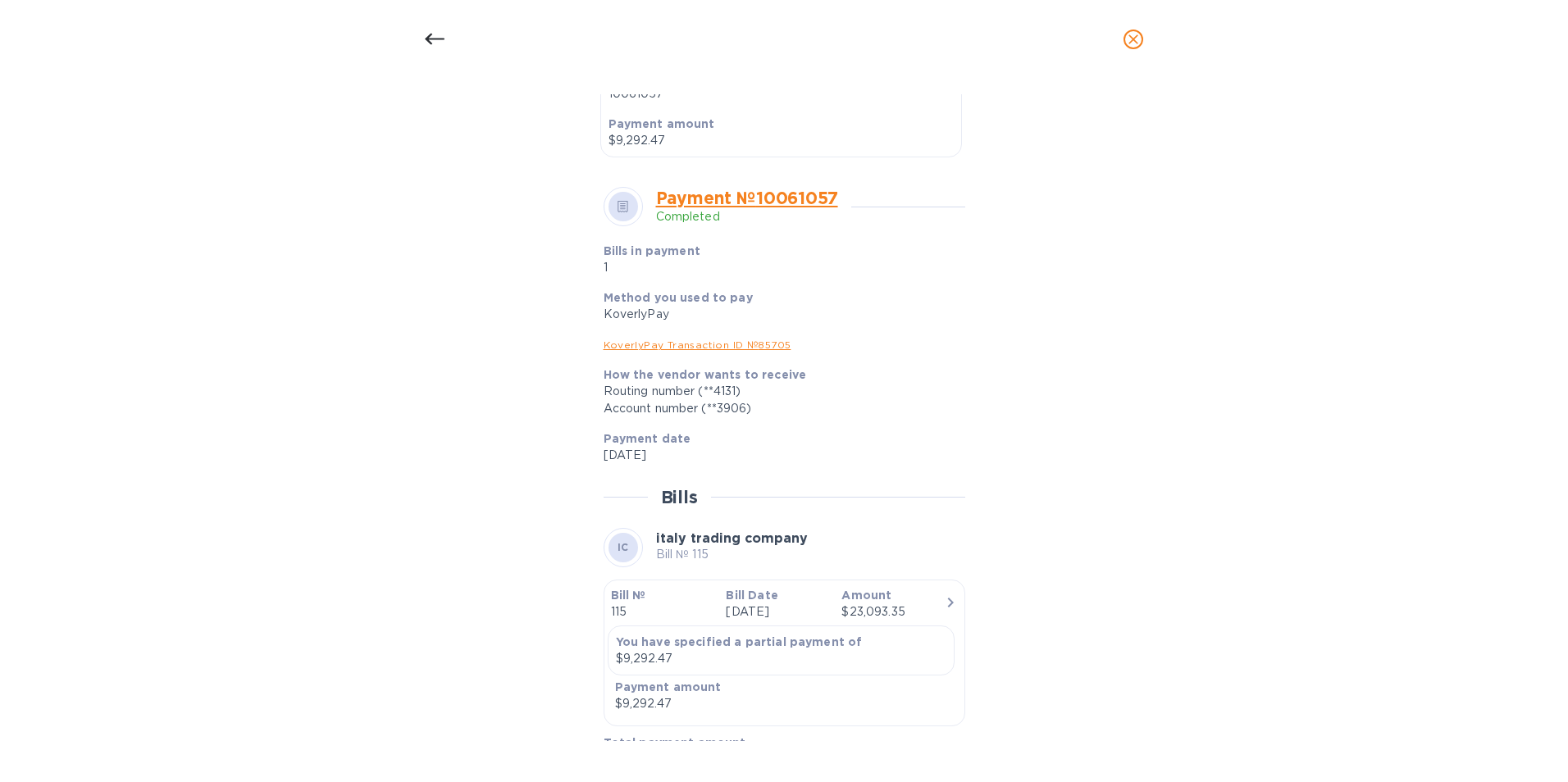
scroll to position [529, 0]
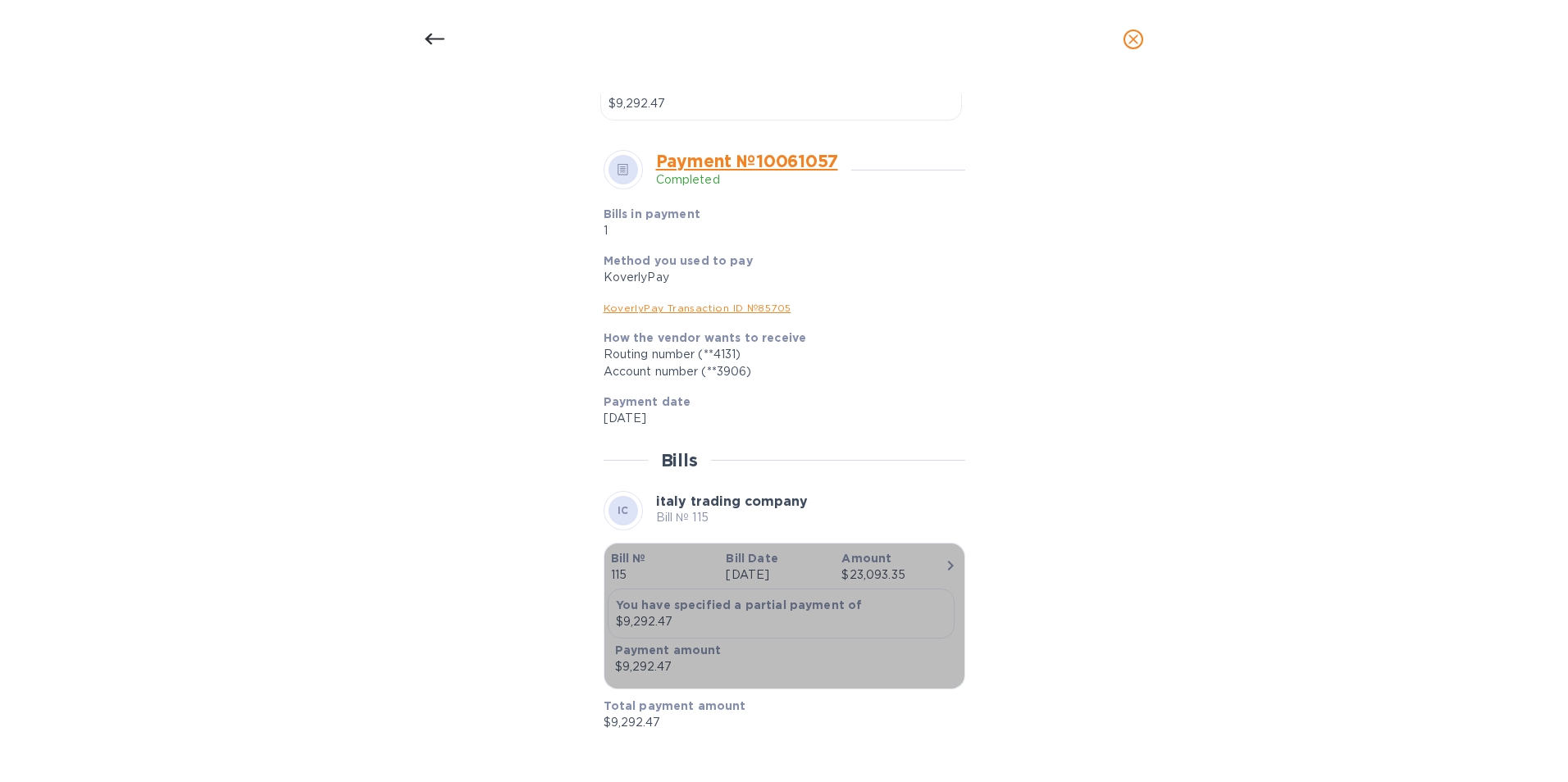
click at [628, 574] on p "115" at bounding box center [661, 575] width 102 height 17
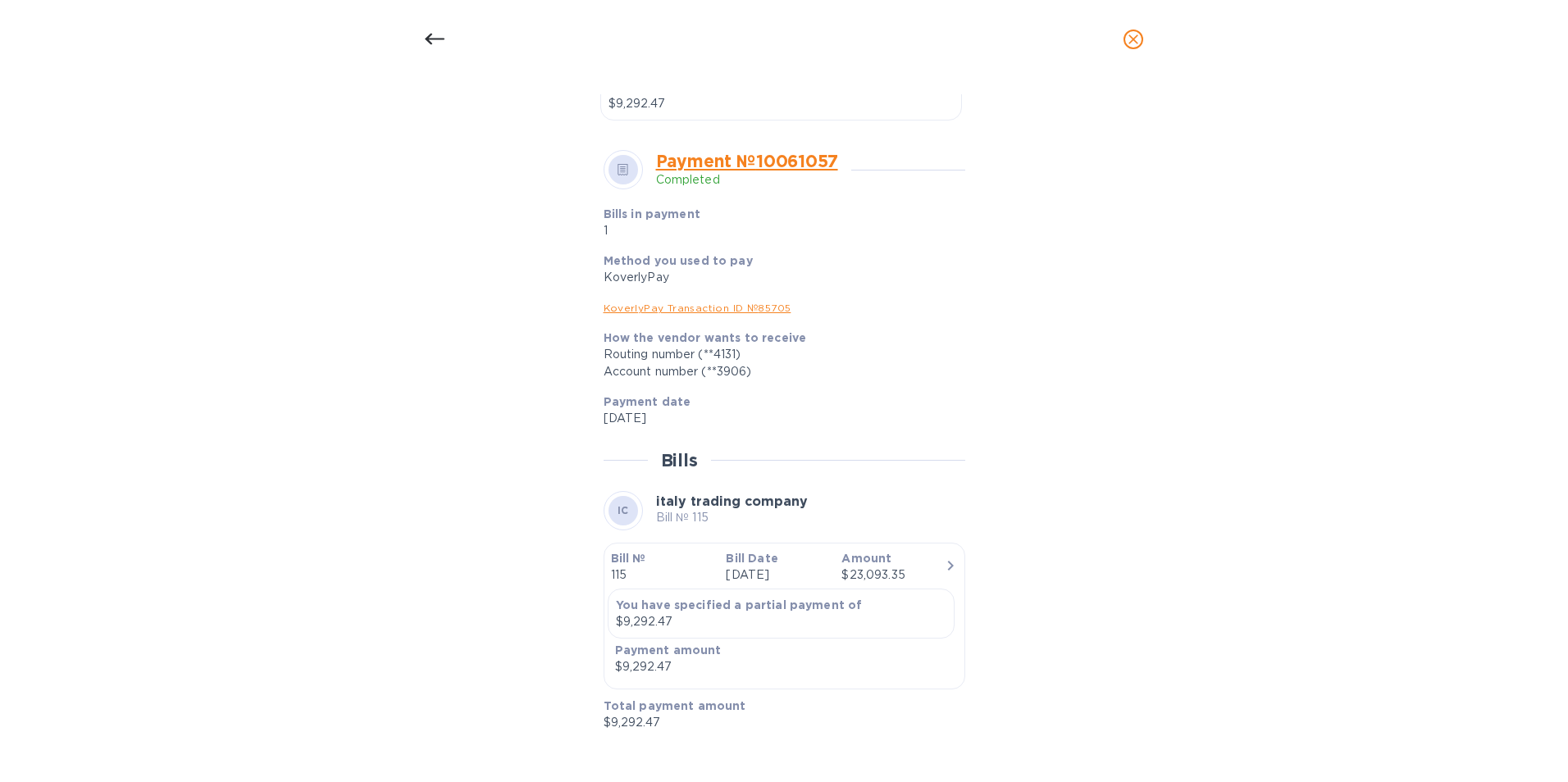
click at [617, 511] on b "IC" at bounding box center [623, 510] width 11 height 12
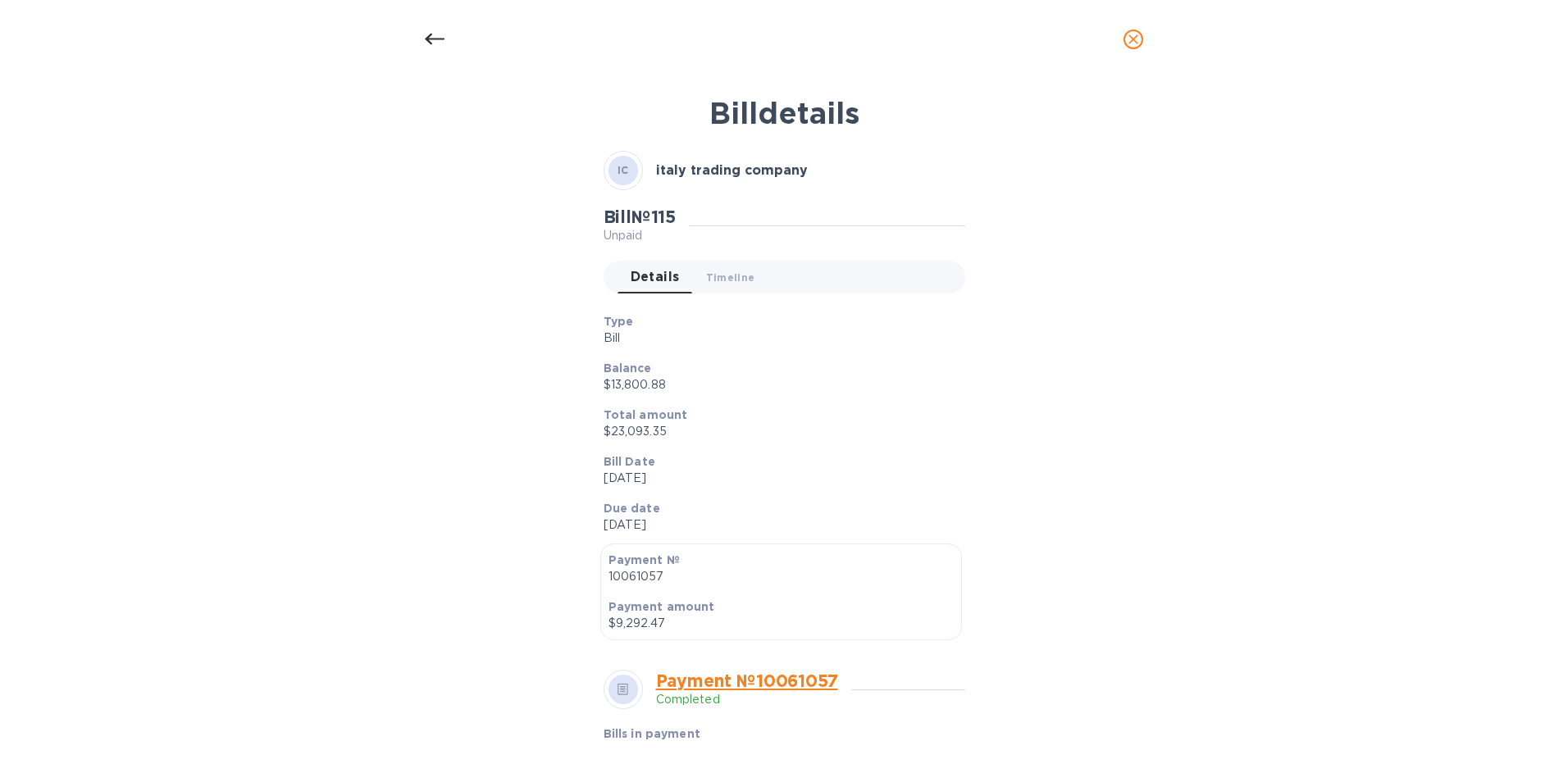
scroll to position [0, 0]
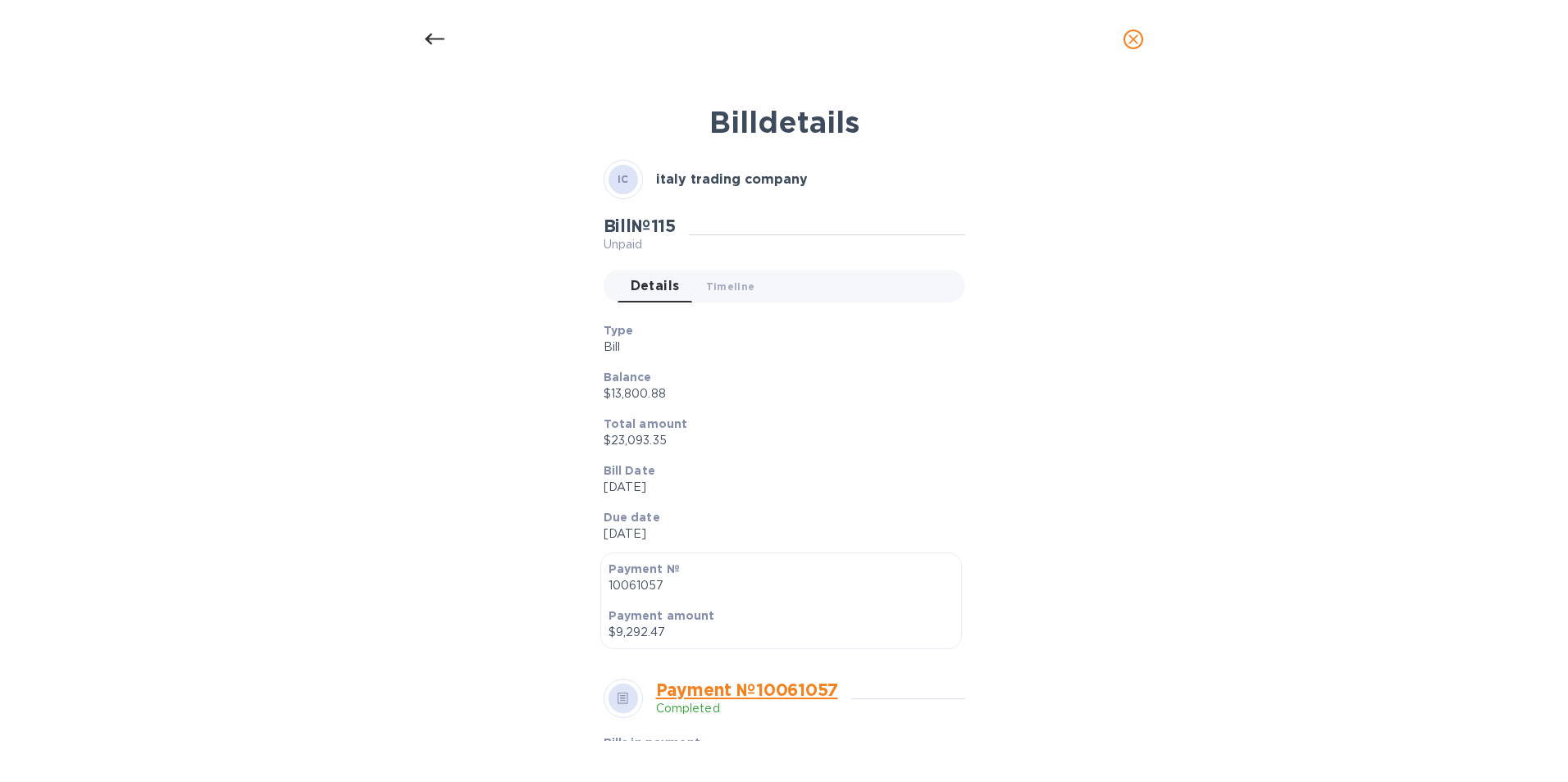
click at [430, 43] on icon at bounding box center [435, 39] width 20 height 11
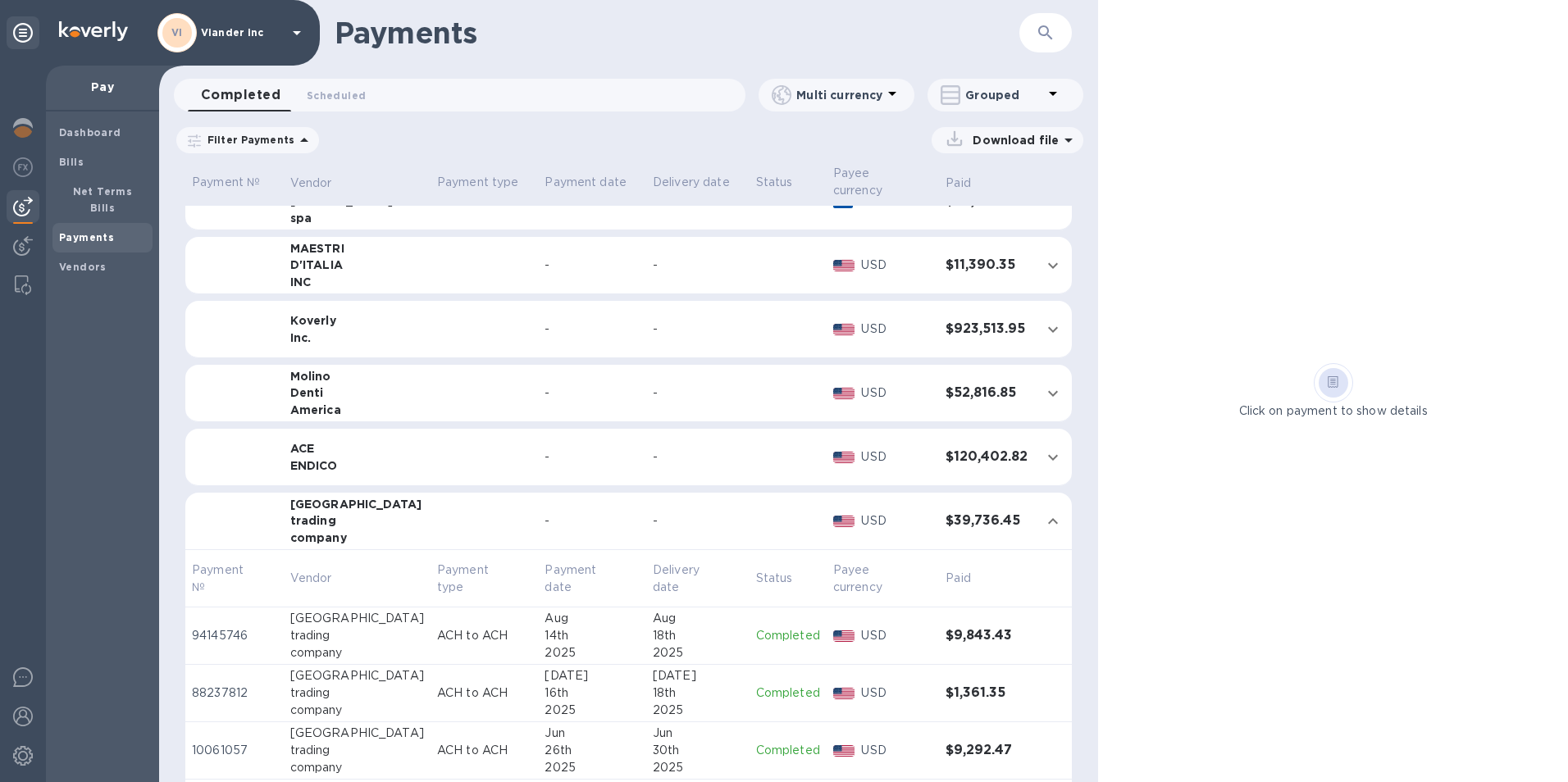
scroll to position [15, 0]
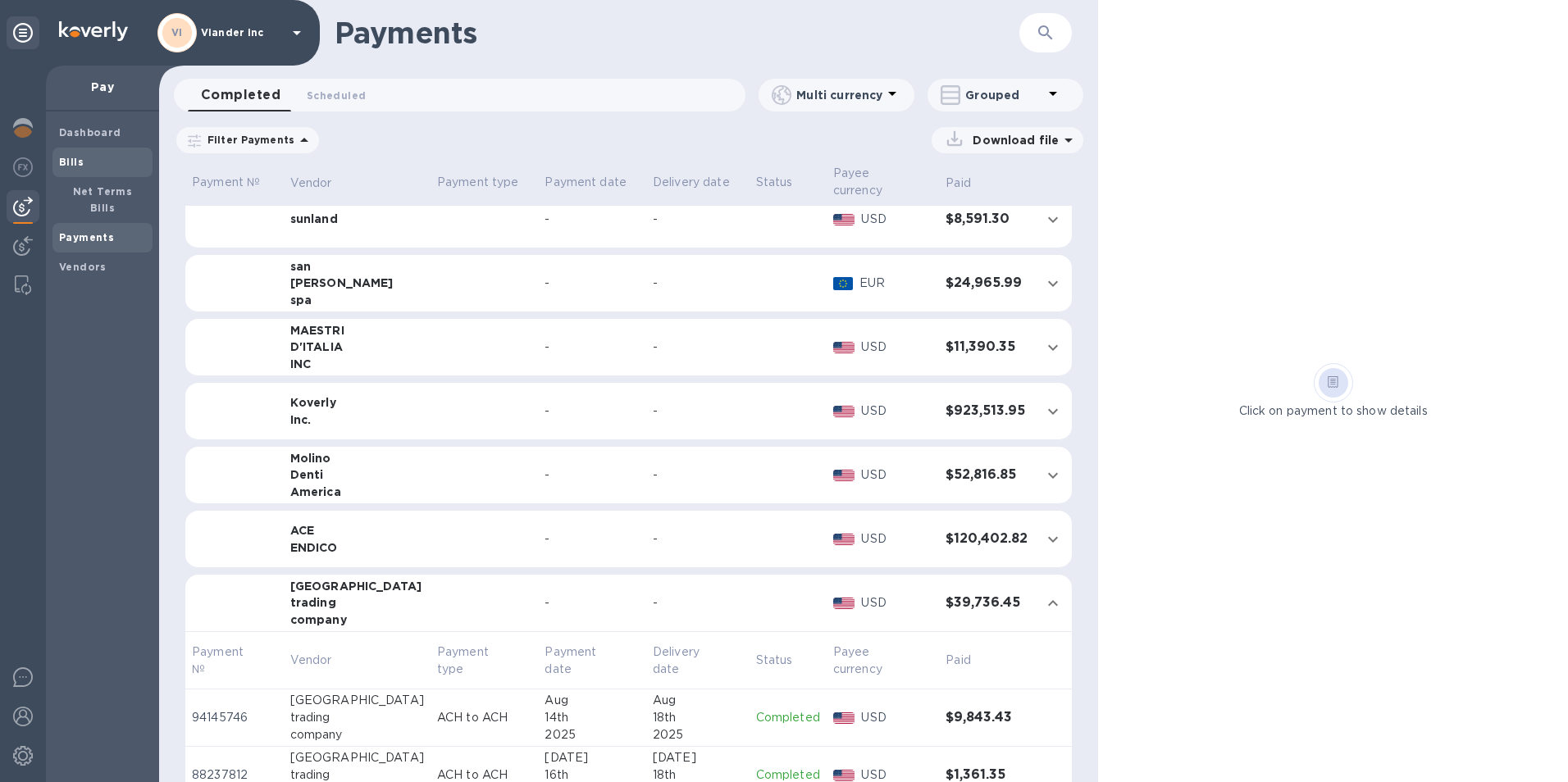
click at [72, 155] on b "Bills" at bounding box center [71, 161] width 25 height 12
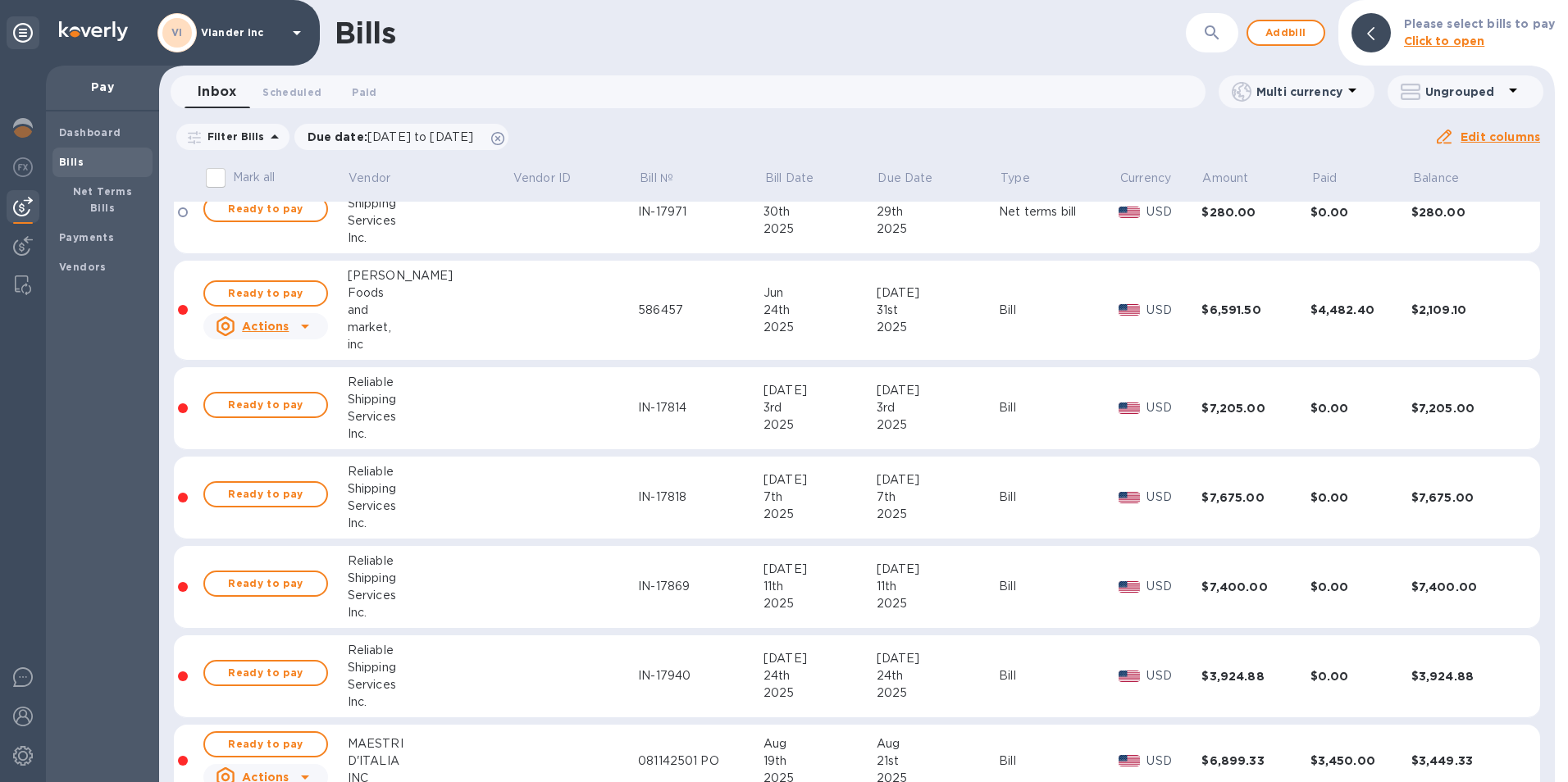
scroll to position [694, 0]
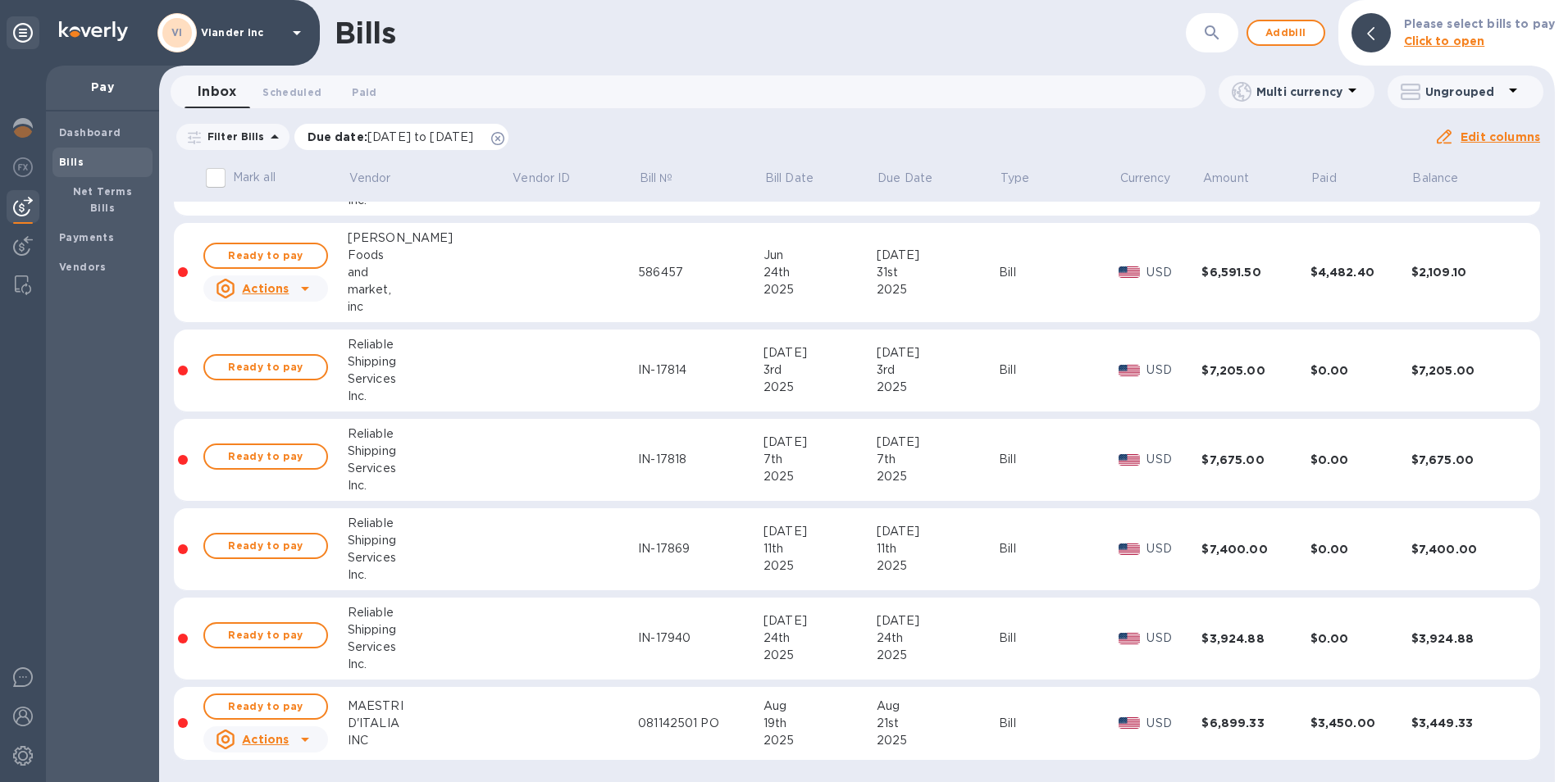
click at [504, 142] on icon at bounding box center [497, 138] width 13 height 13
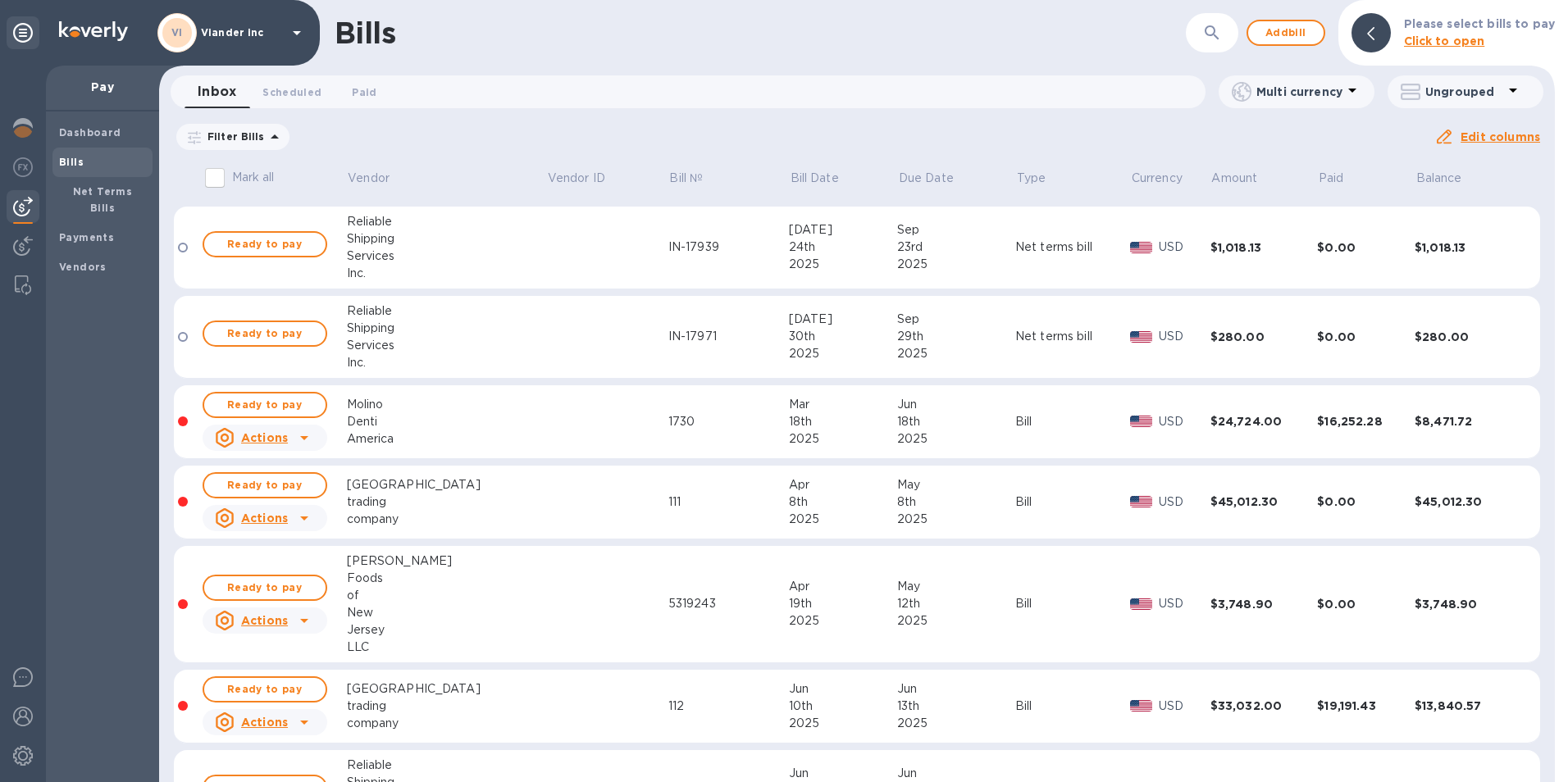
scroll to position [573, 0]
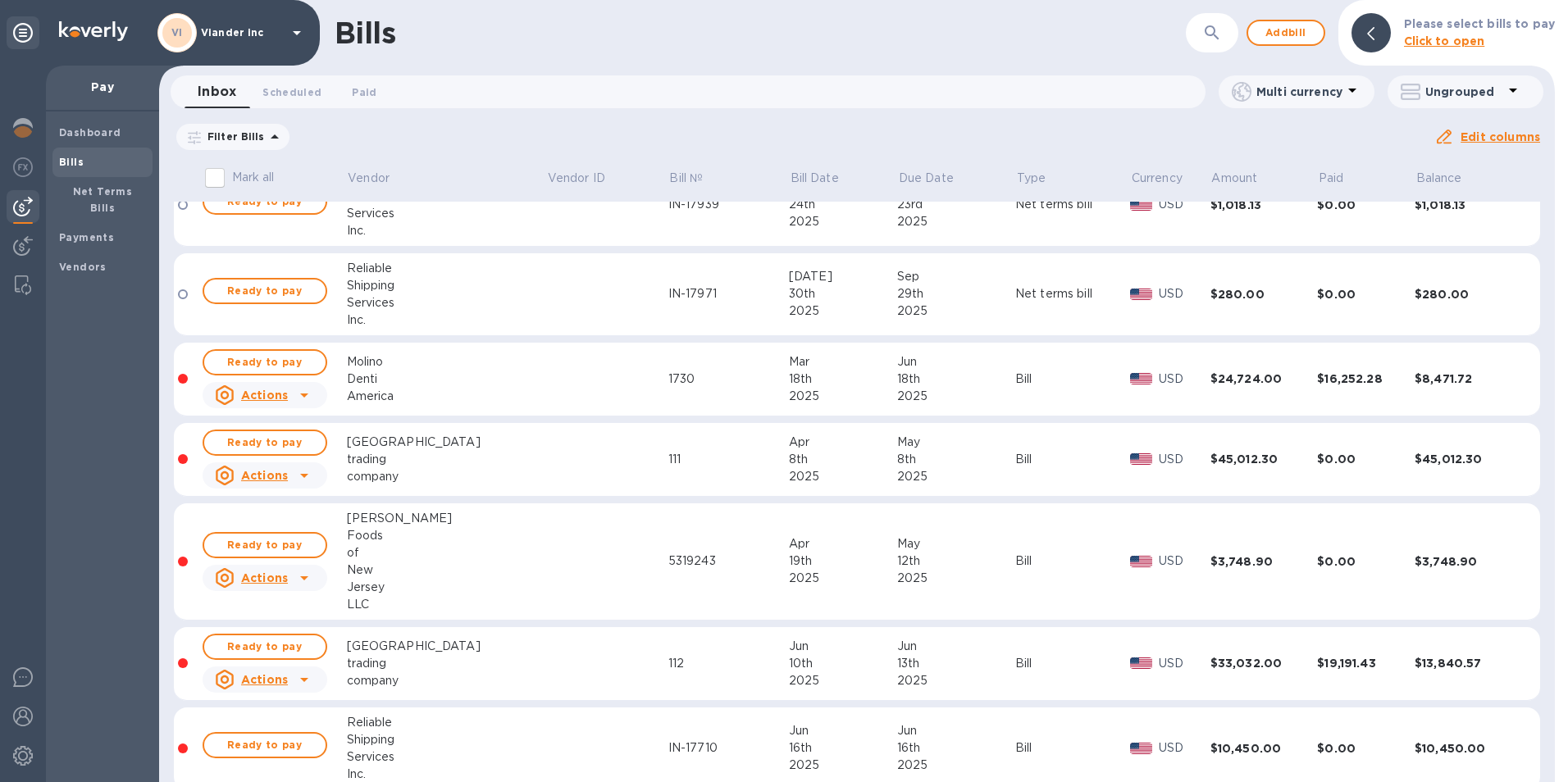
click at [1015, 447] on td "Bill" at bounding box center [1073, 460] width 115 height 74
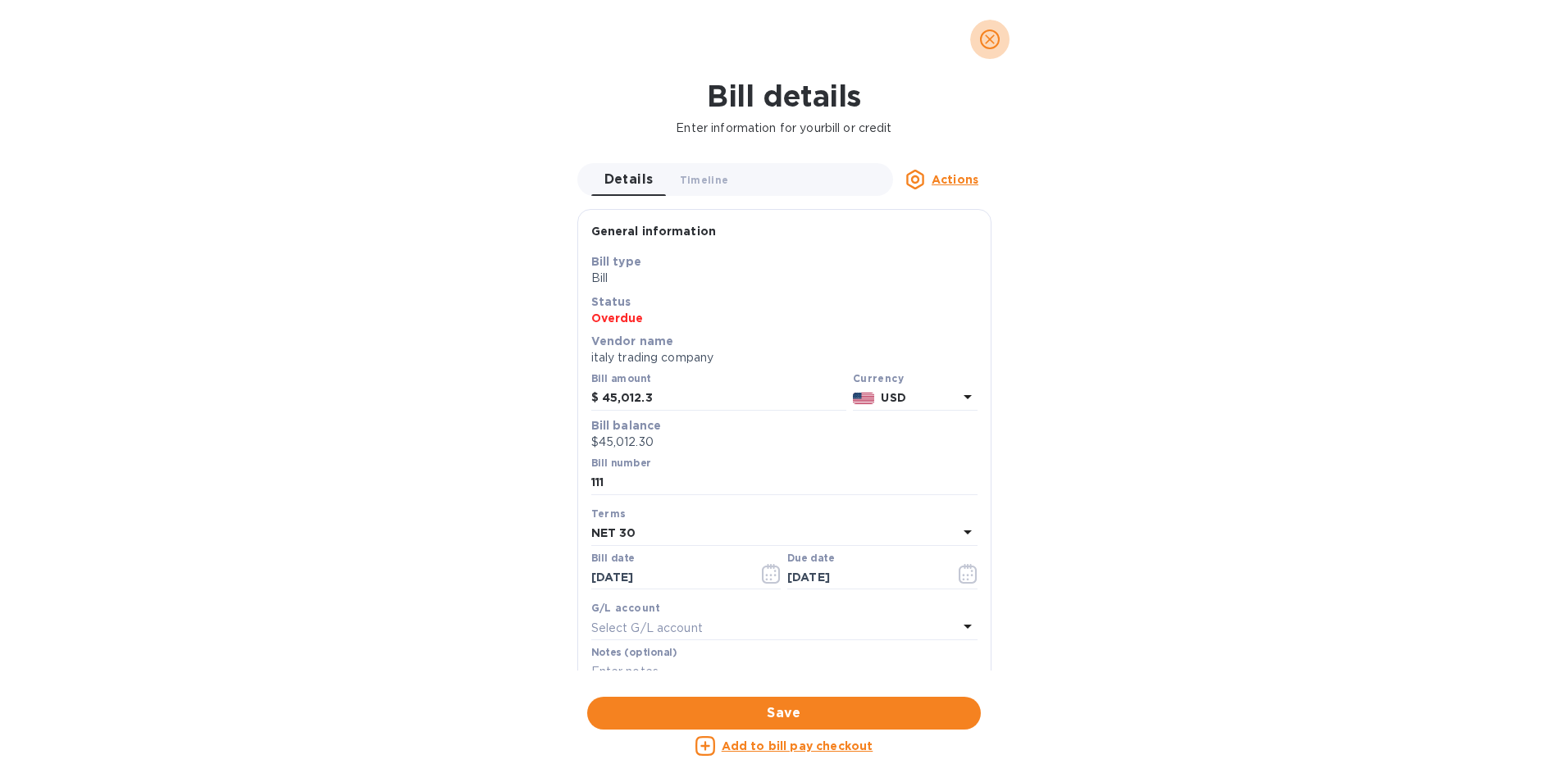
click at [991, 39] on icon "close" at bounding box center [989, 39] width 9 height 9
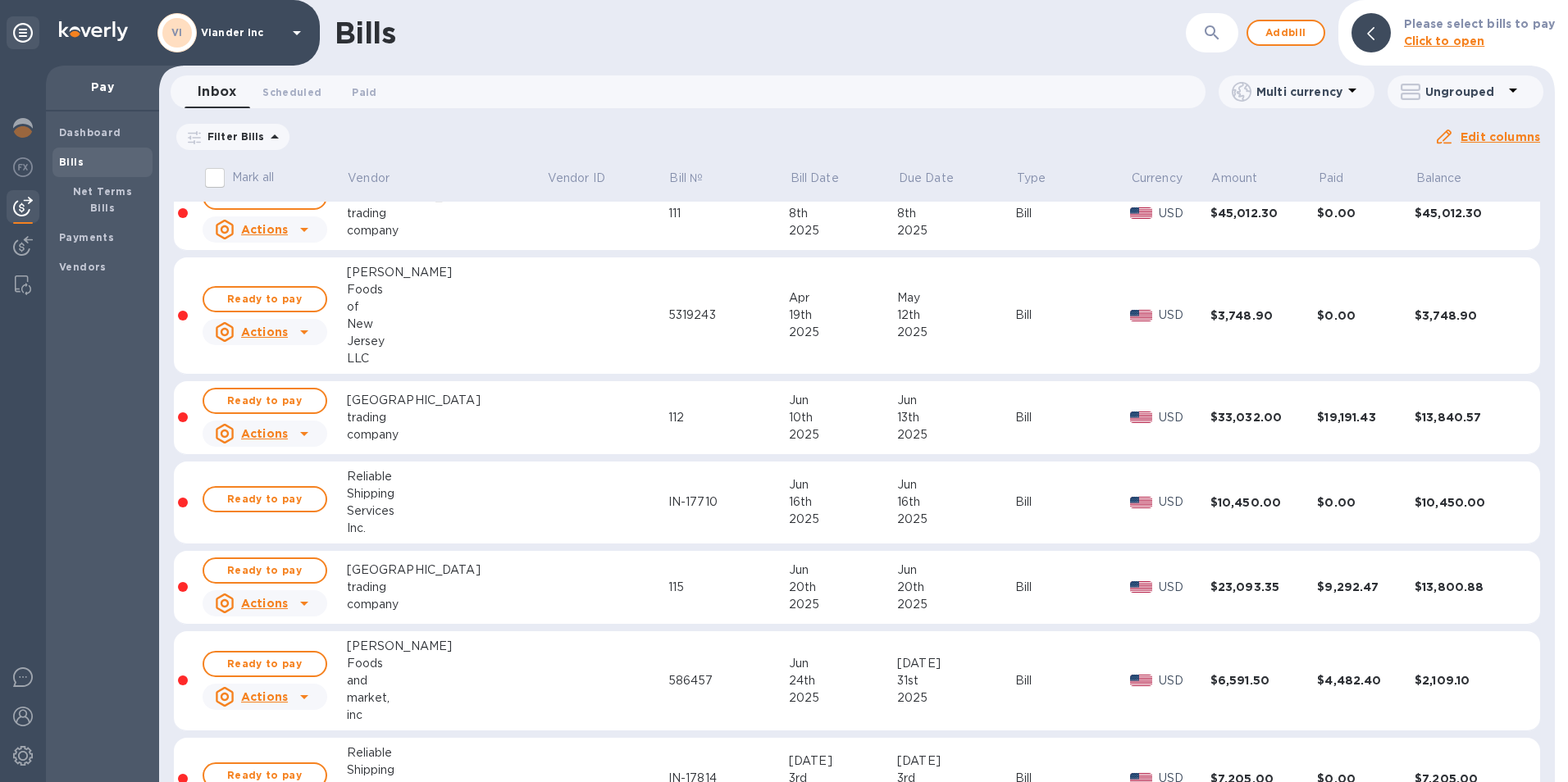
scroll to position [737, 0]
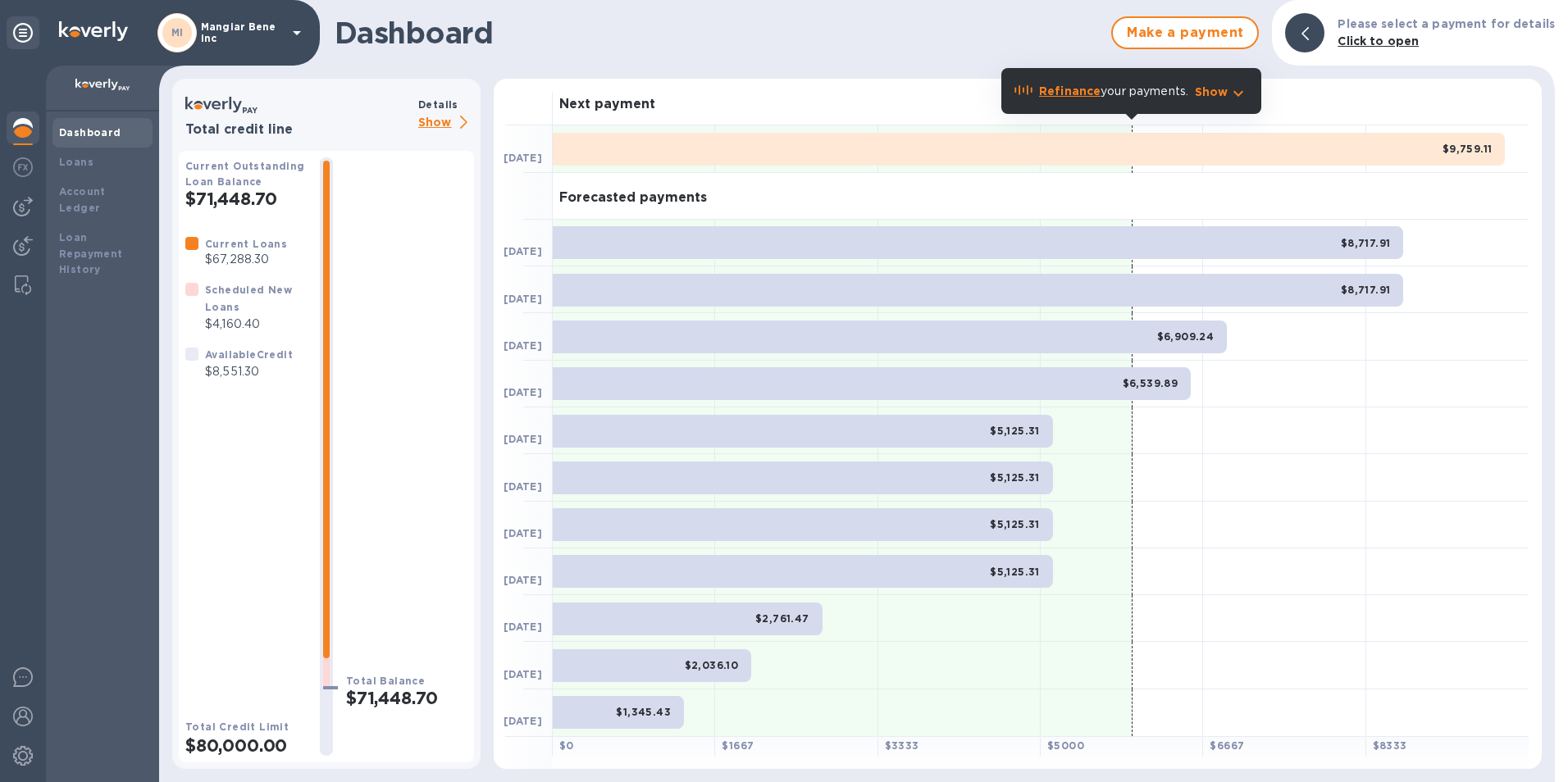
click at [295, 27] on icon at bounding box center [296, 33] width 20 height 20
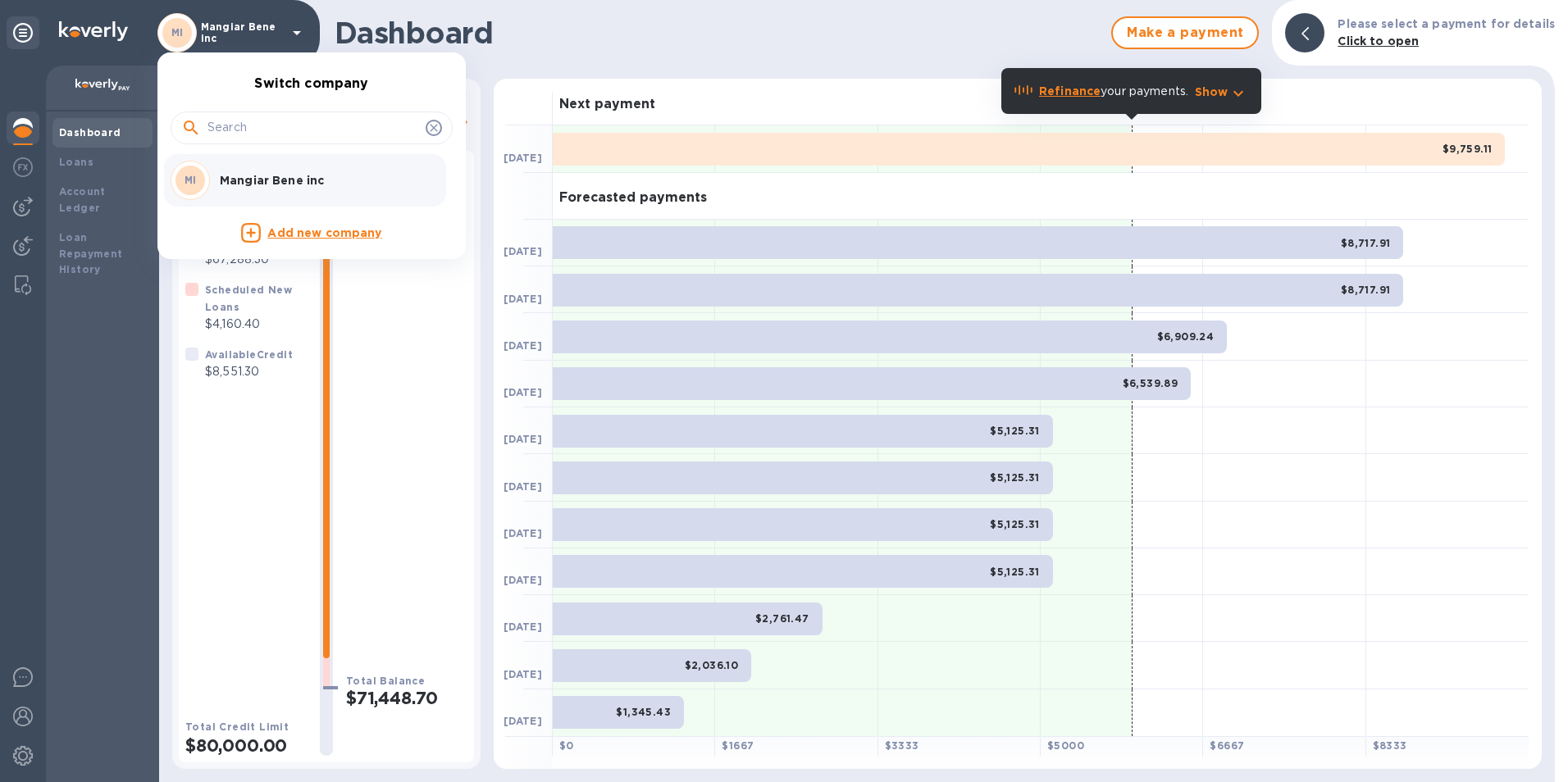
click at [647, 26] on div at bounding box center [784, 391] width 1568 height 782
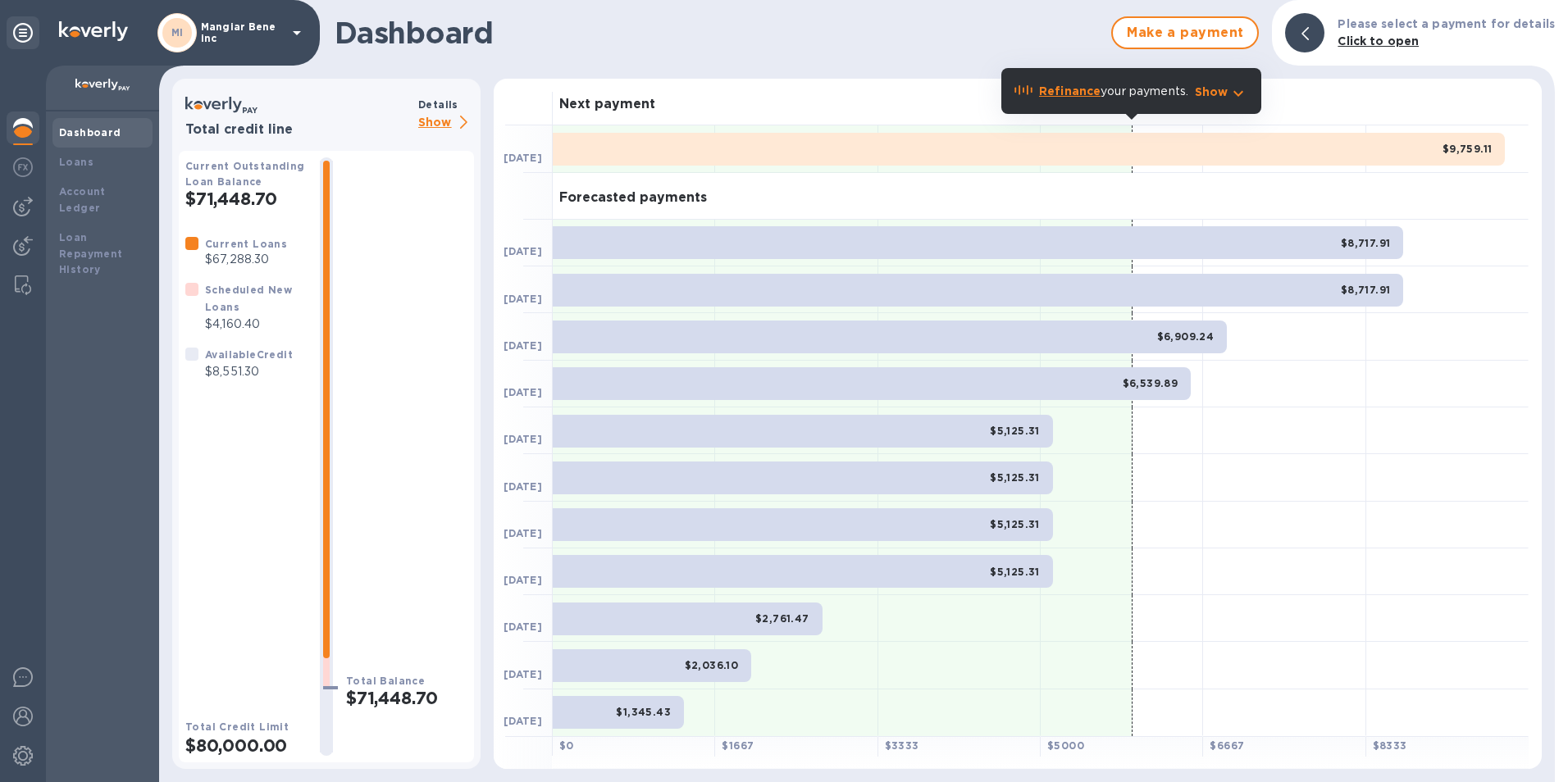
click at [437, 120] on p "Show" at bounding box center [446, 124] width 56 height 21
